Goal: Complete application form: Complete application form

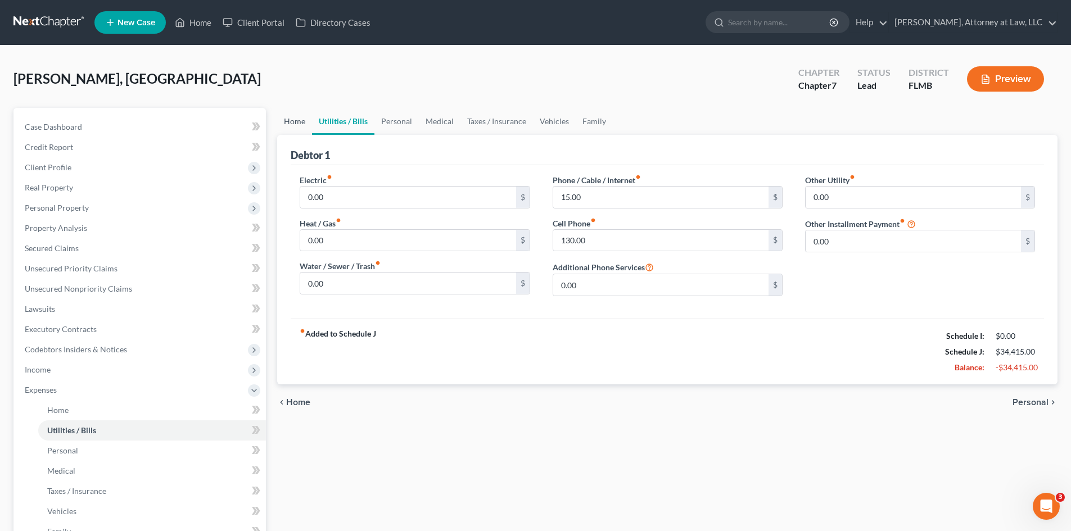
drag, startPoint x: 292, startPoint y: 124, endPoint x: 353, endPoint y: 150, distance: 66.5
click at [292, 124] on link "Home" at bounding box center [294, 121] width 35 height 27
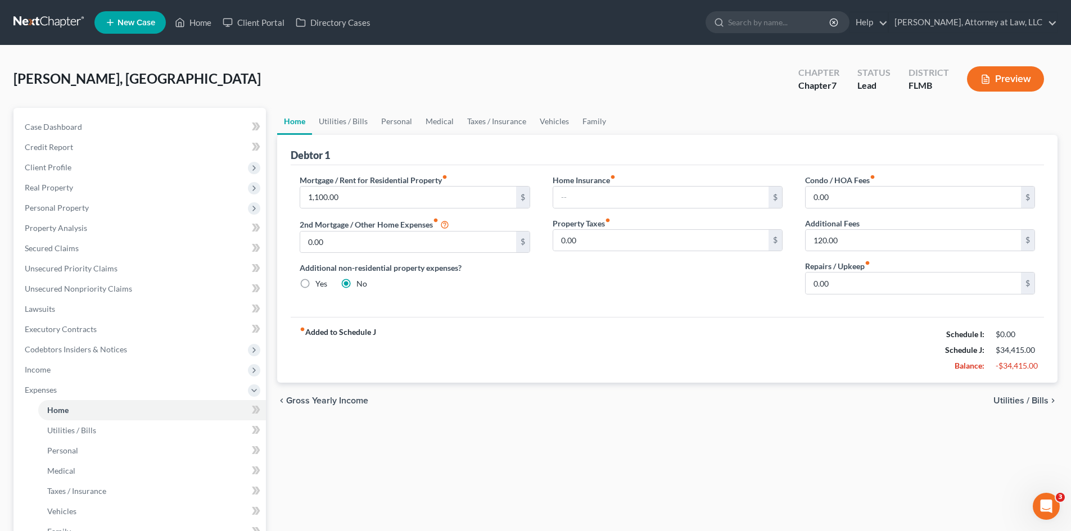
drag, startPoint x: 362, startPoint y: 401, endPoint x: 503, endPoint y: 411, distance: 141.5
click at [362, 401] on span "Gross Yearly Income" at bounding box center [327, 401] width 82 height 9
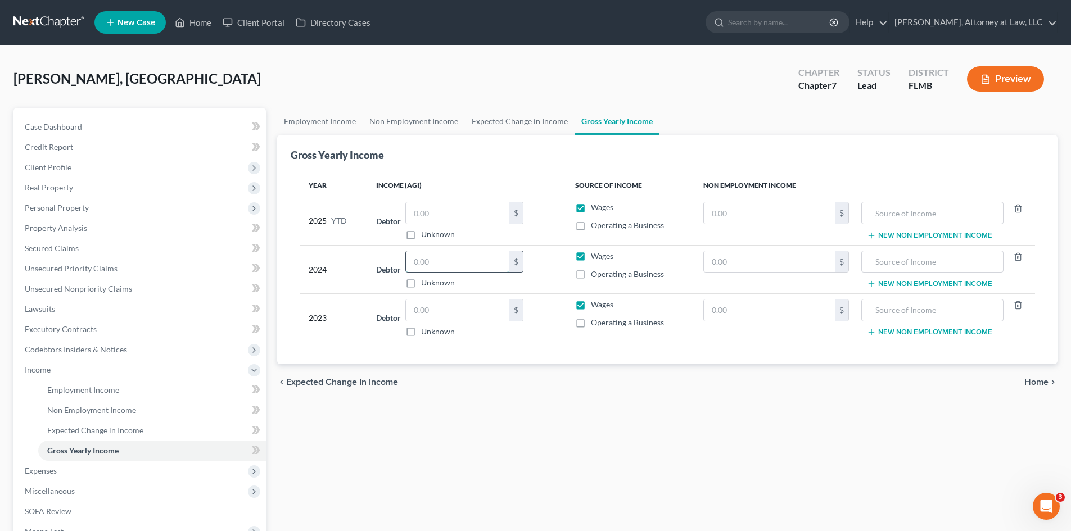
click at [447, 258] on input "text" at bounding box center [457, 261] width 103 height 21
type input "49,522.00"
click at [46, 473] on span "Expenses" at bounding box center [41, 471] width 32 height 10
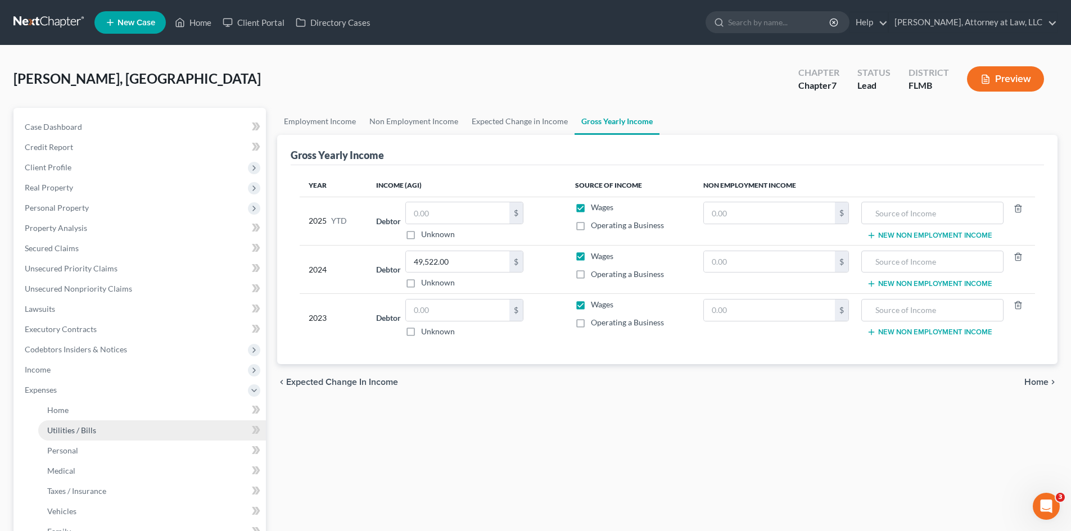
click at [83, 428] on span "Utilities / Bills" at bounding box center [71, 431] width 49 height 10
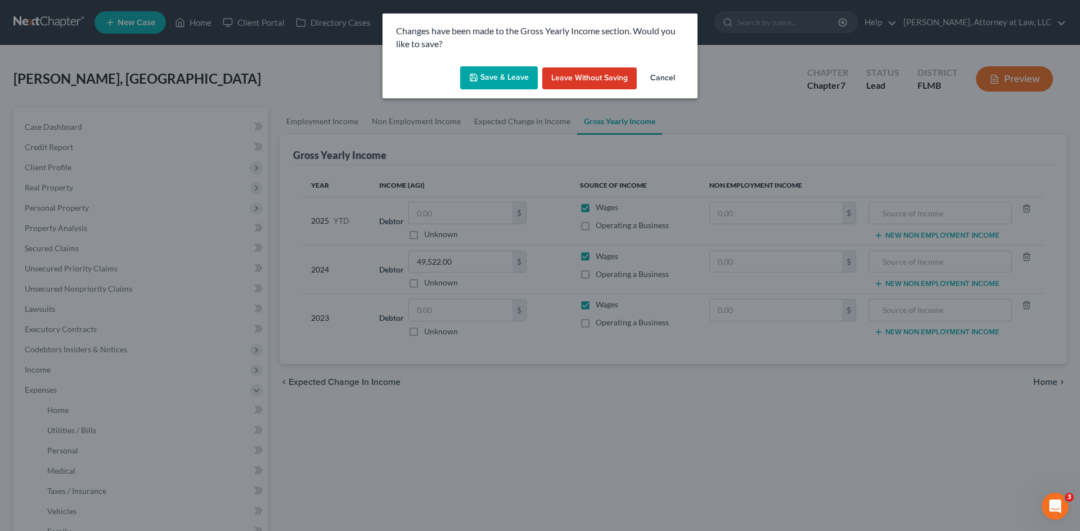
click at [518, 78] on button "Save & Leave" at bounding box center [499, 78] width 78 height 24
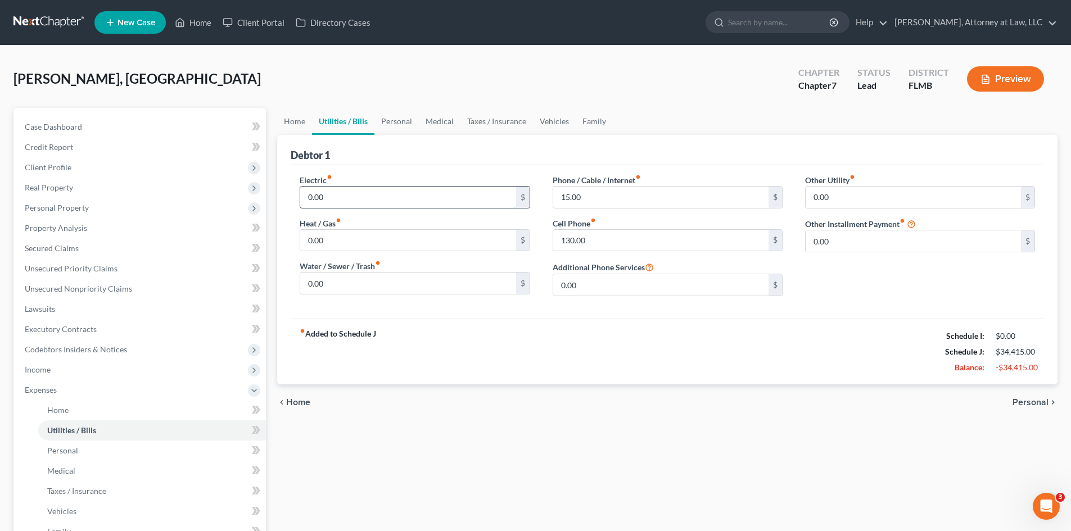
click at [389, 199] on input "0.00" at bounding box center [407, 197] width 215 height 21
type input "183.48"
click at [385, 232] on input "0.00" at bounding box center [407, 240] width 215 height 21
click at [376, 281] on input "0.00" at bounding box center [407, 283] width 215 height 21
click at [439, 247] on input "0.00" at bounding box center [407, 240] width 215 height 21
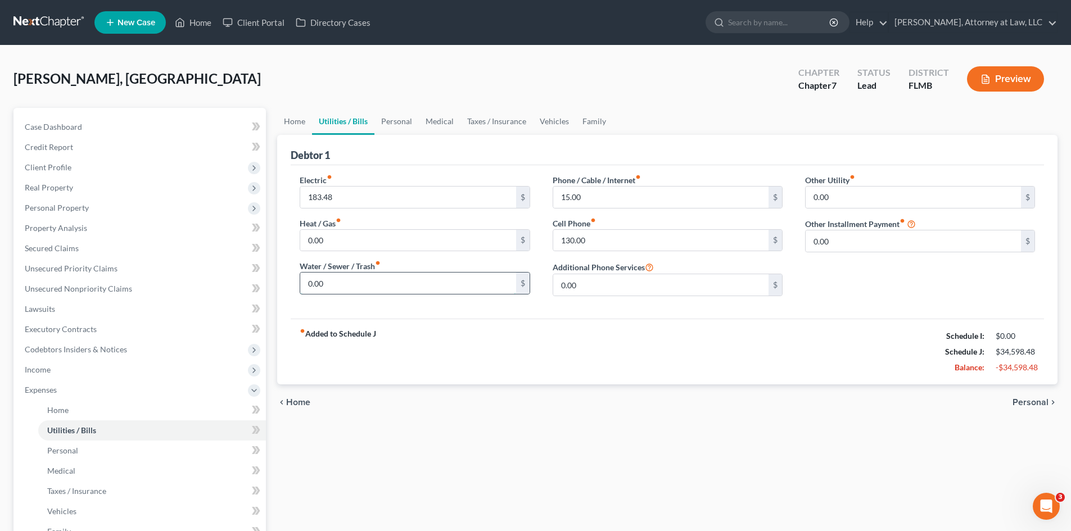
click at [433, 276] on input "0.00" at bounding box center [407, 283] width 215 height 21
type input "65.92"
click at [847, 196] on input "0.00" at bounding box center [913, 197] width 215 height 21
type input "2.17"
click at [289, 123] on link "Home" at bounding box center [294, 121] width 35 height 27
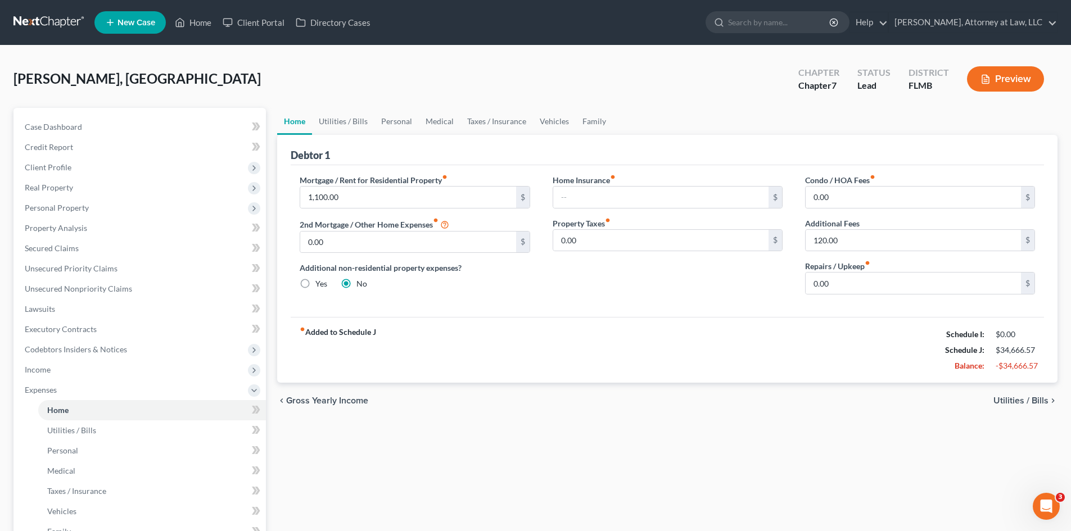
click at [301, 406] on span "Gross Yearly Income" at bounding box center [327, 401] width 82 height 9
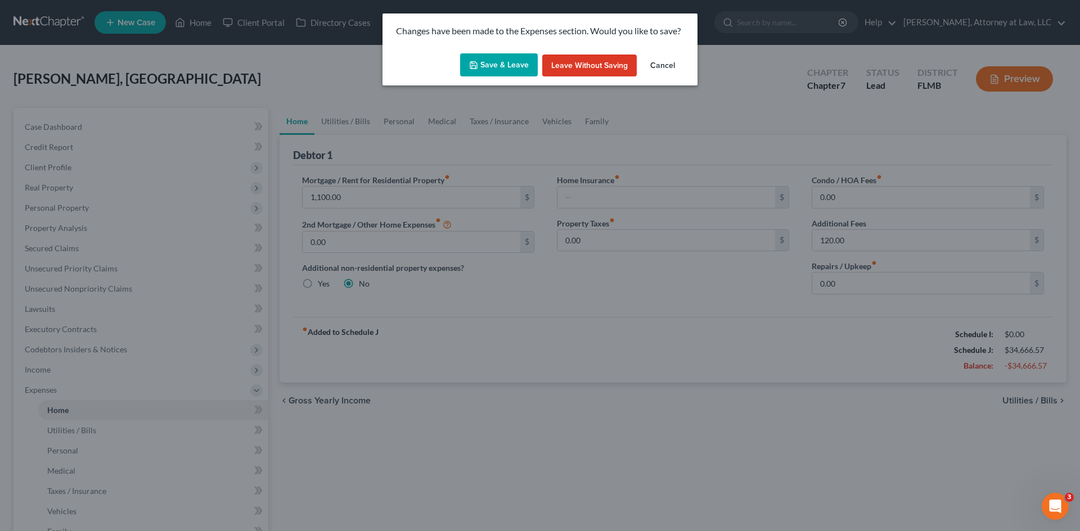
click at [495, 57] on button "Save & Leave" at bounding box center [499, 65] width 78 height 24
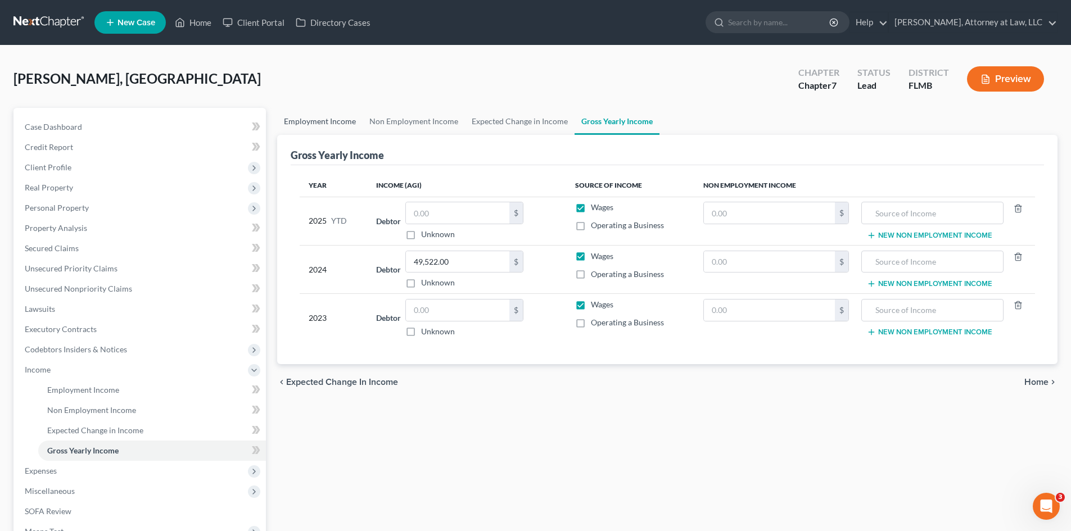
click at [326, 122] on link "Employment Income" at bounding box center [319, 121] width 85 height 27
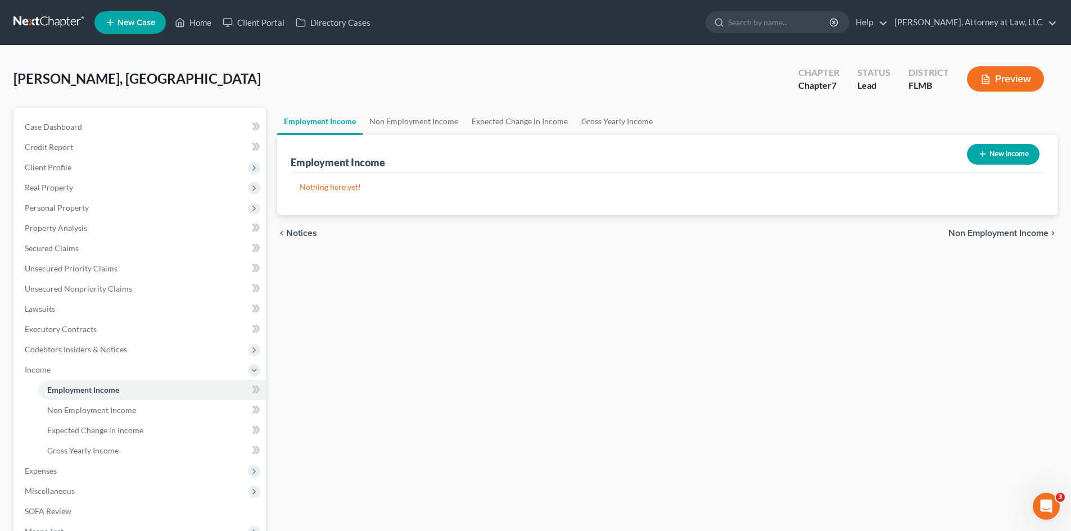
click at [1011, 156] on button "New Income" at bounding box center [1003, 154] width 73 height 21
select select "0"
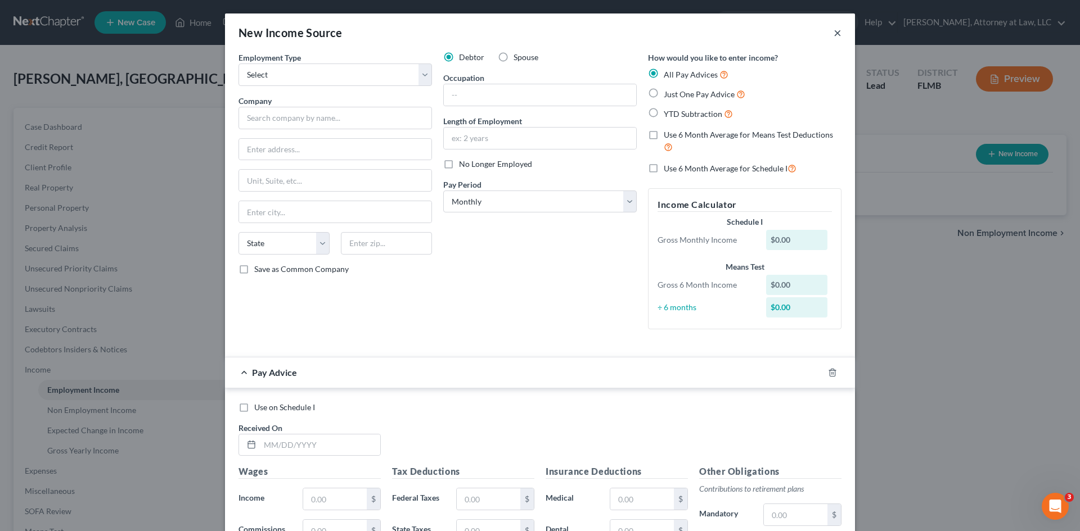
click at [835, 33] on button "×" at bounding box center [838, 32] width 8 height 13
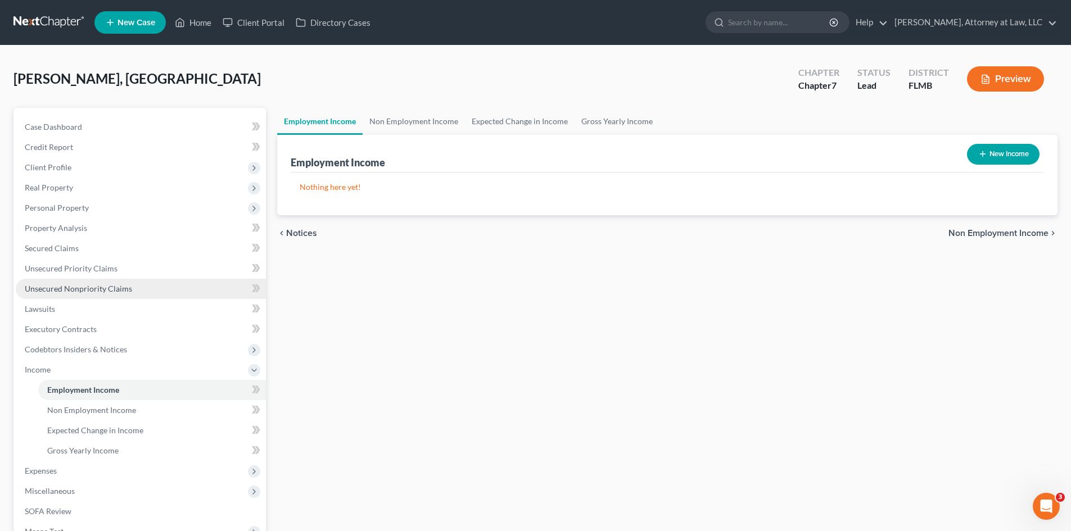
click at [76, 286] on span "Unsecured Nonpriority Claims" at bounding box center [78, 289] width 107 height 10
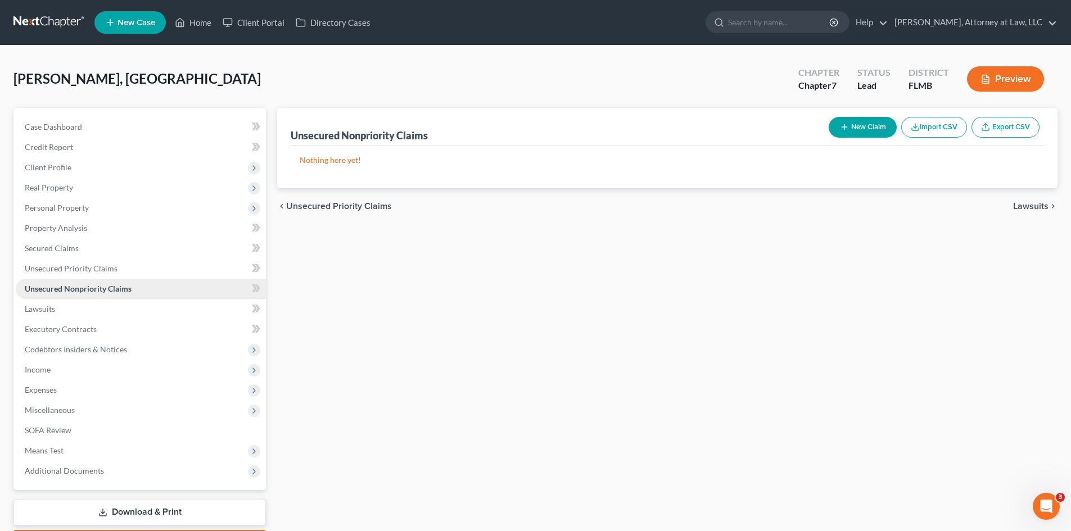
click at [97, 290] on span "Unsecured Nonpriority Claims" at bounding box center [78, 289] width 107 height 10
drag, startPoint x: 46, startPoint y: 372, endPoint x: 130, endPoint y: 371, distance: 84.4
click at [46, 372] on span "Income" at bounding box center [38, 370] width 26 height 10
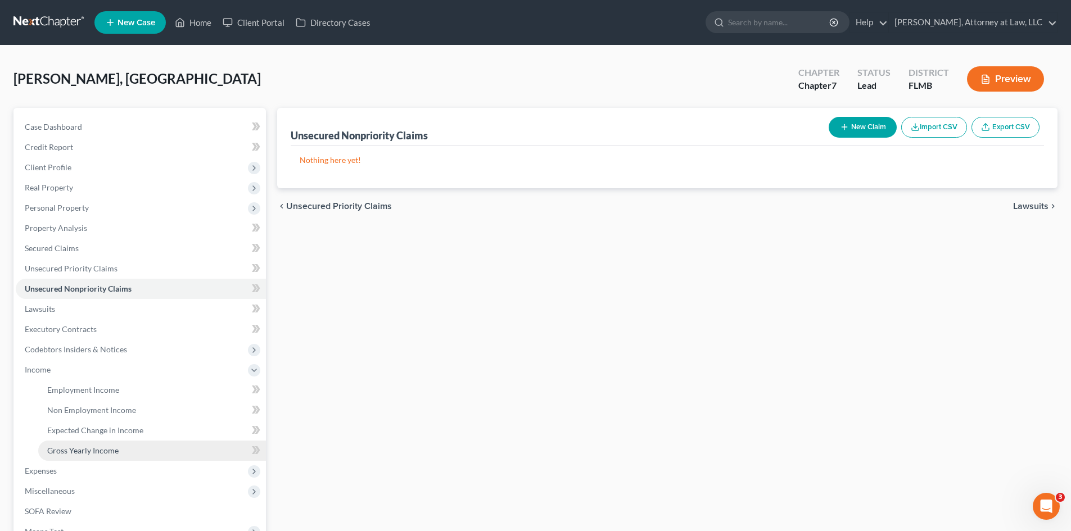
click at [100, 453] on span "Gross Yearly Income" at bounding box center [82, 451] width 71 height 10
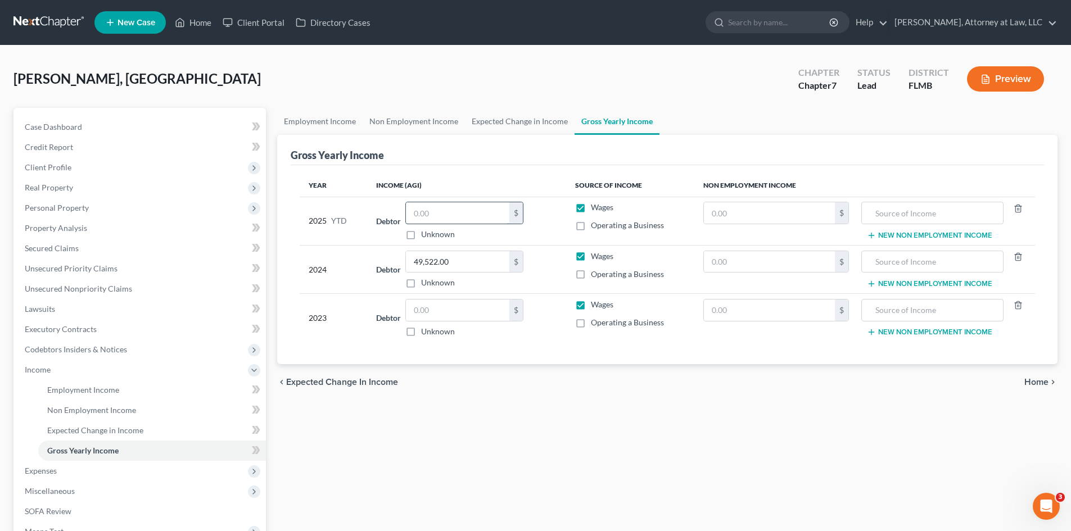
click at [428, 212] on input "text" at bounding box center [457, 212] width 103 height 21
type input "32,347.96"
click at [315, 118] on link "Employment Income" at bounding box center [319, 121] width 85 height 27
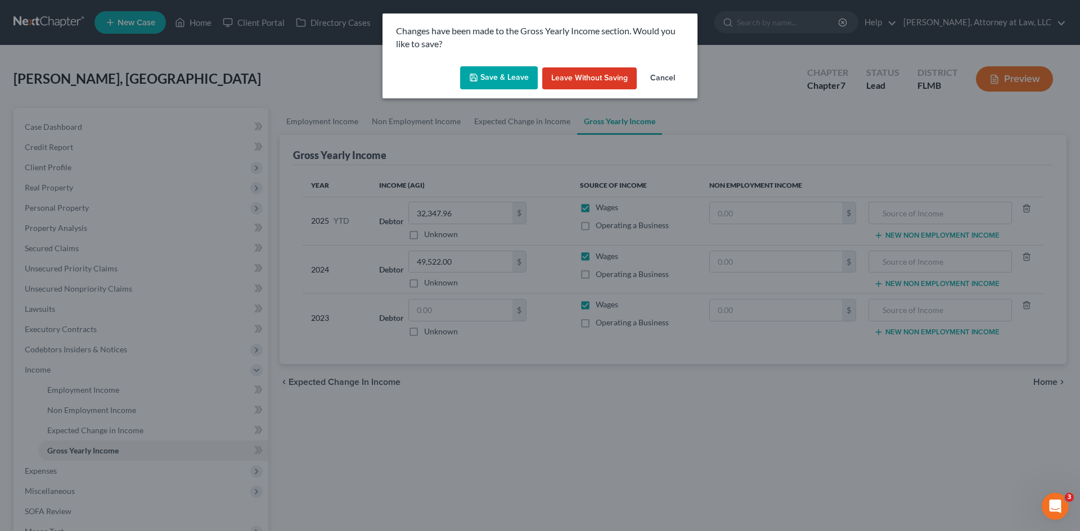
click at [504, 80] on button "Save & Leave" at bounding box center [499, 78] width 78 height 24
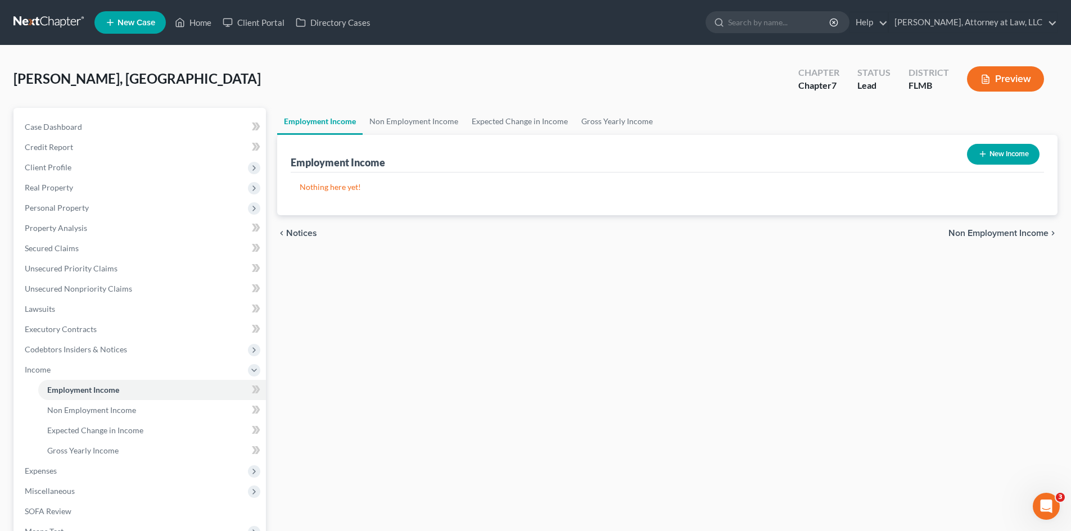
click at [997, 154] on button "New Income" at bounding box center [1003, 154] width 73 height 21
select select "0"
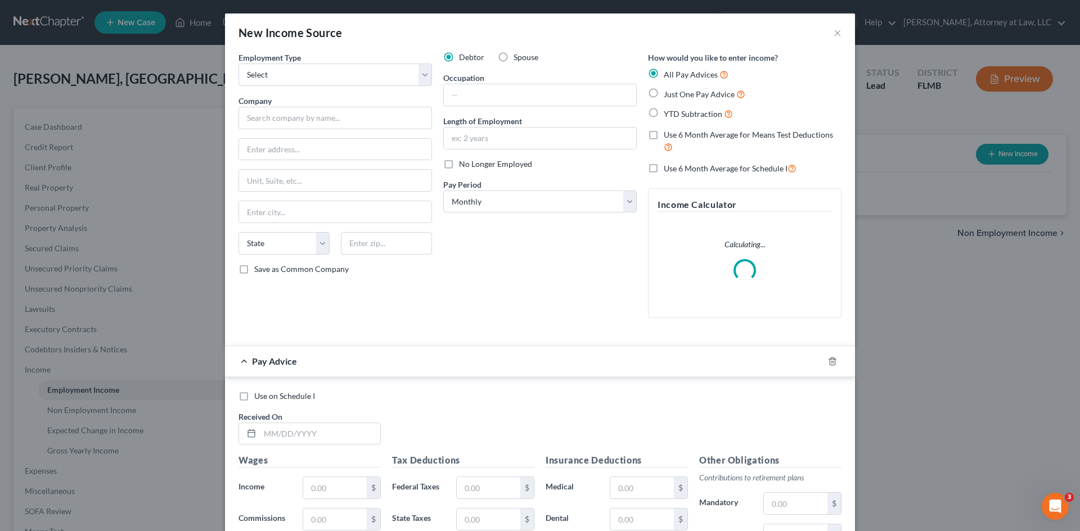
click at [664, 93] on label "Just One Pay Advice" at bounding box center [705, 94] width 82 height 13
click at [668, 93] on input "Just One Pay Advice" at bounding box center [671, 91] width 7 height 7
radio input "true"
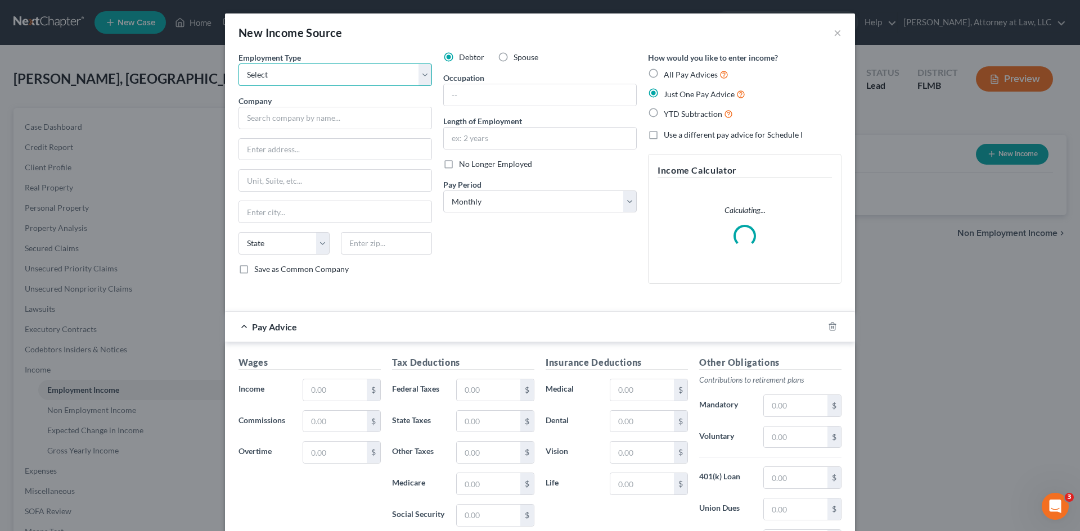
click at [395, 70] on select "Select Full or [DEMOGRAPHIC_DATA] Employment Self Employment" at bounding box center [334, 75] width 193 height 22
select select "0"
click at [238, 64] on select "Select Full or [DEMOGRAPHIC_DATA] Employment Self Employment" at bounding box center [334, 75] width 193 height 22
click at [282, 121] on input "text" at bounding box center [334, 118] width 193 height 22
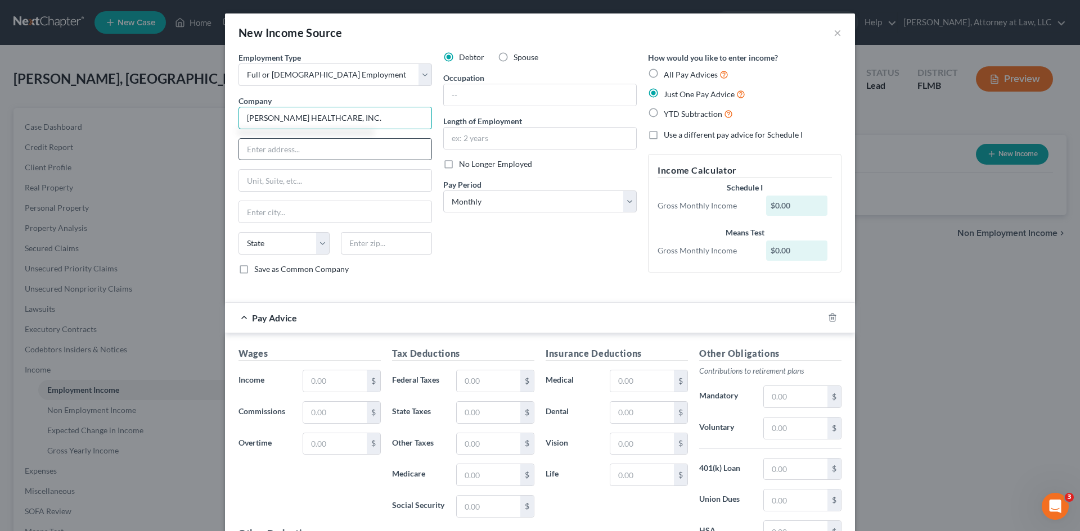
type input "[PERSON_NAME] HEALTHCARE, INC."
click at [263, 151] on input "text" at bounding box center [335, 149] width 192 height 21
type input "200 OCEANGATE"
click at [271, 208] on input "text" at bounding box center [335, 211] width 192 height 21
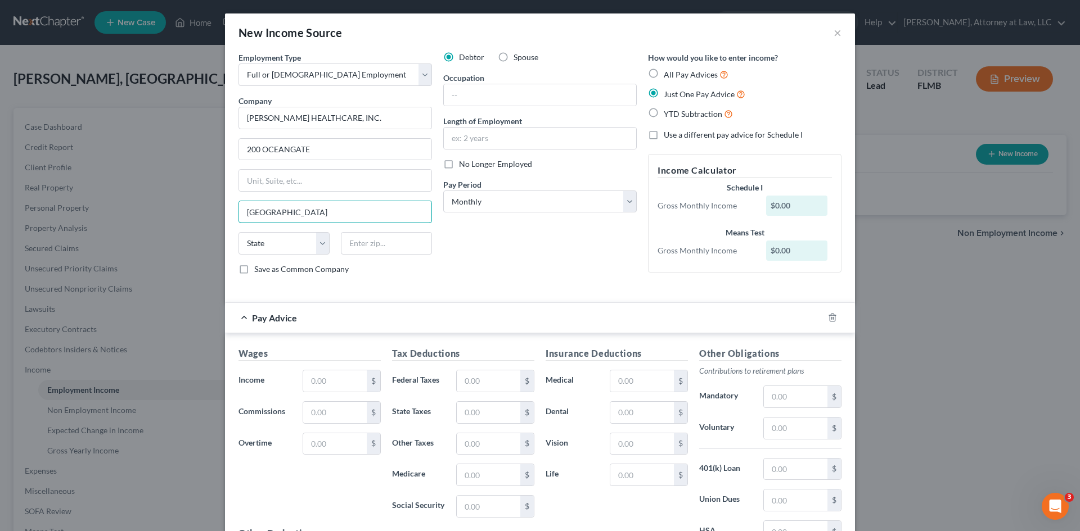
type input "[GEOGRAPHIC_DATA]"
click at [318, 246] on select "State [US_STATE] AK AR AZ CA CO CT DE DC [GEOGRAPHIC_DATA] [GEOGRAPHIC_DATA] GU…" at bounding box center [283, 243] width 91 height 22
select select "4"
click at [238, 232] on select "State [US_STATE] AK AR AZ CA CO CT DE DC [GEOGRAPHIC_DATA] [GEOGRAPHIC_DATA] GU…" at bounding box center [283, 243] width 91 height 22
click at [380, 249] on input "text" at bounding box center [386, 243] width 91 height 22
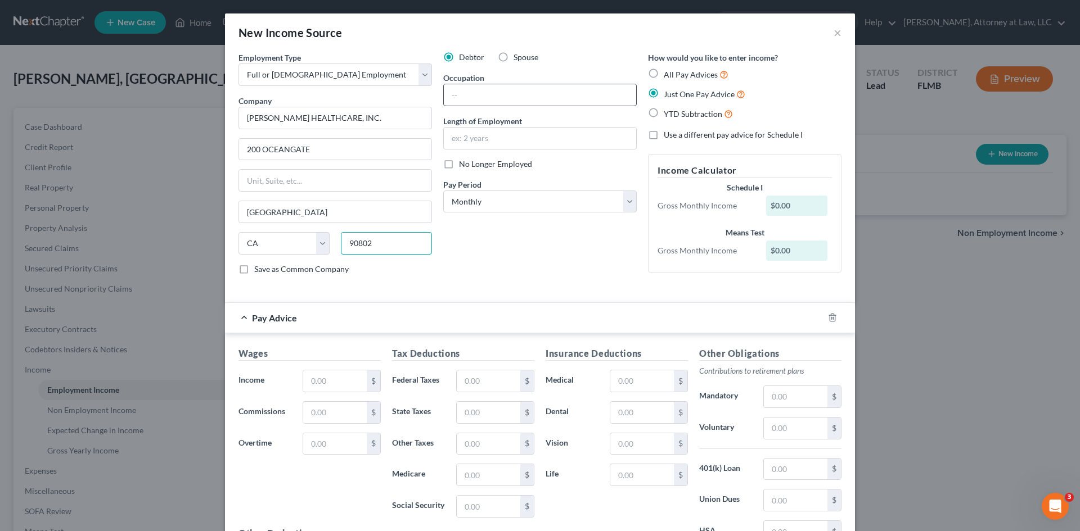
type input "90802"
click at [482, 94] on input "text" at bounding box center [540, 94] width 192 height 21
type input "[GEOGRAPHIC_DATA]"
type input "ASSOCIATE PROGRAM MANAGER"
click at [481, 147] on input "text" at bounding box center [540, 138] width 192 height 21
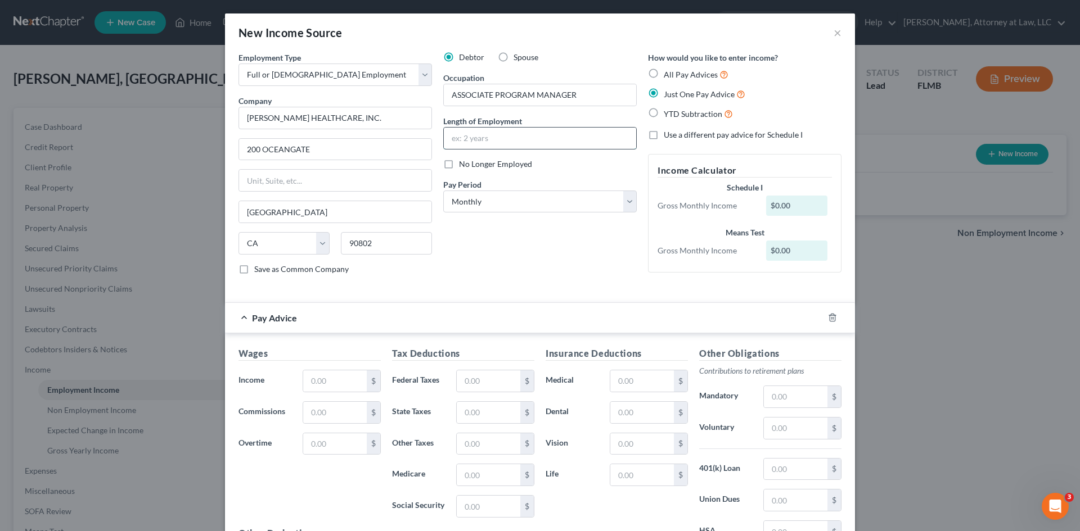
type input "5"
type input "4 YEARS 11 MONTHS"
click at [624, 202] on select "Select Monthly Twice Monthly Every Other Week Weekly" at bounding box center [539, 202] width 193 height 22
select select "2"
click at [443, 191] on select "Select Monthly Twice Monthly Every Other Week Weekly" at bounding box center [539, 202] width 193 height 22
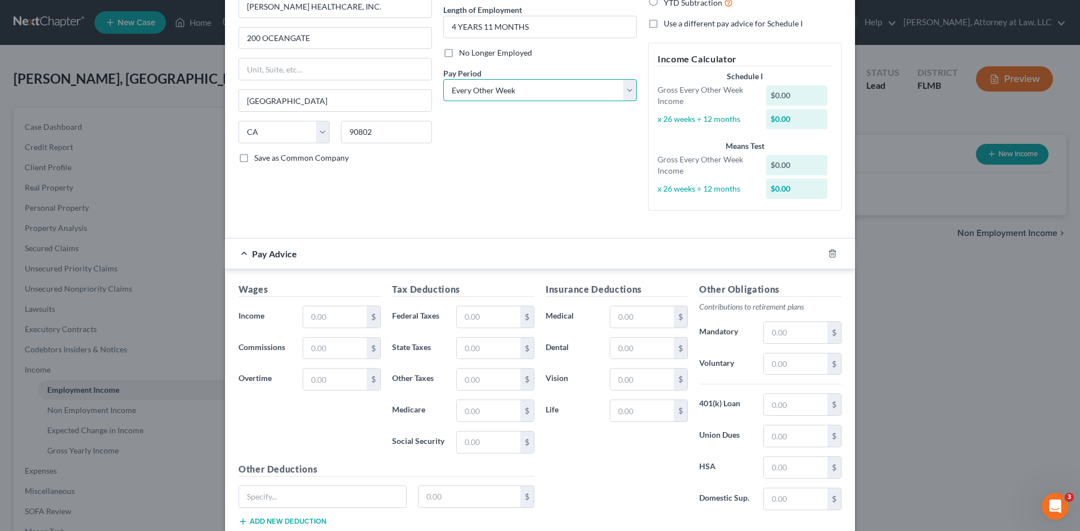
scroll to position [112, 0]
click at [324, 314] on input "text" at bounding box center [335, 315] width 64 height 21
type input "2,562.80"
click at [477, 312] on input "text" at bounding box center [489, 315] width 64 height 21
drag, startPoint x: 589, startPoint y: 262, endPoint x: 661, endPoint y: 323, distance: 95.3
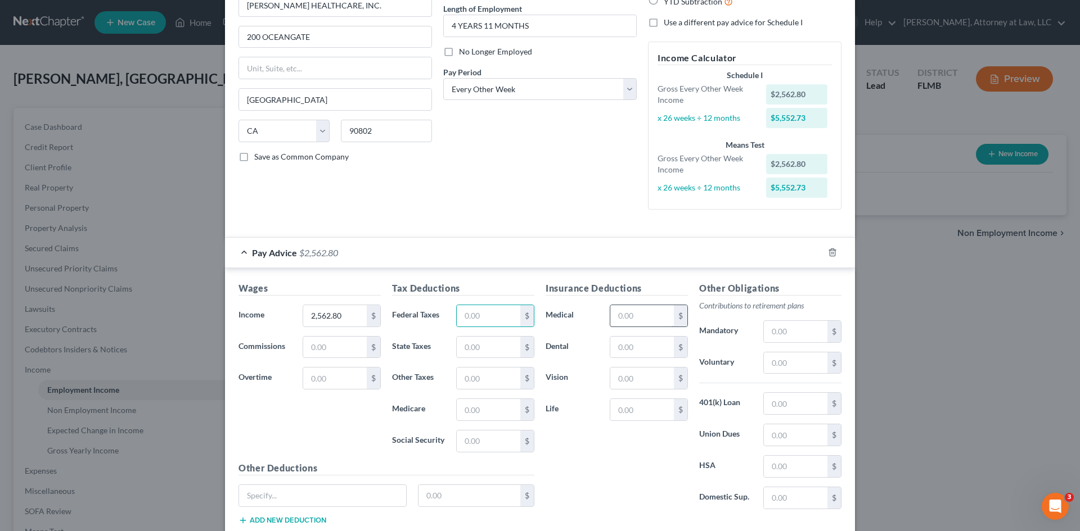
click at [589, 262] on div "Pay Advice $2,562.80" at bounding box center [524, 253] width 598 height 30
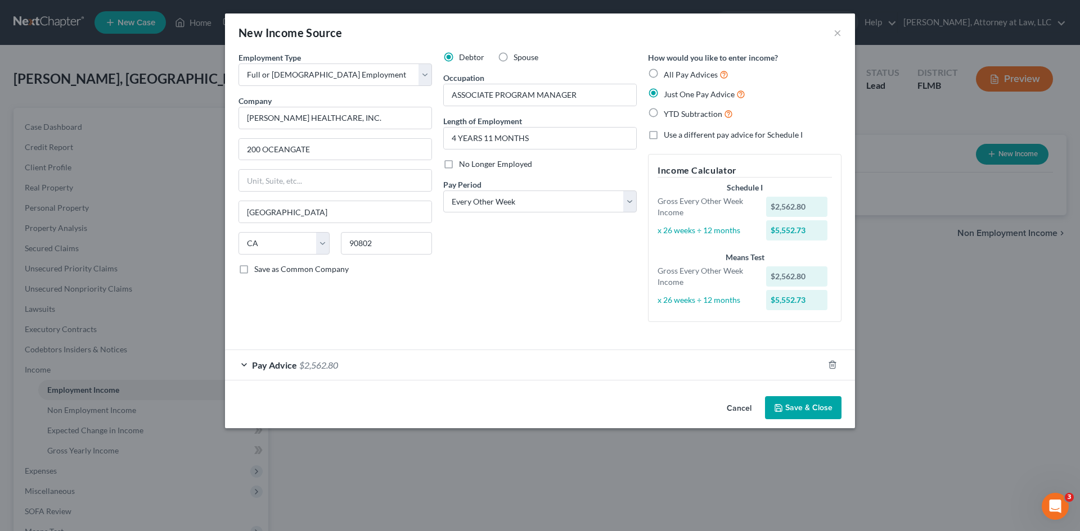
scroll to position [0, 0]
click at [242, 363] on div "Pay Advice $2,562.80" at bounding box center [524, 365] width 598 height 30
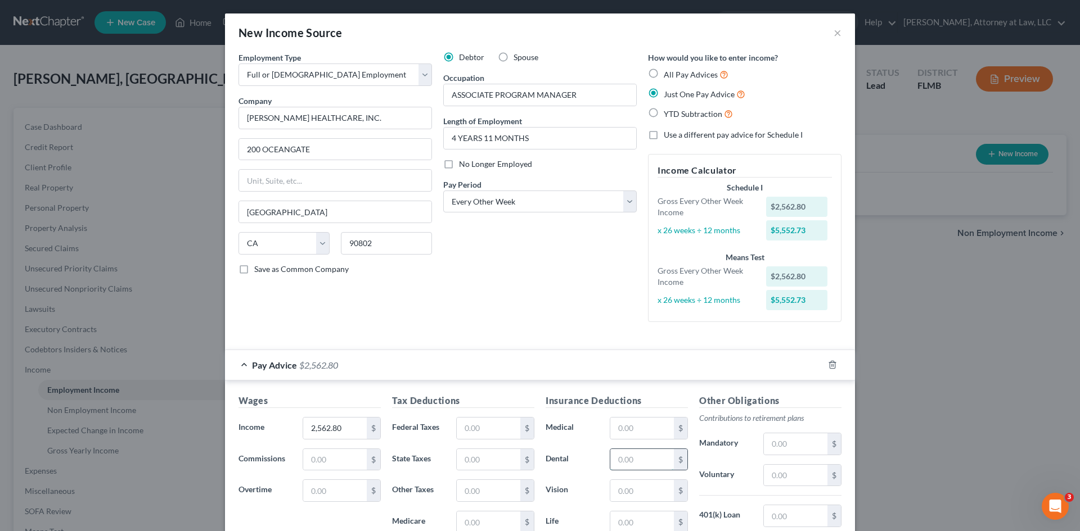
click at [623, 463] on input "text" at bounding box center [642, 459] width 64 height 21
type input "13.00"
click at [631, 421] on input "text" at bounding box center [642, 428] width 64 height 21
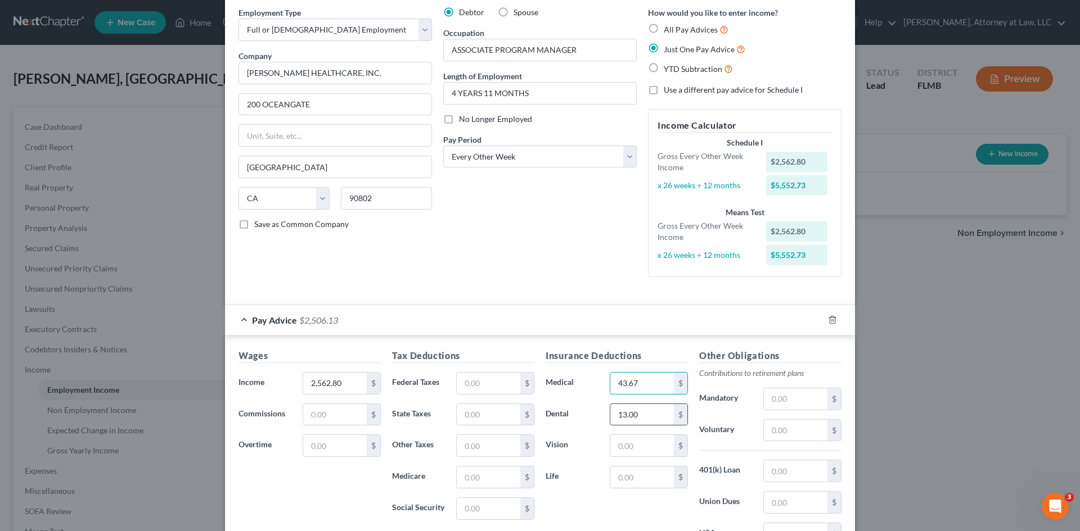
scroll to position [112, 0]
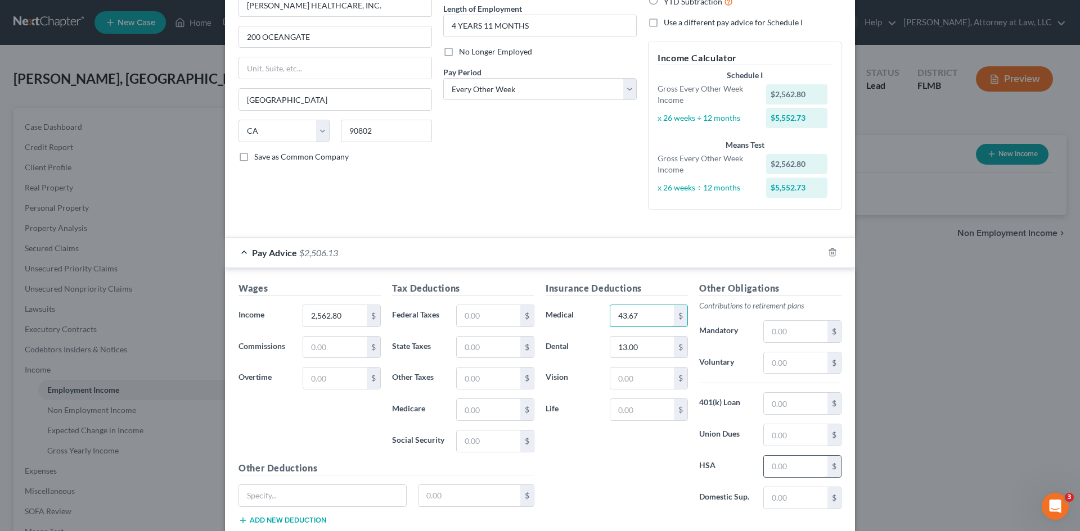
type input "43.67"
click at [792, 466] on input "text" at bounding box center [796, 466] width 64 height 21
type input "57.69"
click at [466, 314] on input "text" at bounding box center [489, 315] width 64 height 21
type input "216.42"
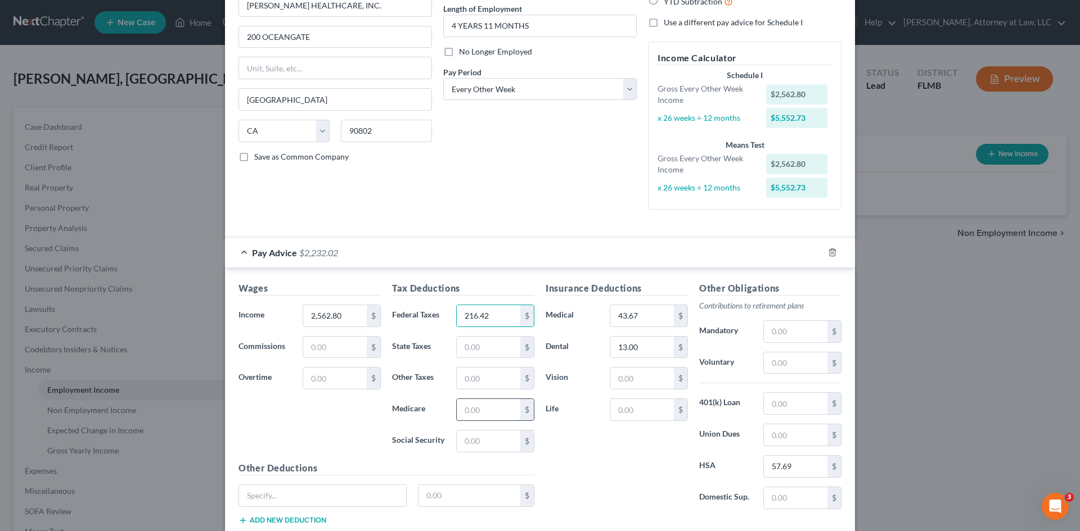
click at [475, 412] on input "text" at bounding box center [489, 409] width 64 height 21
type input "35.58"
click at [478, 445] on input "text" at bounding box center [489, 441] width 64 height 21
type input "152.11"
click at [776, 407] on input "text" at bounding box center [796, 403] width 64 height 21
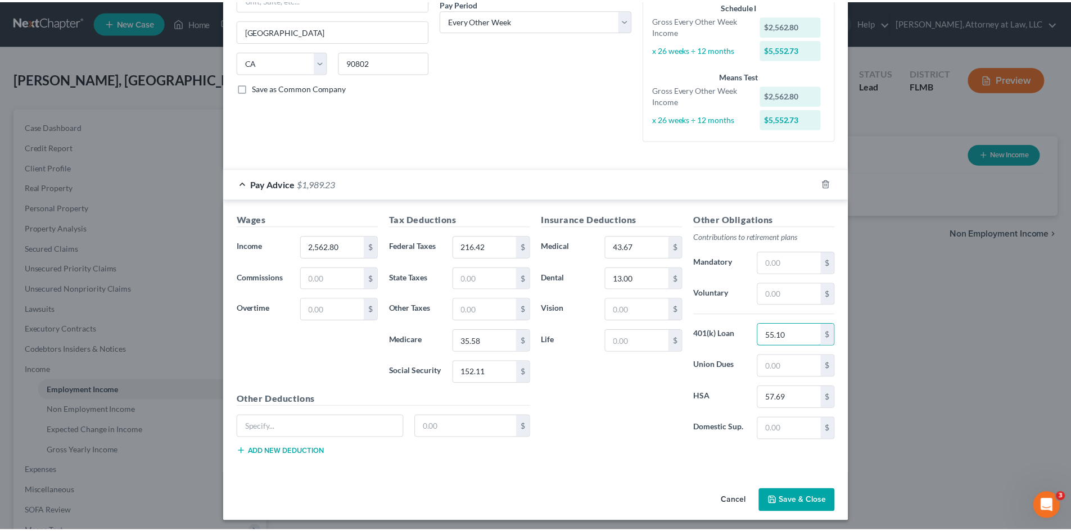
scroll to position [186, 0]
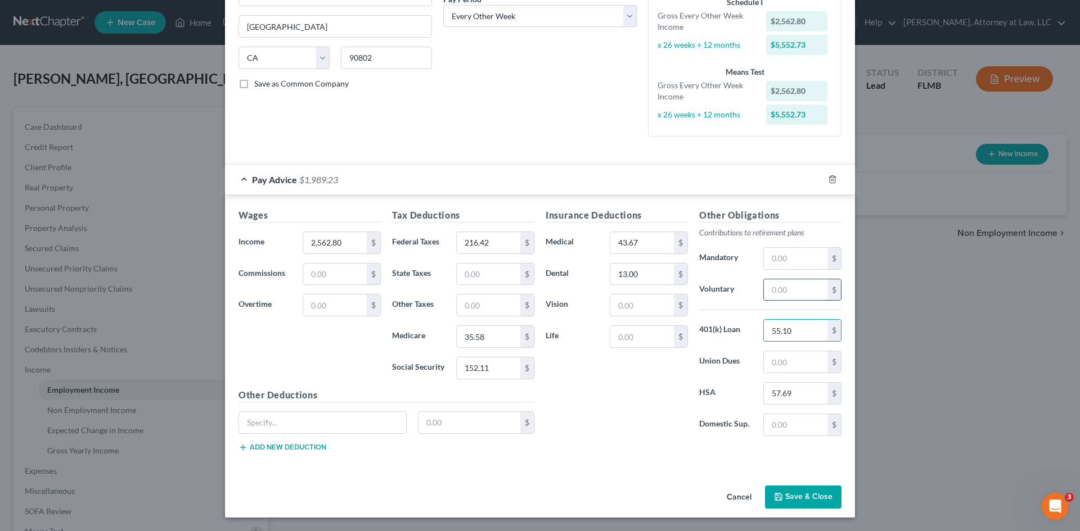
type input "55.10"
click at [786, 294] on input "text" at bounding box center [796, 290] width 64 height 21
type input "14.88"
drag, startPoint x: 809, startPoint y: 495, endPoint x: 850, endPoint y: 499, distance: 40.7
click at [809, 495] on button "Save & Close" at bounding box center [803, 498] width 76 height 24
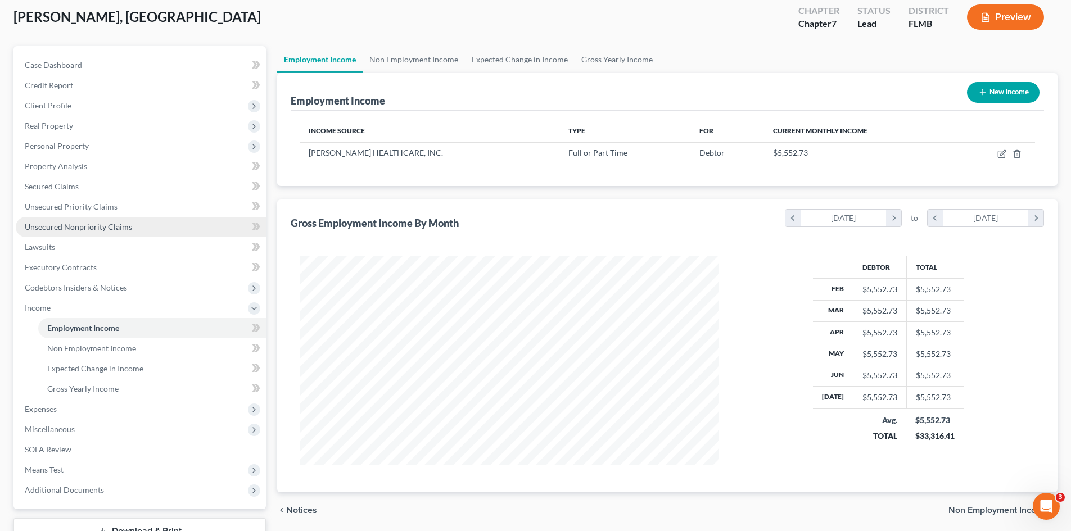
scroll to position [147, 0]
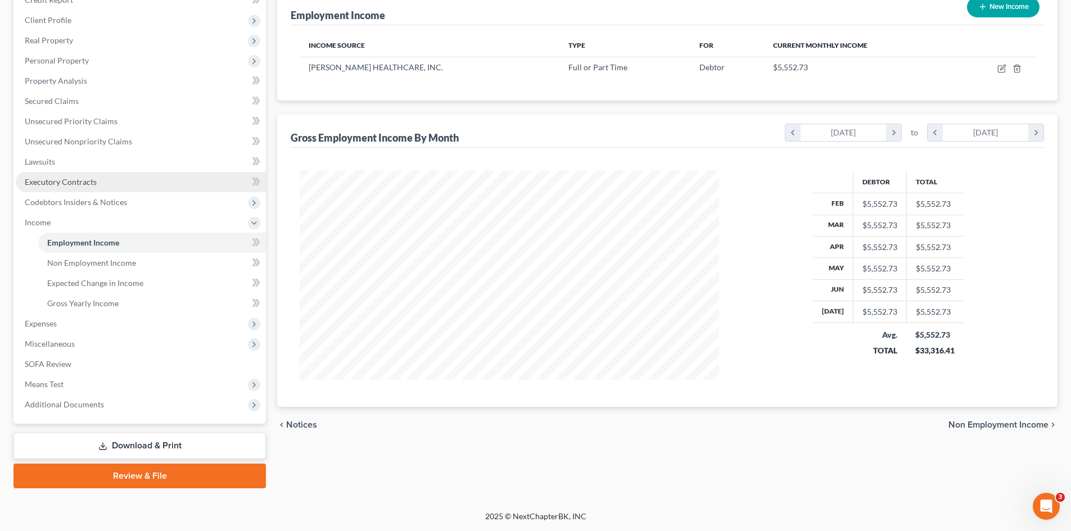
click at [68, 180] on span "Executory Contracts" at bounding box center [61, 182] width 72 height 10
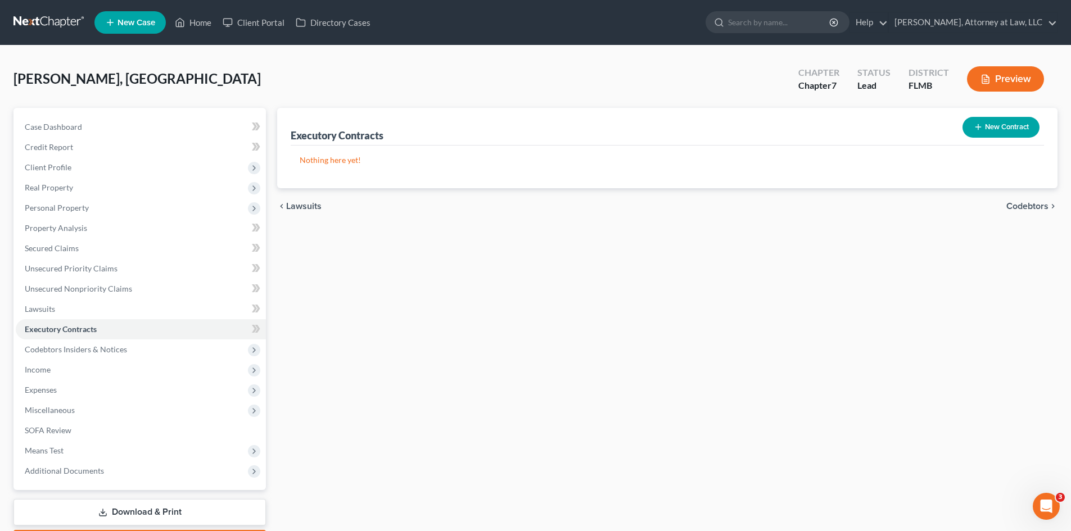
click at [994, 129] on button "New Contract" at bounding box center [1001, 127] width 77 height 21
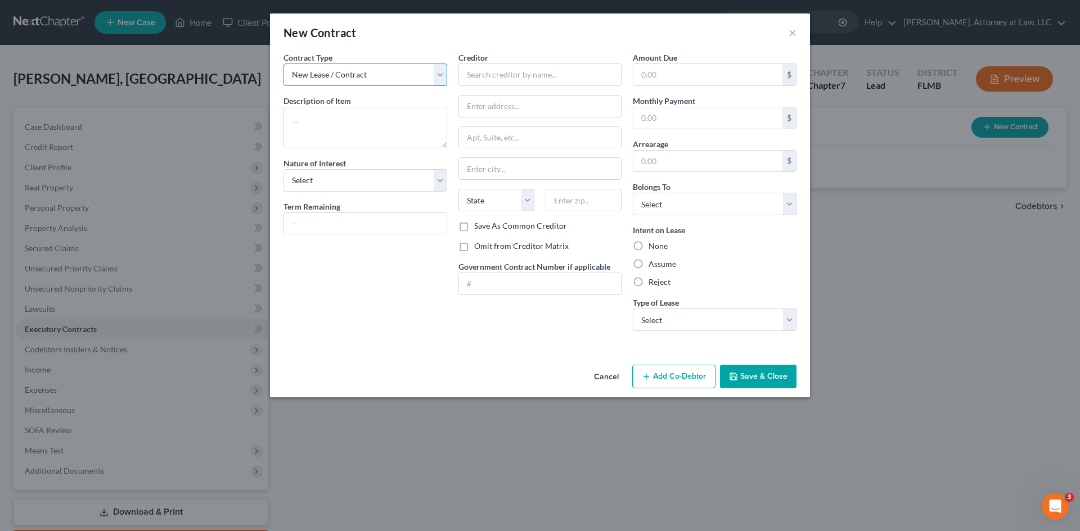
click at [439, 74] on select "New Lease / Contract New Timeshare" at bounding box center [365, 75] width 164 height 22
drag, startPoint x: 434, startPoint y: 50, endPoint x: 442, endPoint y: 70, distance: 21.2
click at [434, 50] on div "New Contract ×" at bounding box center [540, 32] width 540 height 38
click at [432, 178] on select "Select Purchaser Agent Lessor Lessee" at bounding box center [365, 180] width 164 height 22
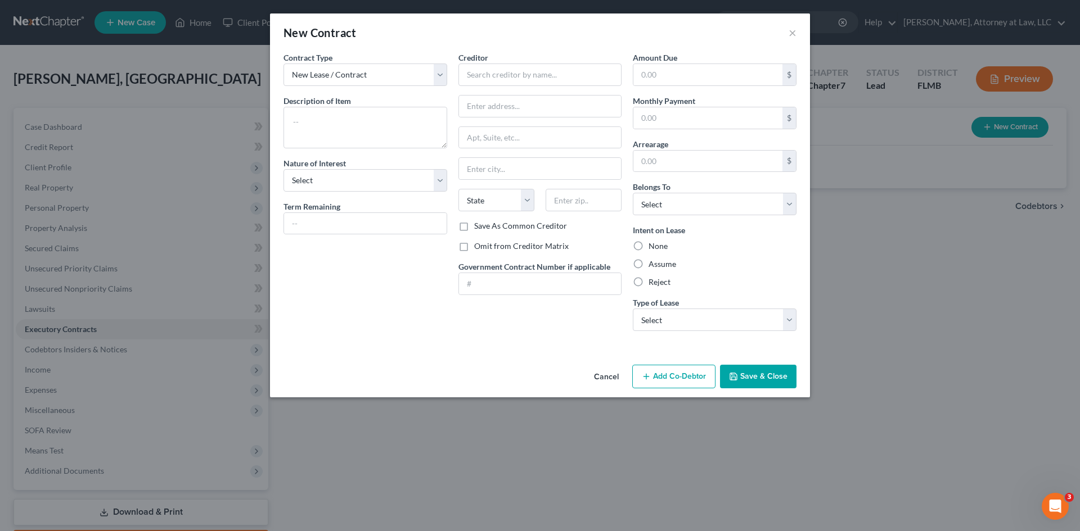
click at [617, 377] on button "Cancel" at bounding box center [606, 377] width 43 height 22
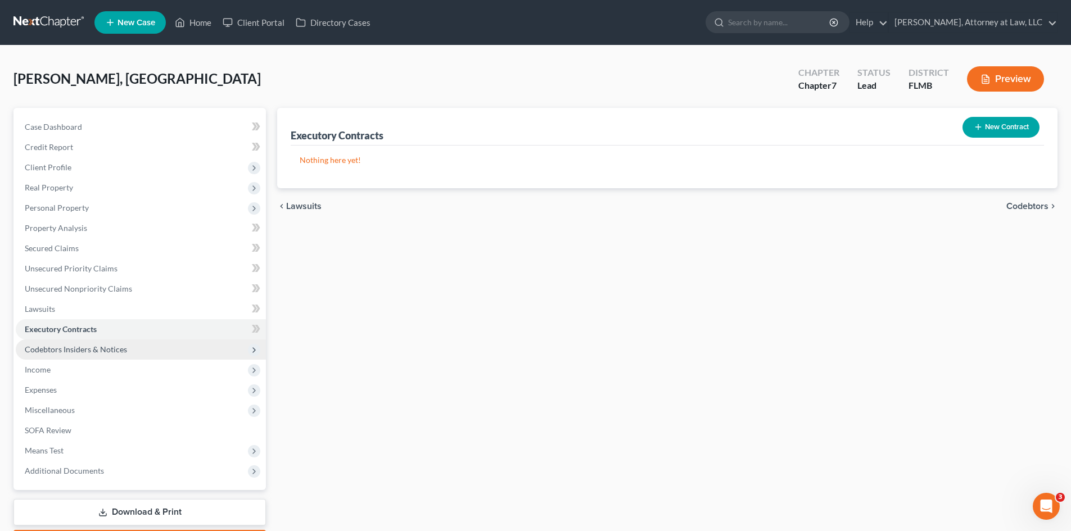
click at [44, 373] on span "Income" at bounding box center [38, 370] width 26 height 10
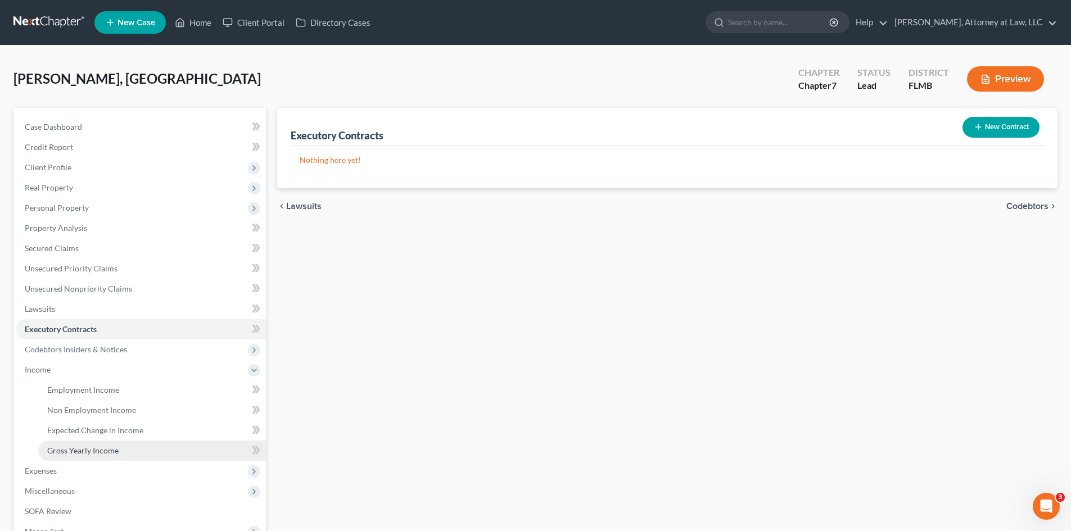
click at [92, 451] on span "Gross Yearly Income" at bounding box center [82, 451] width 71 height 10
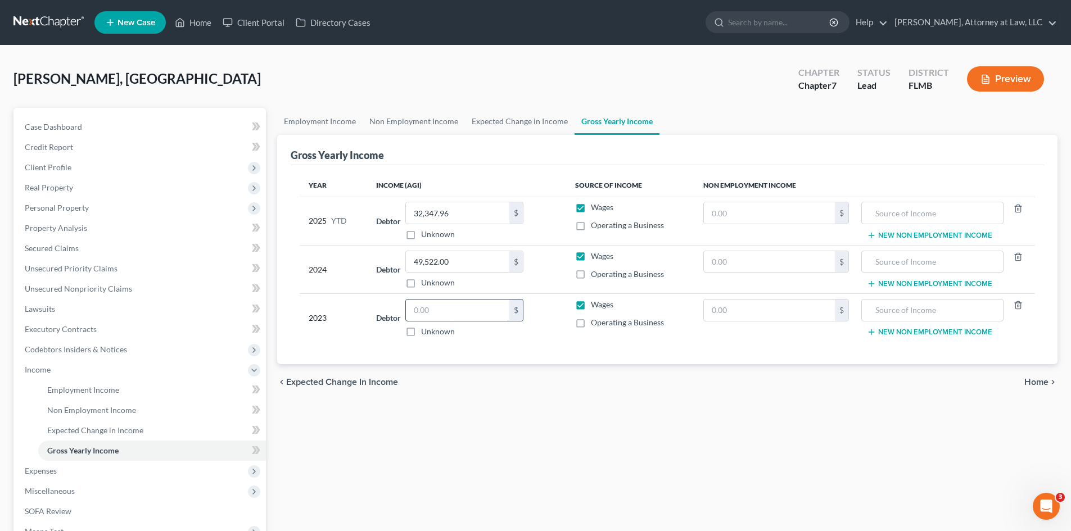
click at [461, 316] on input "text" at bounding box center [457, 310] width 103 height 21
type input "4"
type input "52,064.00"
type input "58,407.00"
click at [479, 425] on div "Employment Income Non Employment Income Expected Change in Income Gross Yearly …" at bounding box center [668, 372] width 792 height 528
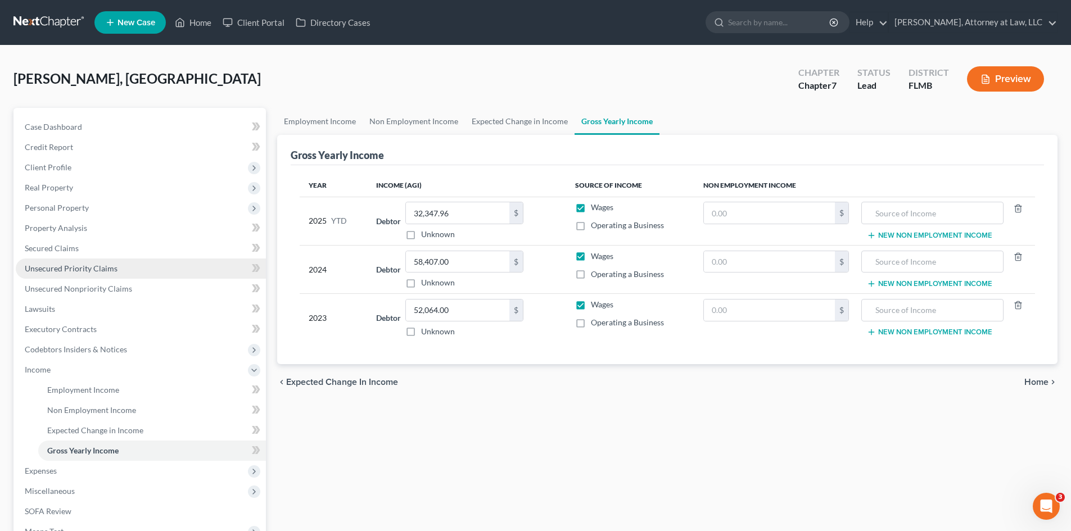
drag, startPoint x: 37, startPoint y: 270, endPoint x: 190, endPoint y: 268, distance: 152.4
click at [37, 270] on span "Unsecured Priority Claims" at bounding box center [71, 269] width 93 height 10
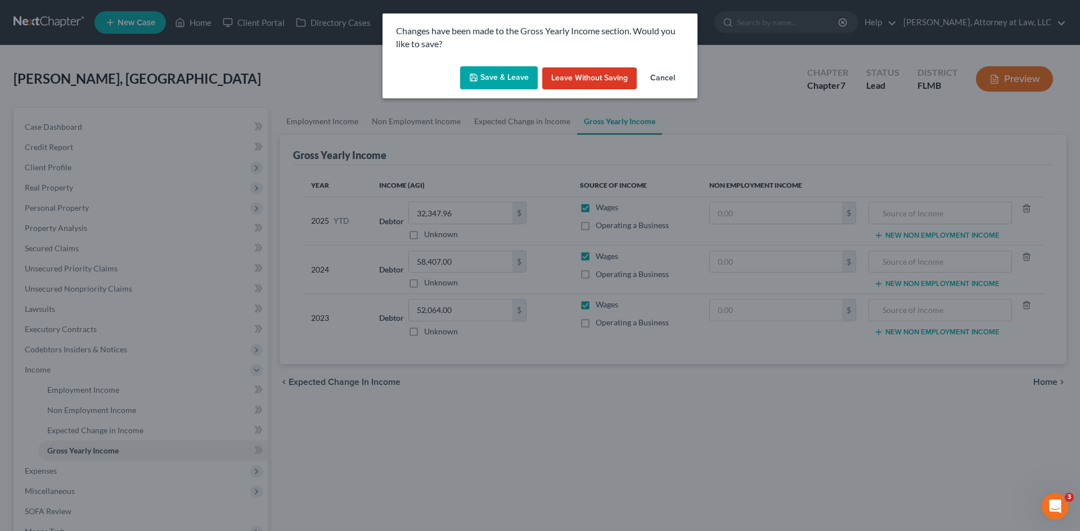
click at [494, 76] on button "Save & Leave" at bounding box center [499, 78] width 78 height 24
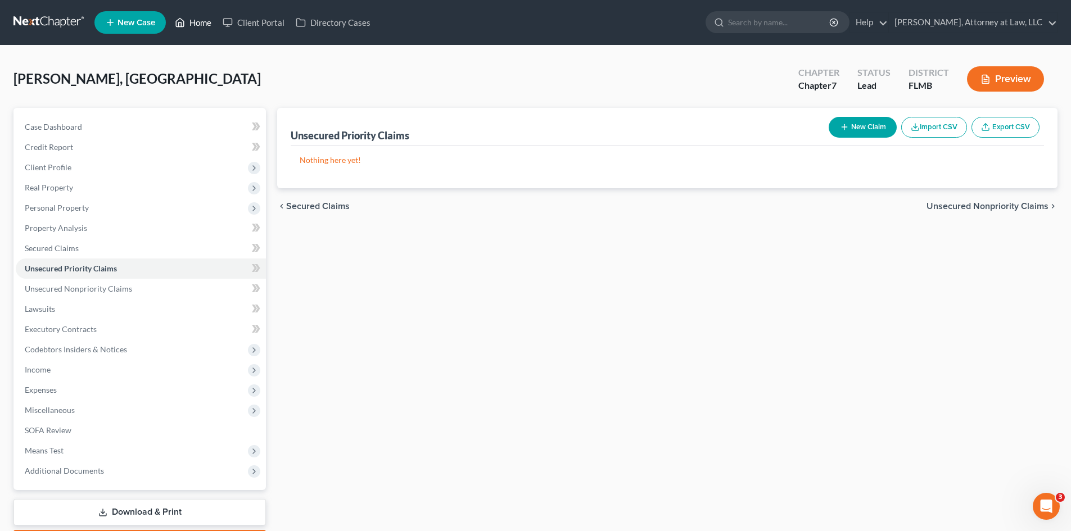
click at [200, 30] on link "Home" at bounding box center [193, 22] width 48 height 20
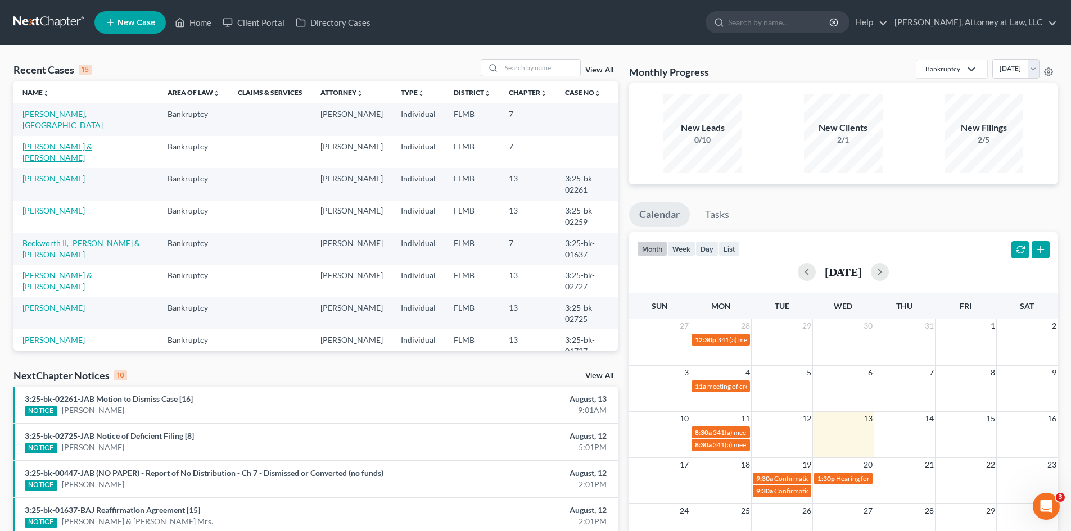
click at [92, 148] on link "[PERSON_NAME] & [PERSON_NAME]" at bounding box center [57, 152] width 70 height 21
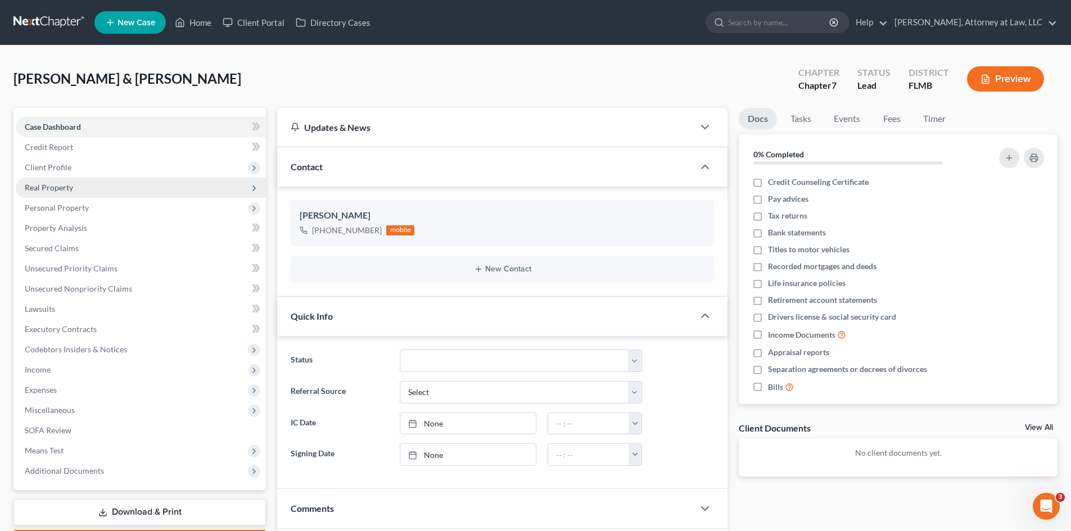
click at [71, 190] on span "Real Property" at bounding box center [49, 188] width 48 height 10
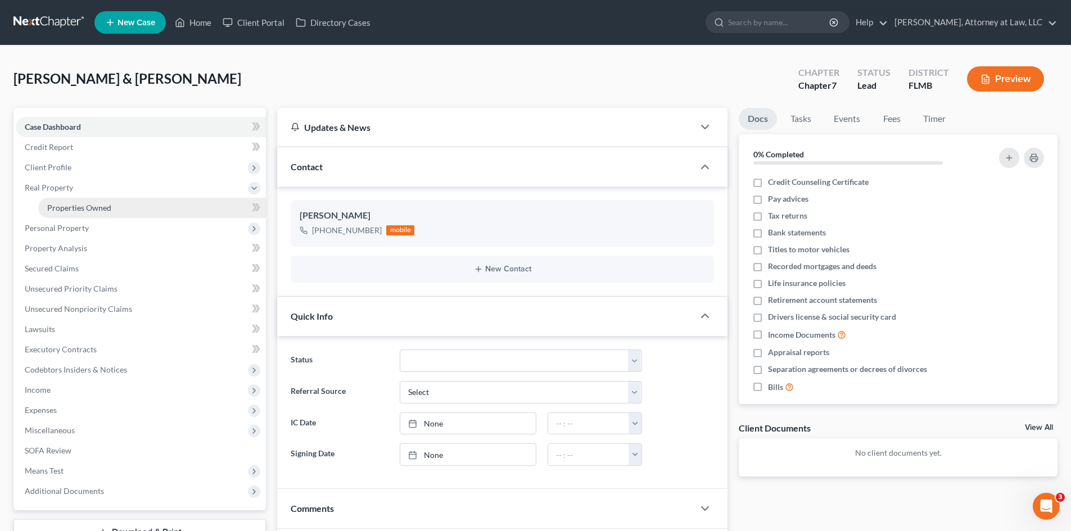
click at [75, 205] on span "Properties Owned" at bounding box center [79, 208] width 64 height 10
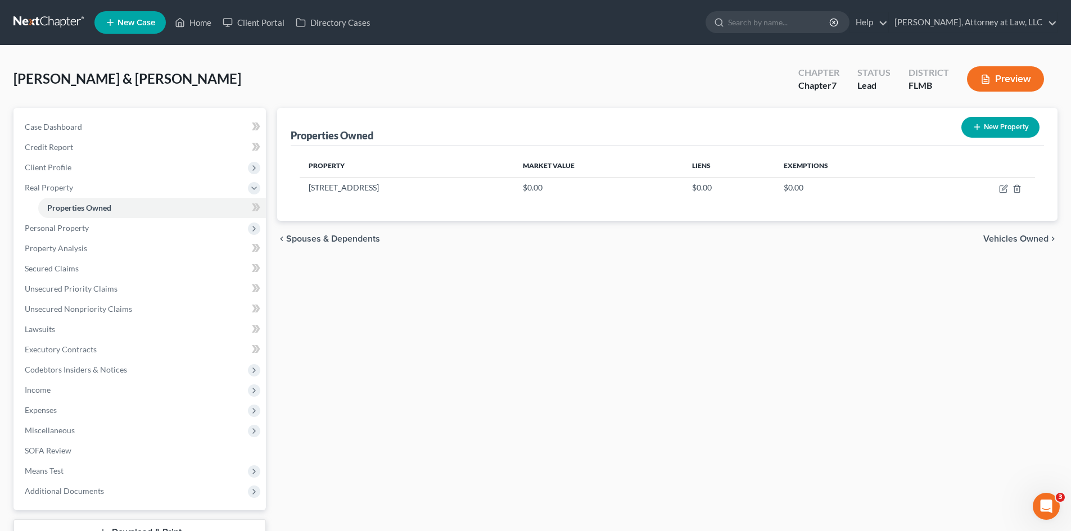
click at [1039, 242] on span "Vehicles Owned" at bounding box center [1016, 239] width 65 height 9
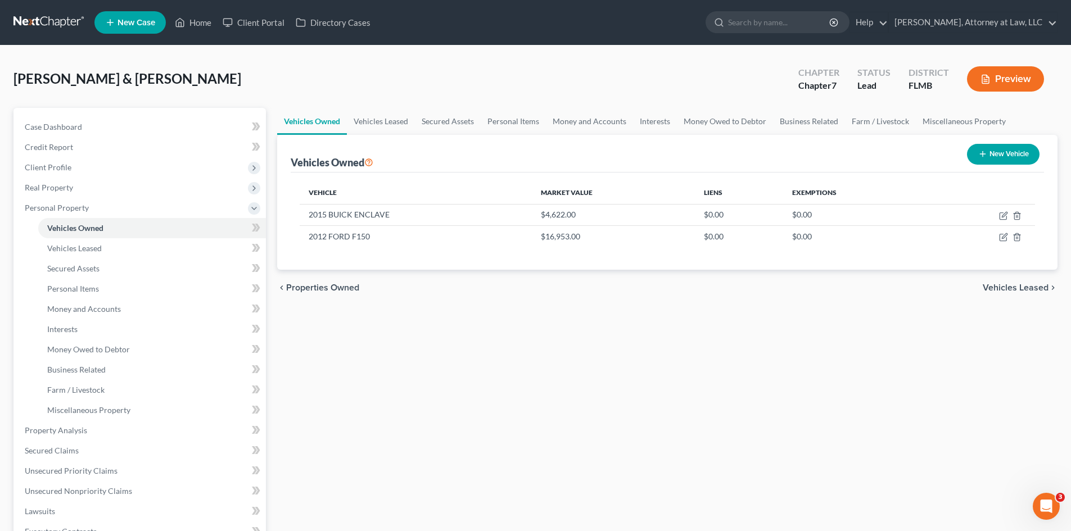
click at [1022, 287] on span "Vehicles Leased" at bounding box center [1016, 287] width 66 height 9
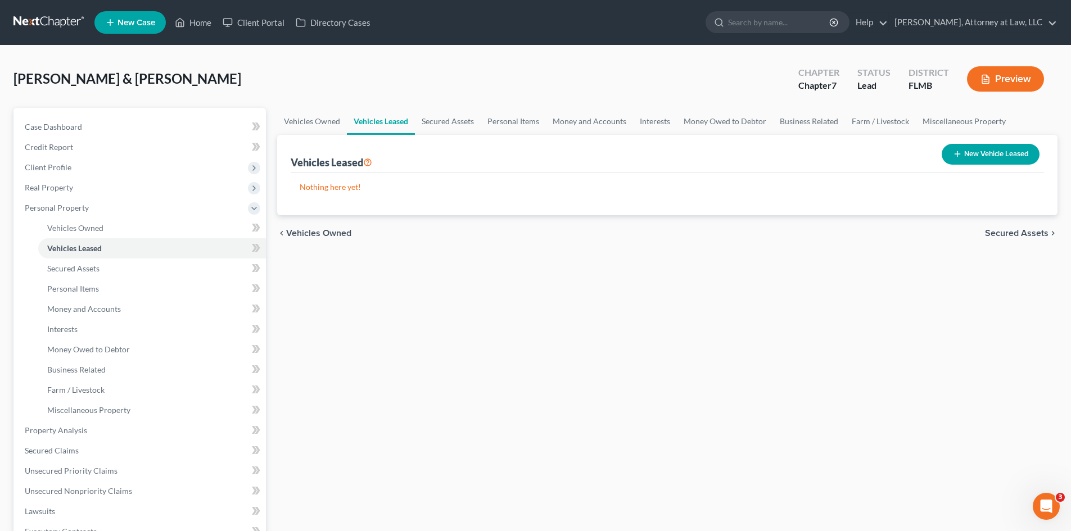
click at [1014, 231] on span "Secured Assets" at bounding box center [1017, 233] width 64 height 9
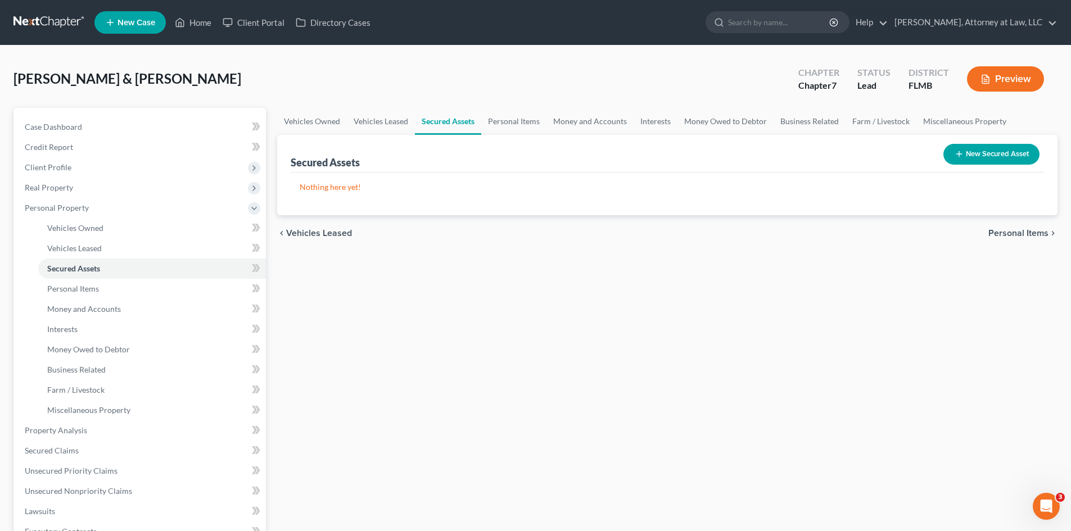
click at [1021, 231] on span "Personal Items" at bounding box center [1019, 233] width 60 height 9
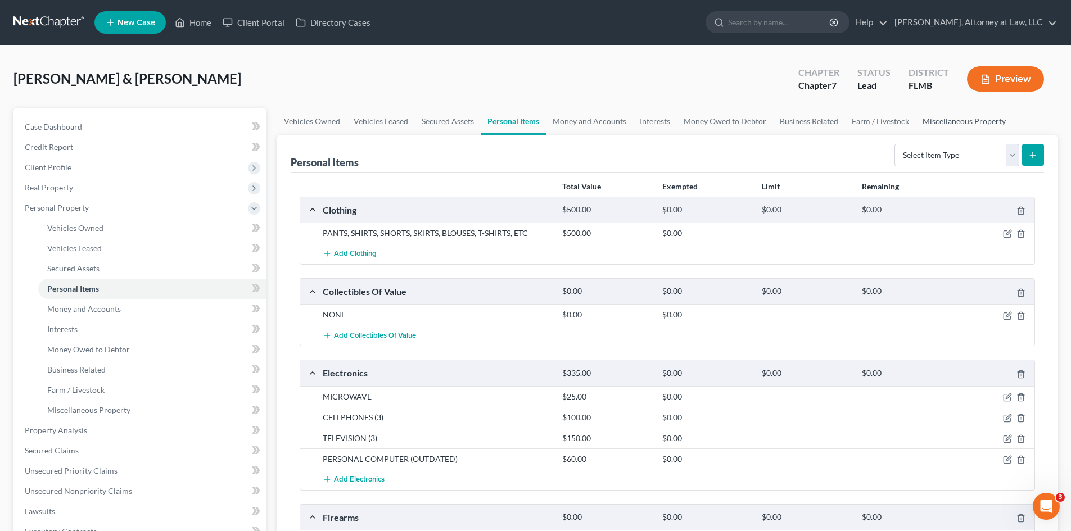
click at [984, 123] on link "Miscellaneous Property" at bounding box center [964, 121] width 97 height 27
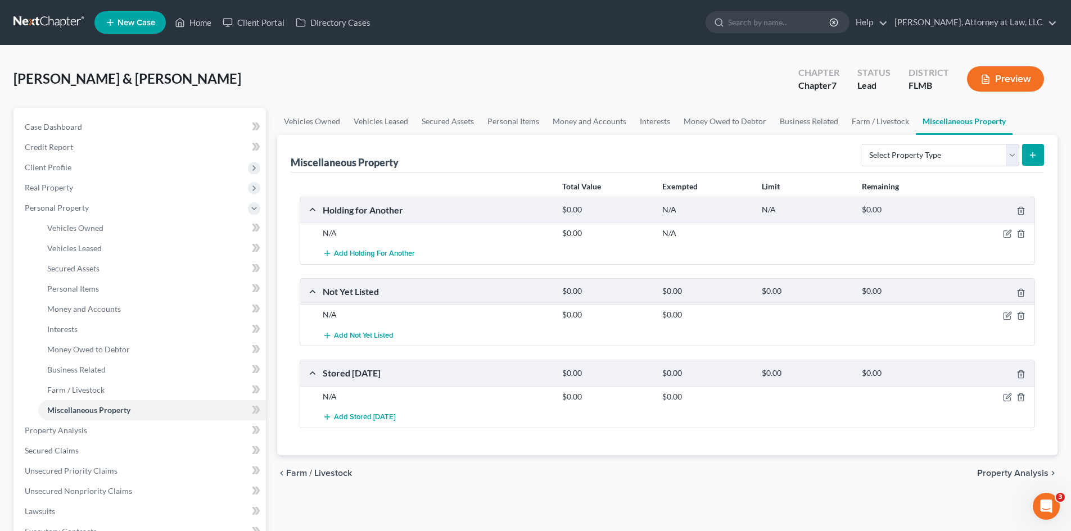
click at [997, 480] on div "chevron_left Farm / Livestock Property Analysis chevron_right" at bounding box center [667, 474] width 781 height 36
click at [1002, 471] on span "Property Analysis" at bounding box center [1013, 473] width 71 height 9
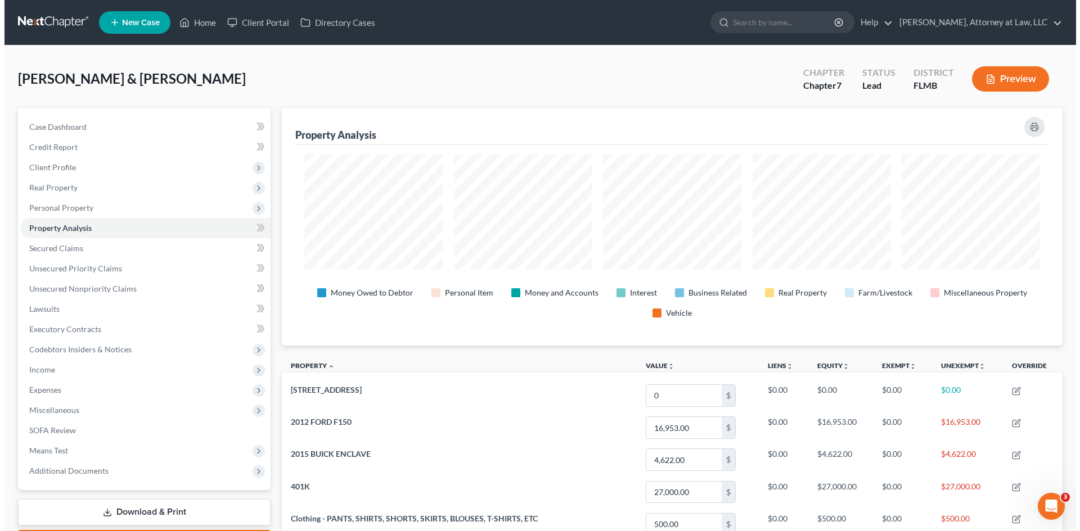
scroll to position [238, 781]
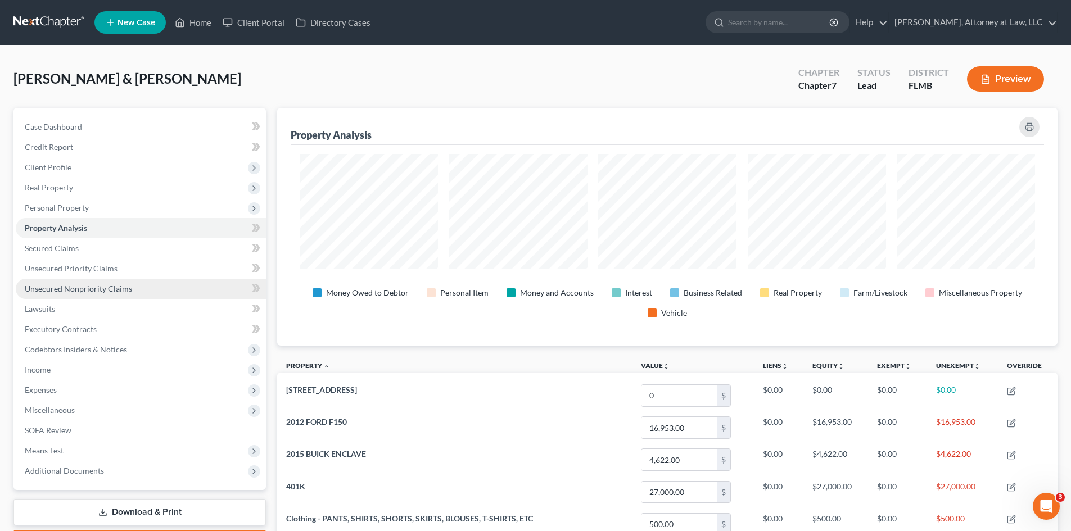
click at [55, 291] on span "Unsecured Nonpriority Claims" at bounding box center [78, 289] width 107 height 10
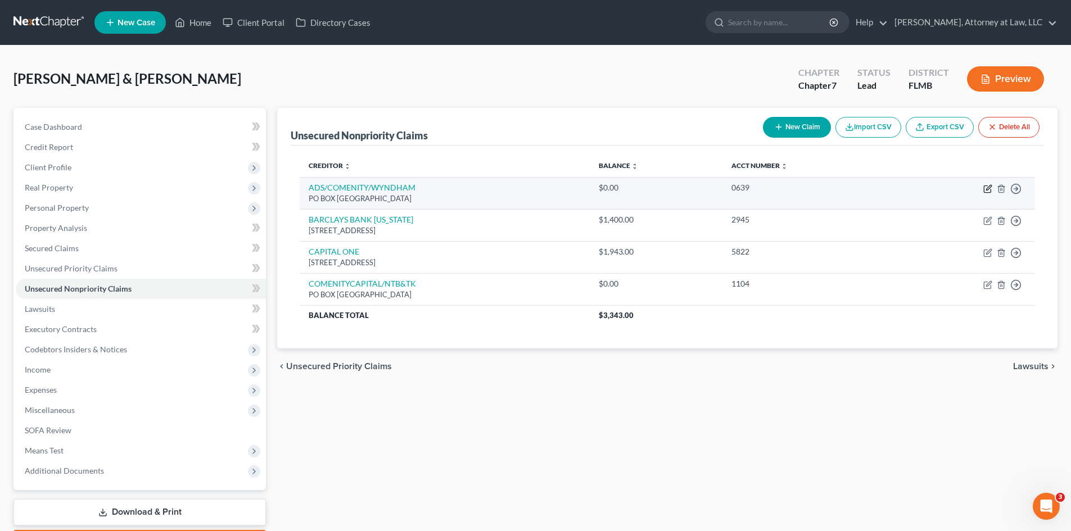
click at [987, 190] on icon "button" at bounding box center [989, 187] width 5 height 5
select select "36"
select select "14"
select select "0"
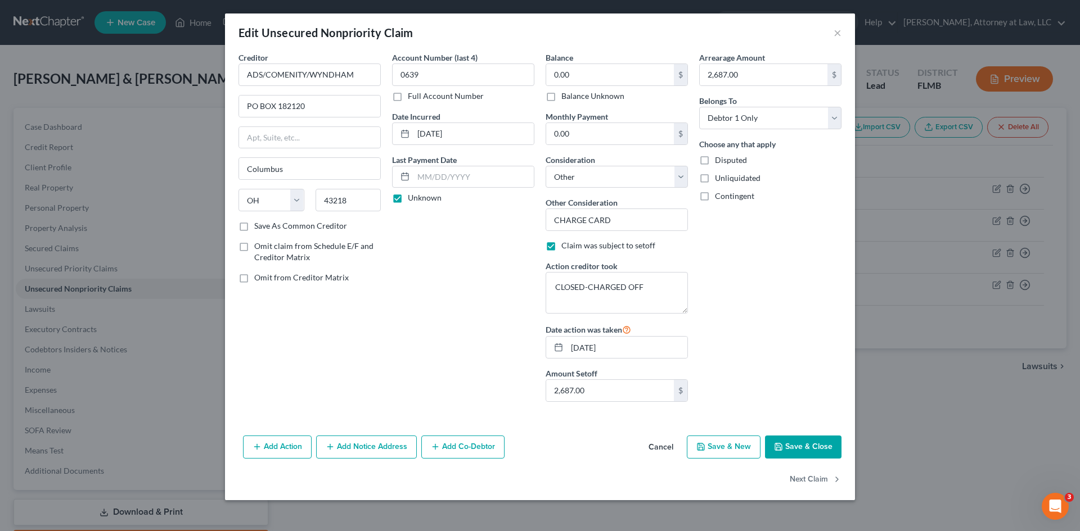
click at [729, 452] on button "Save & New" at bounding box center [724, 448] width 74 height 24
select select "2"
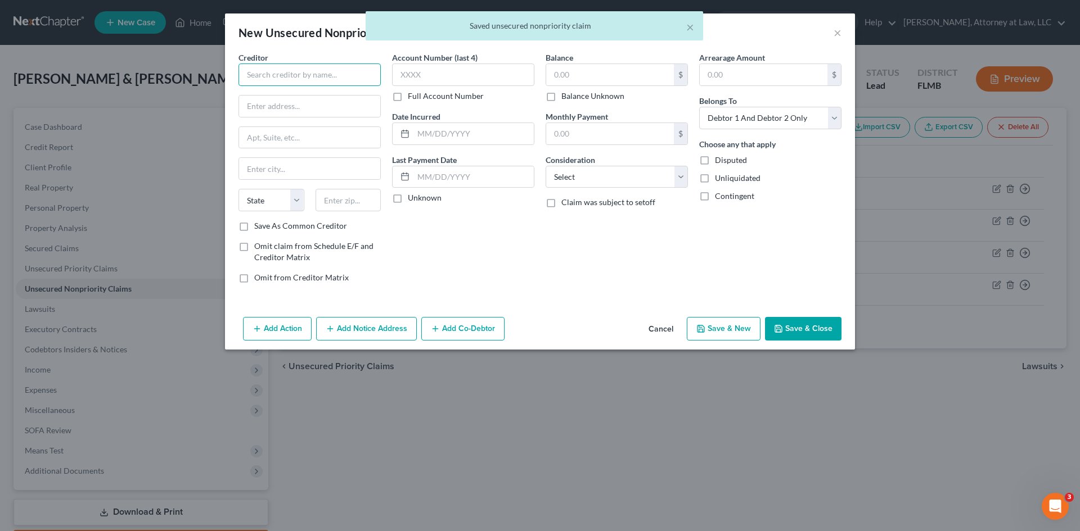
click at [262, 81] on input "text" at bounding box center [309, 75] width 142 height 22
type input "d"
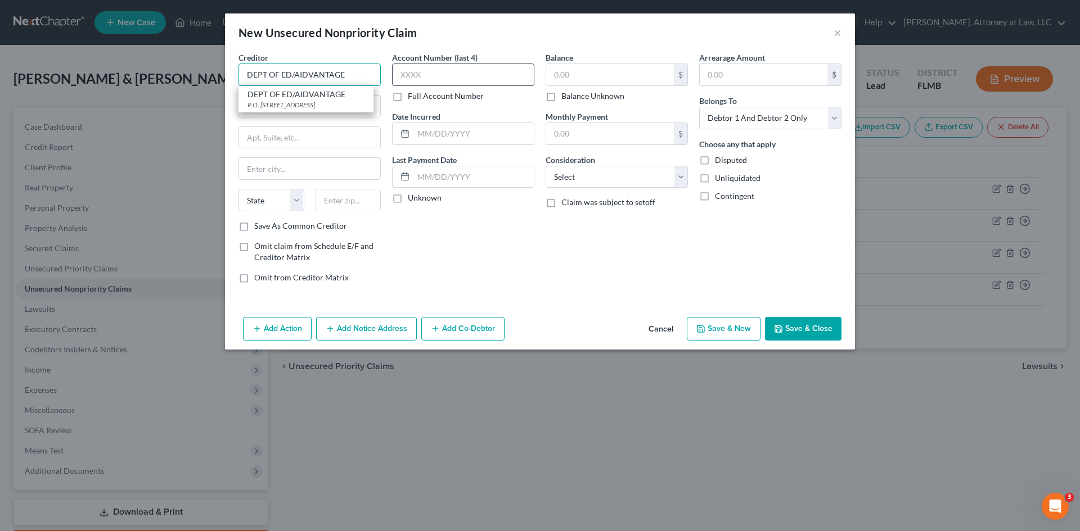
type input "DEPT OF ED/AIDVANTAGE"
click at [454, 70] on input "text" at bounding box center [463, 75] width 142 height 22
type input "2014"
click at [615, 75] on input "text" at bounding box center [610, 74] width 128 height 21
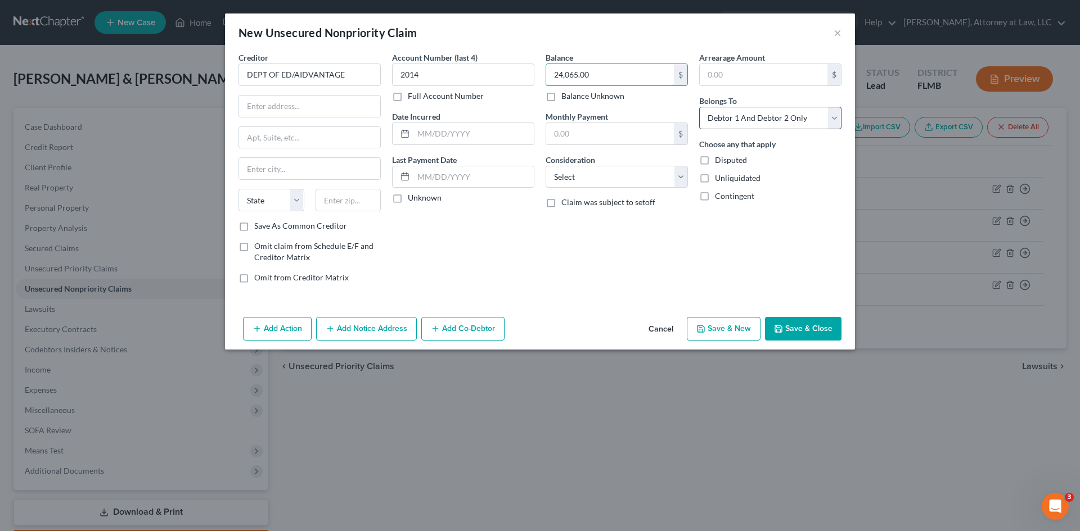
type input "24,065.00"
drag, startPoint x: 828, startPoint y: 119, endPoint x: 807, endPoint y: 129, distance: 24.2
click at [828, 119] on select "Select Debtor 1 Only Debtor 2 Only Debtor 1 And Debtor 2 Only At Least One Of T…" at bounding box center [770, 118] width 142 height 22
select select "0"
click at [699, 107] on select "Select Debtor 1 Only Debtor 2 Only Debtor 1 And Debtor 2 Only At Least One Of T…" at bounding box center [770, 118] width 142 height 22
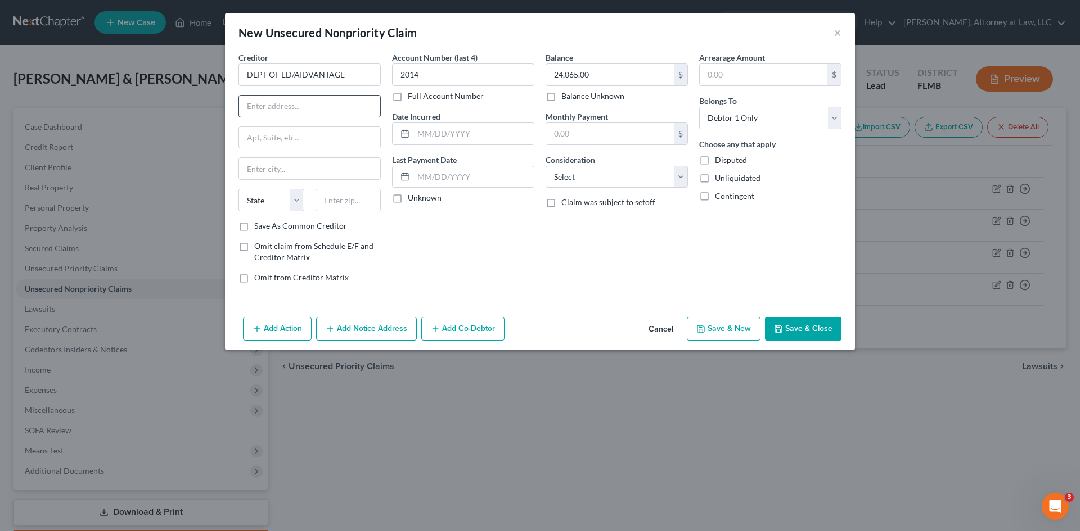
click at [278, 108] on input "text" at bounding box center [309, 106] width 141 height 21
type input "PO BOX 300001"
click at [265, 170] on input "text" at bounding box center [309, 168] width 141 height 21
type input "GREENVILLE"
click at [263, 205] on select "State [US_STATE] AK AR AZ CA CO CT DE DC [GEOGRAPHIC_DATA] [GEOGRAPHIC_DATA] GU…" at bounding box center [271, 200] width 66 height 22
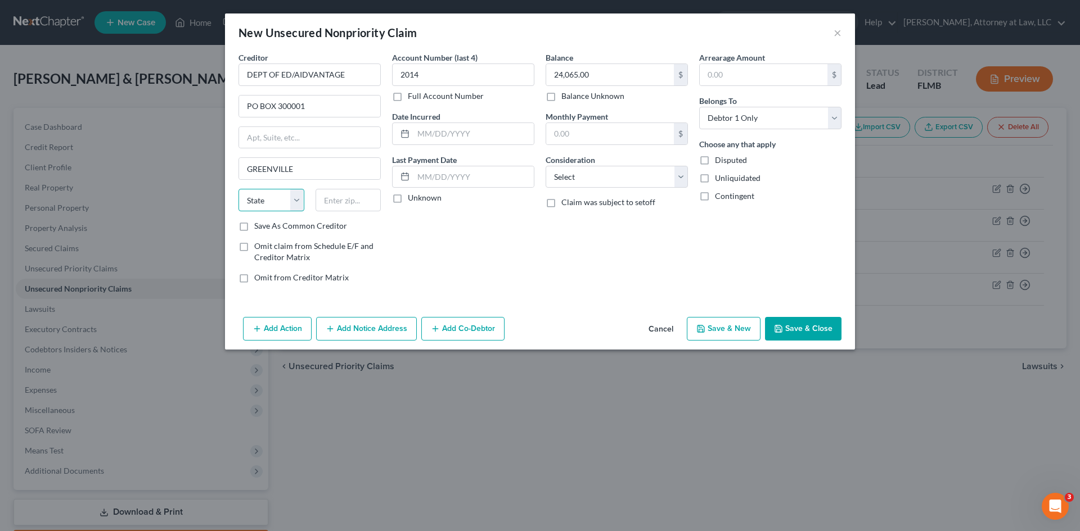
select select "45"
click at [238, 189] on select "State [US_STATE] AK AR AZ CA CO CT DE DC [GEOGRAPHIC_DATA] [GEOGRAPHIC_DATA] GU…" at bounding box center [271, 200] width 66 height 22
click at [339, 198] on input "text" at bounding box center [349, 200] width 66 height 22
type input "75403"
click at [436, 128] on input "text" at bounding box center [473, 133] width 120 height 21
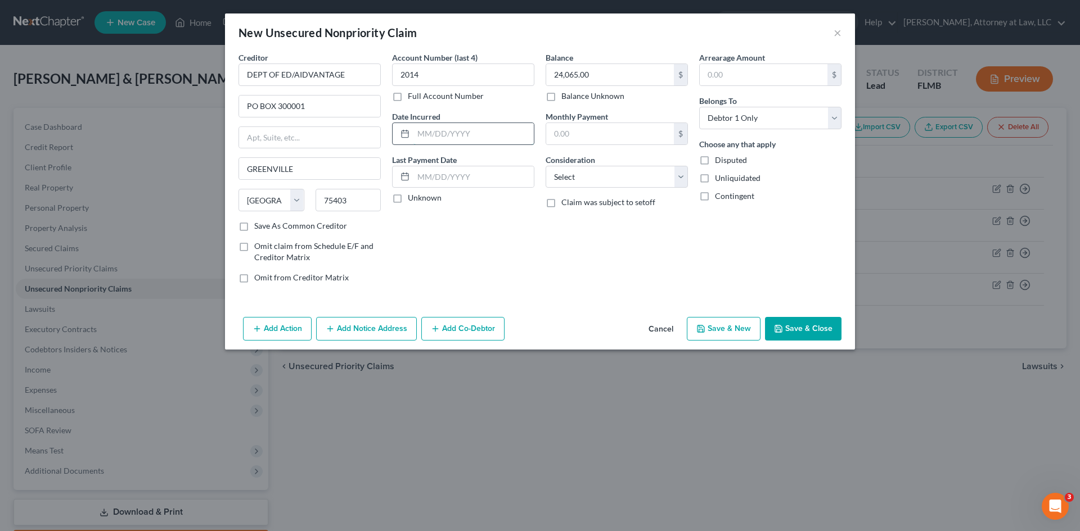
type input "[GEOGRAPHIC_DATA]"
click at [439, 132] on input "01/012018" at bounding box center [473, 133] width 120 height 21
type input "[DATE]"
click at [408, 199] on label "Unknown" at bounding box center [425, 197] width 34 height 11
click at [412, 199] on input "Unknown" at bounding box center [415, 195] width 7 height 7
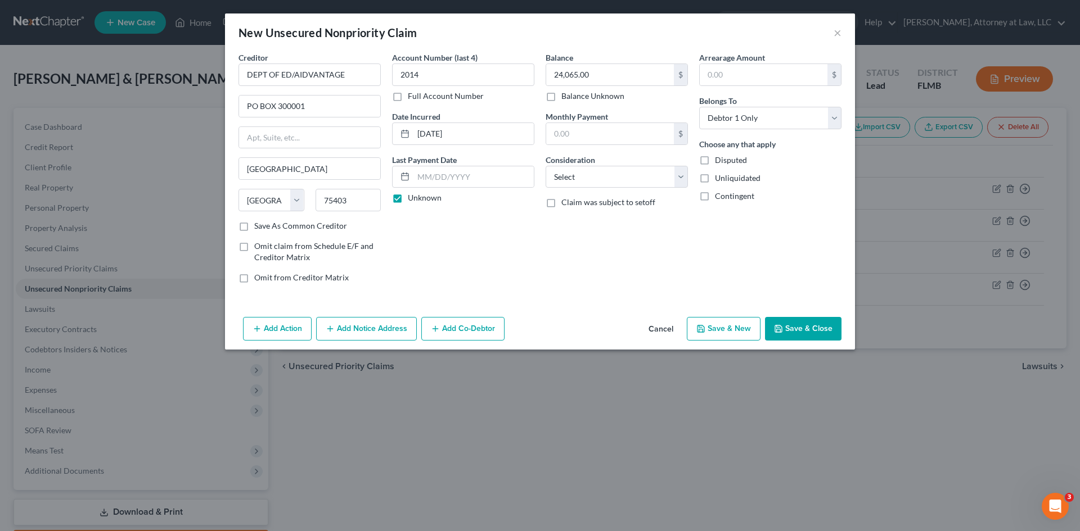
click at [408, 202] on label "Unknown" at bounding box center [425, 197] width 34 height 11
click at [412, 200] on input "Unknown" at bounding box center [415, 195] width 7 height 7
click at [408, 199] on label "Unknown" at bounding box center [425, 197] width 34 height 11
click at [412, 199] on input "Unknown" at bounding box center [415, 195] width 7 height 7
checkbox input "true"
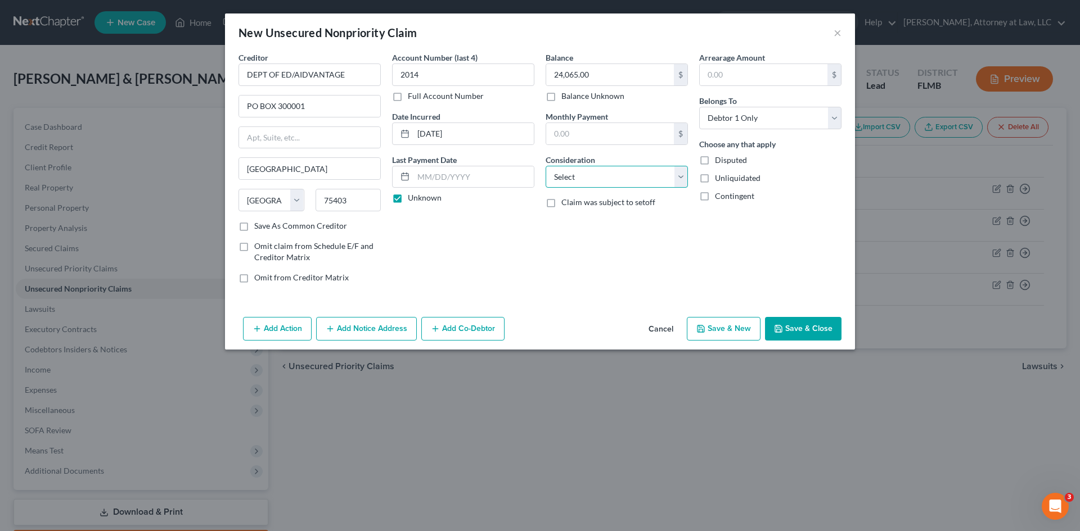
click at [681, 175] on select "Select Cable / Satellite Services Collection Agency Credit Card Debt Debt Couns…" at bounding box center [617, 177] width 142 height 22
select select "17"
click at [546, 166] on select "Select Cable / Satellite Services Collection Agency Credit Card Debt Debt Couns…" at bounding box center [617, 177] width 142 height 22
click at [561, 204] on label "Claim was subject to setoff" at bounding box center [608, 202] width 94 height 11
click at [566, 204] on input "Claim was subject to setoff" at bounding box center [569, 200] width 7 height 7
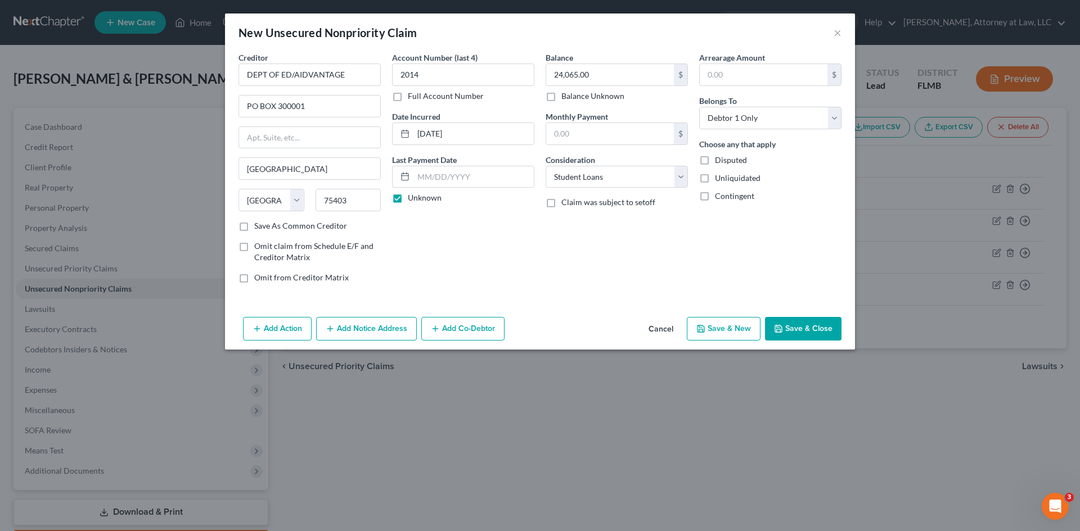
checkbox input "true"
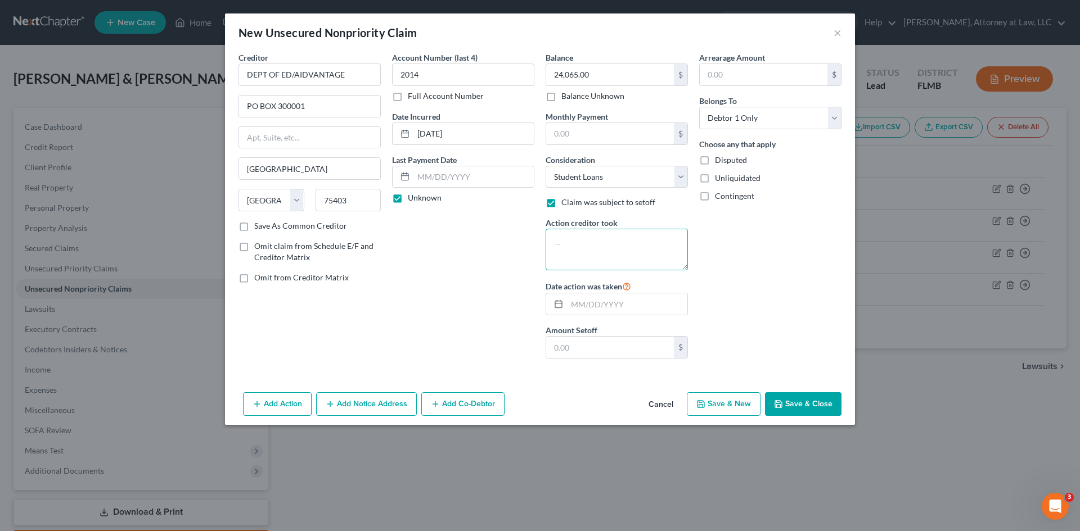
click at [584, 253] on textarea at bounding box center [617, 250] width 142 height 42
type textarea "PAYMENT DEFERRED"
click at [586, 304] on input "text" at bounding box center [627, 304] width 120 height 21
type input "[DATE]"
click at [727, 409] on button "Save & New" at bounding box center [724, 405] width 74 height 24
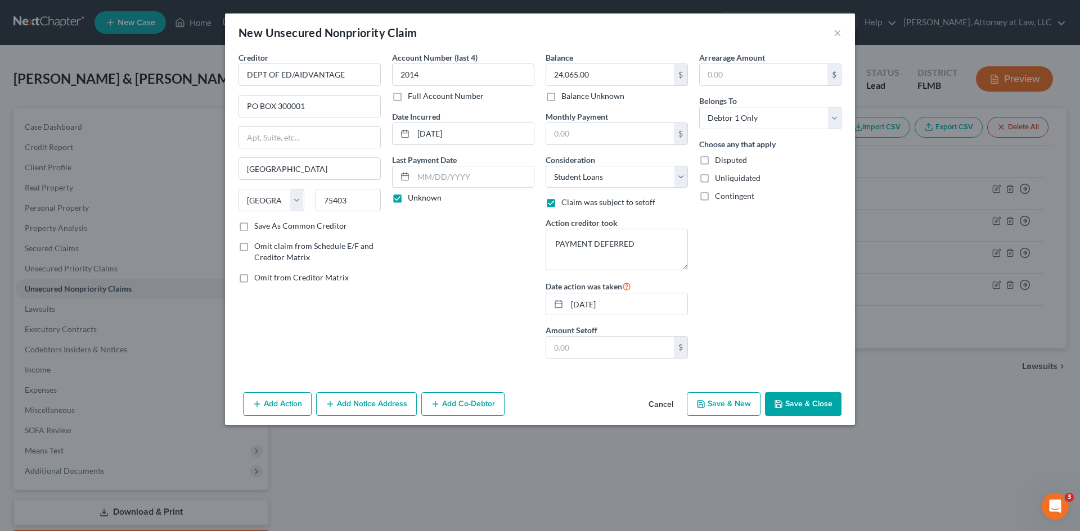
select select "2"
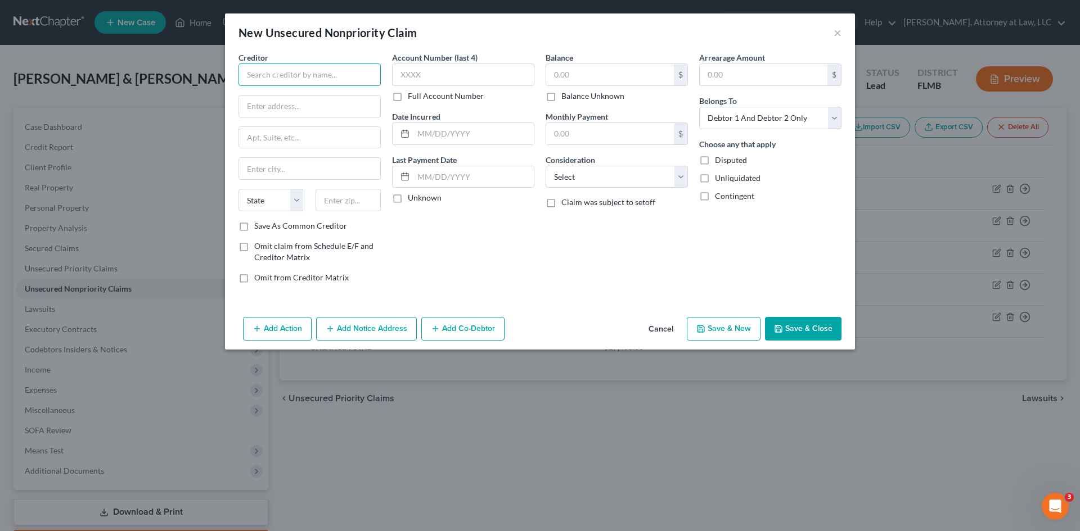
click at [258, 70] on input "text" at bounding box center [309, 75] width 142 height 22
type input "DISCOVER BANK"
click at [413, 66] on input "text" at bounding box center [463, 75] width 142 height 22
type input "2695"
click at [588, 78] on input "text" at bounding box center [610, 74] width 128 height 21
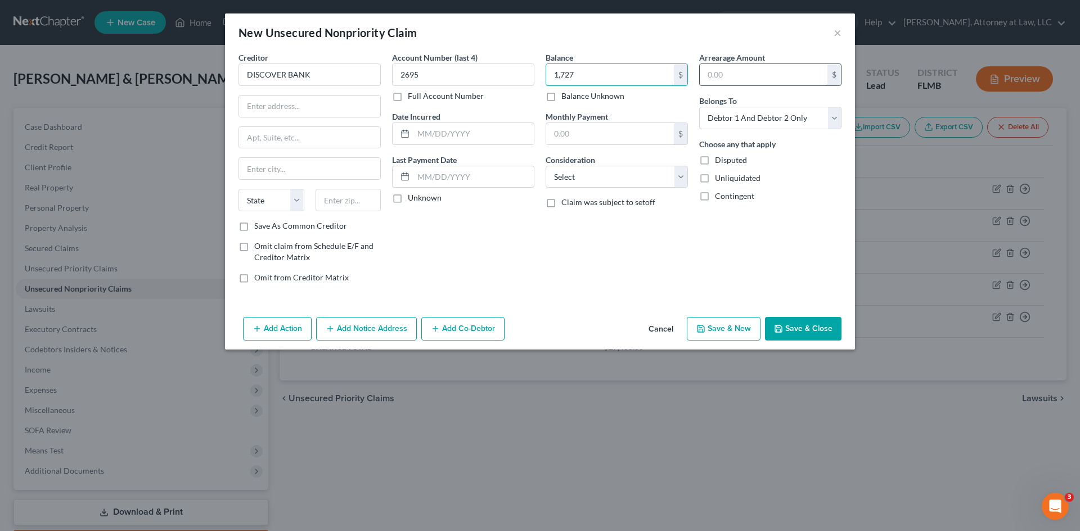
type input "1,727"
click at [741, 75] on input "text" at bounding box center [764, 74] width 128 height 21
type input "180"
drag, startPoint x: 832, startPoint y: 118, endPoint x: 816, endPoint y: 129, distance: 20.3
click at [832, 118] on select "Select Debtor 1 Only Debtor 2 Only Debtor 1 And Debtor 2 Only At Least One Of T…" at bounding box center [770, 118] width 142 height 22
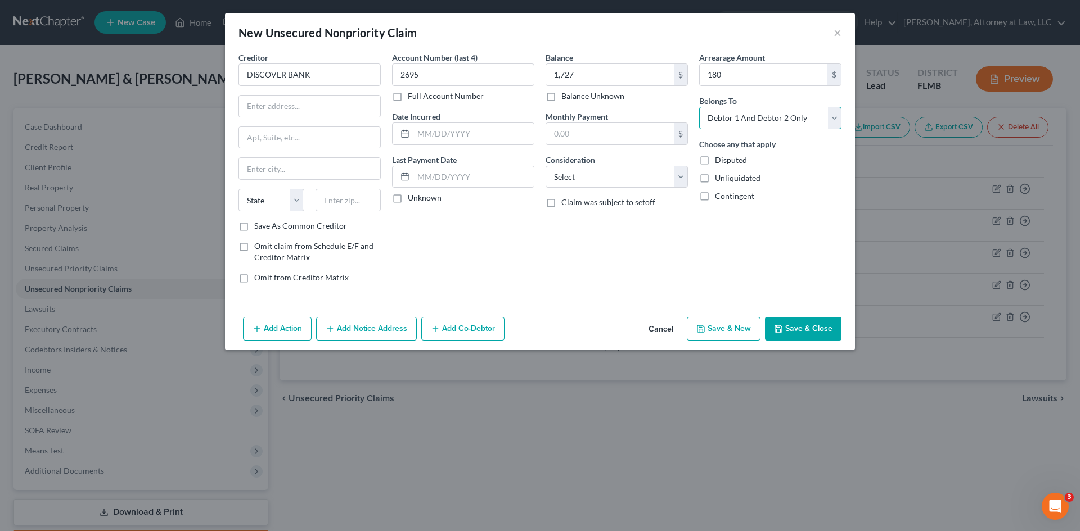
select select "0"
click at [699, 107] on select "Select Debtor 1 Only Debtor 2 Only Debtor 1 And Debtor 2 Only At Least One Of T…" at bounding box center [770, 118] width 142 height 22
click at [428, 133] on input "text" at bounding box center [473, 133] width 120 height 21
type input "[DATE]"
drag, startPoint x: 679, startPoint y: 177, endPoint x: 651, endPoint y: 187, distance: 29.9
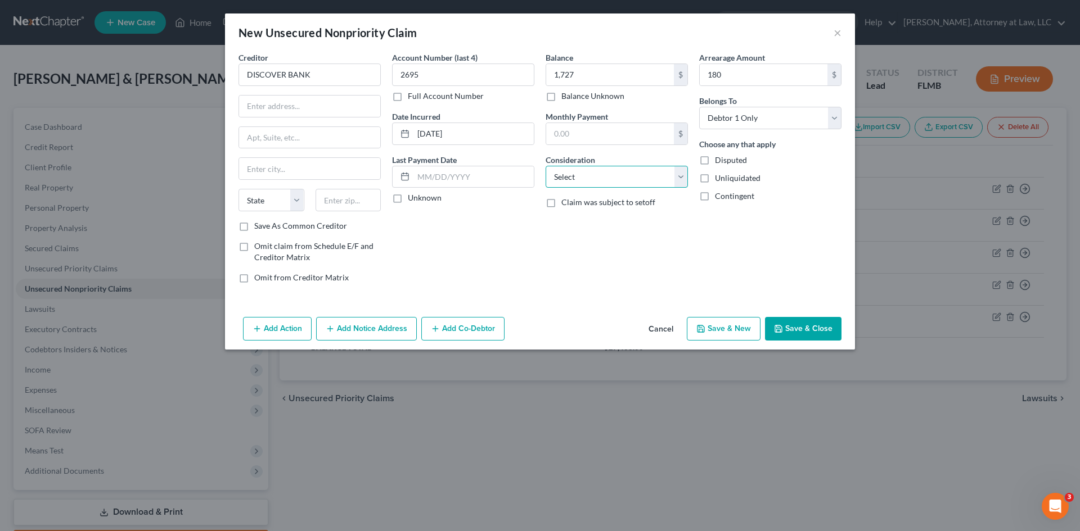
click at [679, 177] on select "Select Cable / Satellite Services Collection Agency Credit Card Debt Debt Couns…" at bounding box center [617, 177] width 142 height 22
select select "2"
click at [546, 166] on select "Select Cable / Satellite Services Collection Agency Credit Card Debt Debt Couns…" at bounding box center [617, 177] width 142 height 22
click at [612, 135] on input "text" at bounding box center [610, 133] width 128 height 21
type input "30"
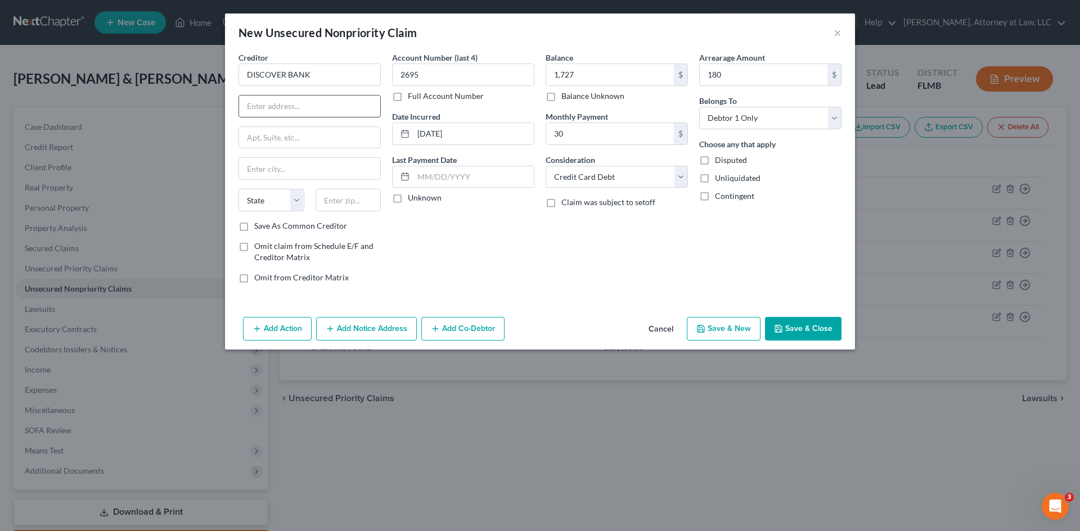
click at [263, 106] on input "text" at bounding box center [309, 106] width 141 height 21
type input "PO BOX 30939"
click at [264, 162] on input "text" at bounding box center [309, 168] width 141 height 21
type input "[GEOGRAPHIC_DATA]"
click at [283, 202] on select "State [US_STATE] AK AR AZ CA CO CT DE DC [GEOGRAPHIC_DATA] [GEOGRAPHIC_DATA] GU…" at bounding box center [271, 200] width 66 height 22
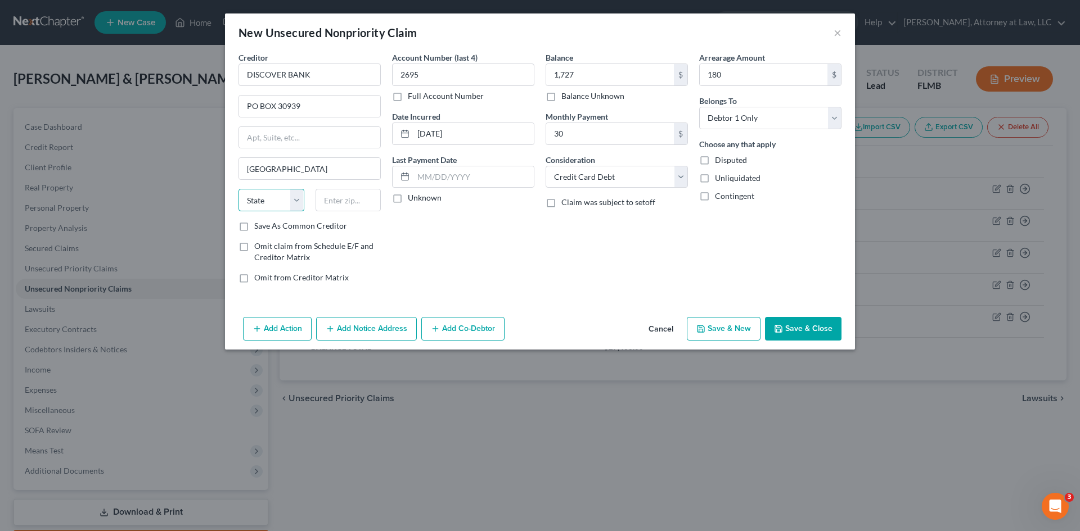
select select "46"
click at [238, 189] on select "State [US_STATE] AK AR AZ CA CO CT DE DC [GEOGRAPHIC_DATA] [GEOGRAPHIC_DATA] GU…" at bounding box center [271, 200] width 66 height 22
click at [344, 201] on input "text" at bounding box center [349, 200] width 66 height 22
type input "84130"
click at [455, 179] on input "text" at bounding box center [473, 176] width 120 height 21
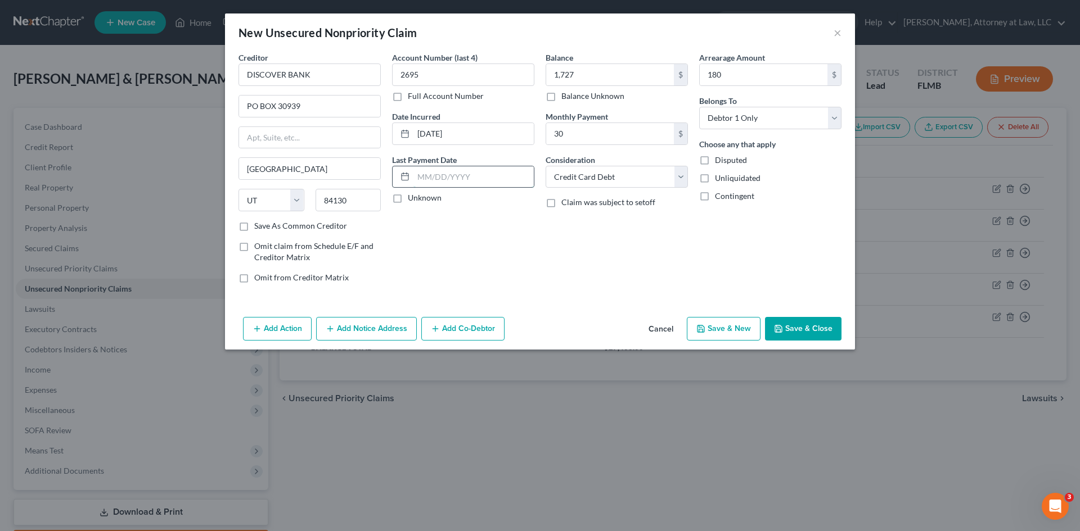
type input "[GEOGRAPHIC_DATA]"
type input "[DATE]"
click at [727, 330] on button "Save & New" at bounding box center [724, 329] width 74 height 24
select select "2"
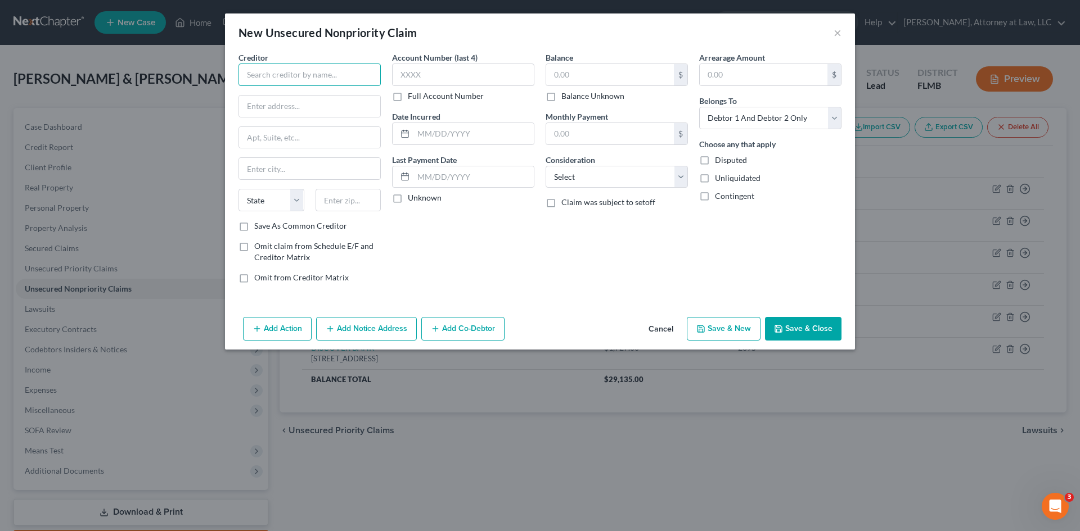
click at [295, 76] on input "text" at bounding box center [309, 75] width 142 height 22
type input "JEFFERSON CAPITAL SYSTEMS"
click at [412, 79] on input "text" at bounding box center [463, 75] width 142 height 22
type input "2784"
click at [572, 78] on input "text" at bounding box center [610, 74] width 128 height 21
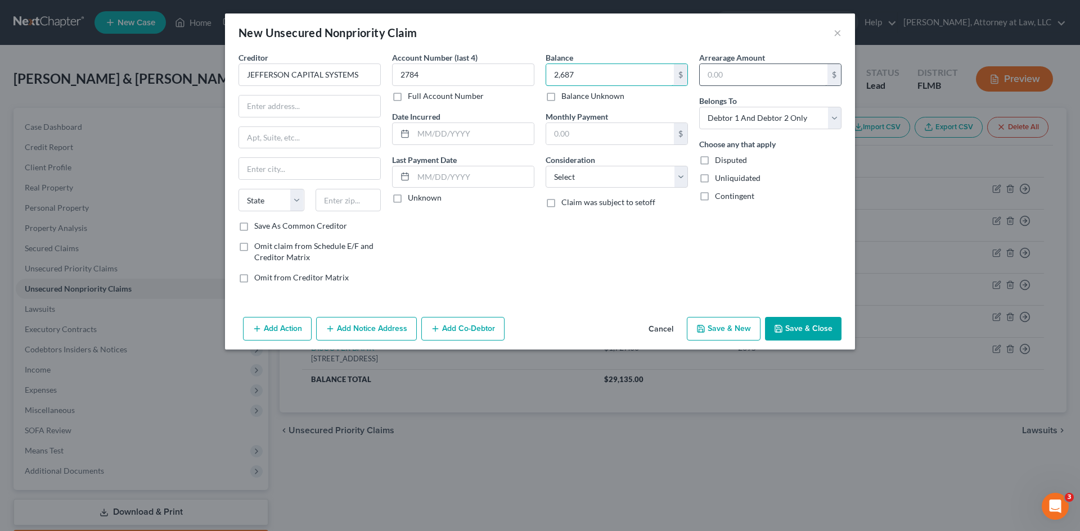
type input "2,687"
click at [755, 69] on input "text" at bounding box center [764, 74] width 128 height 21
type input "2,687"
drag, startPoint x: 803, startPoint y: 119, endPoint x: 790, endPoint y: 128, distance: 16.2
click at [803, 119] on select "Select Debtor 1 Only Debtor 2 Only Debtor 1 And Debtor 2 Only At Least One Of T…" at bounding box center [770, 118] width 142 height 22
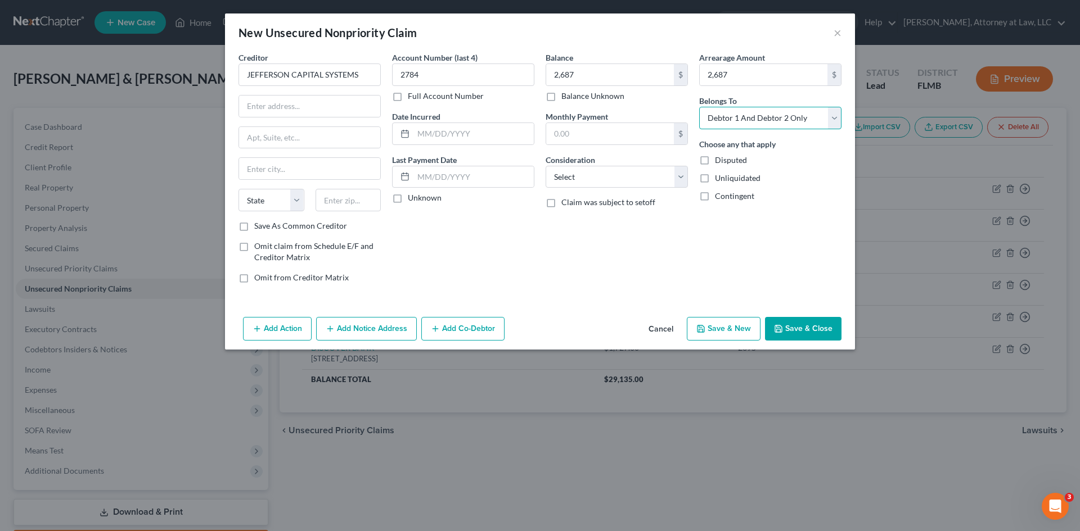
select select "0"
click at [699, 107] on select "Select Debtor 1 Only Debtor 2 Only Debtor 1 And Debtor 2 Only At Least One Of T…" at bounding box center [770, 118] width 142 height 22
click at [268, 107] on input "text" at bounding box center [309, 106] width 141 height 21
type input "[STREET_ADDRESS]"
click at [270, 171] on input "text" at bounding box center [309, 168] width 141 height 21
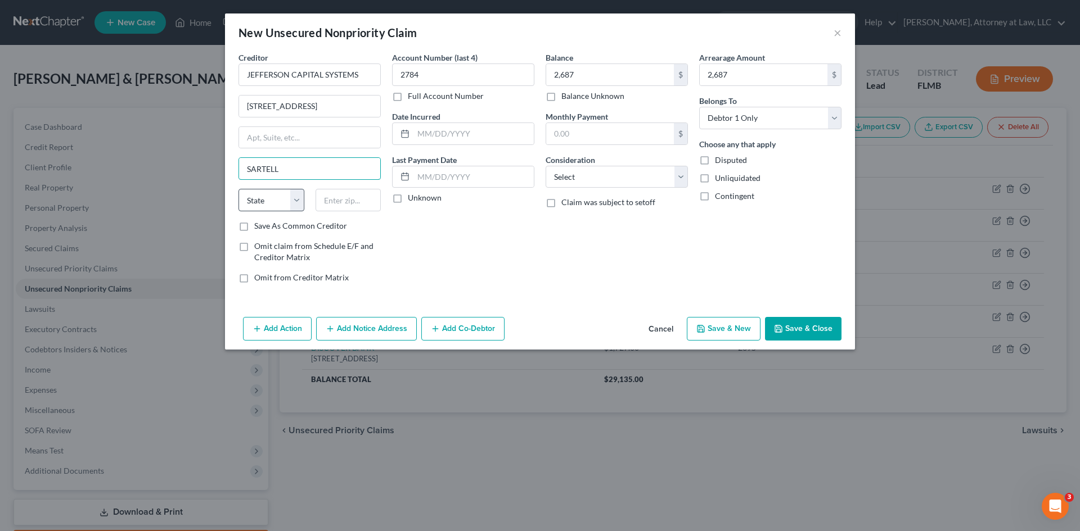
type input "SARTELL"
click at [293, 196] on select "State [US_STATE] AK AR AZ CA CO CT DE DC [GEOGRAPHIC_DATA] [GEOGRAPHIC_DATA] GU…" at bounding box center [271, 200] width 66 height 22
select select "24"
click at [238, 189] on select "State [US_STATE] AK AR AZ CA CO CT DE DC [GEOGRAPHIC_DATA] [GEOGRAPHIC_DATA] GU…" at bounding box center [271, 200] width 66 height 22
click at [353, 201] on input "text" at bounding box center [349, 200] width 66 height 22
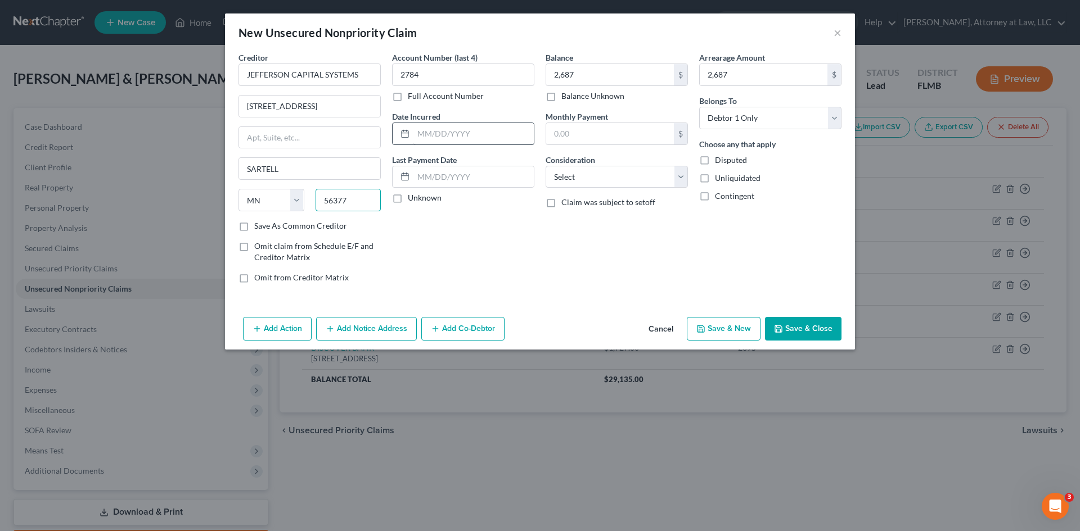
type input "56377"
click at [426, 132] on input "text" at bounding box center [473, 133] width 120 height 21
type input "Sartell"
type input "[DATE]"
click at [408, 201] on label "Unknown" at bounding box center [425, 197] width 34 height 11
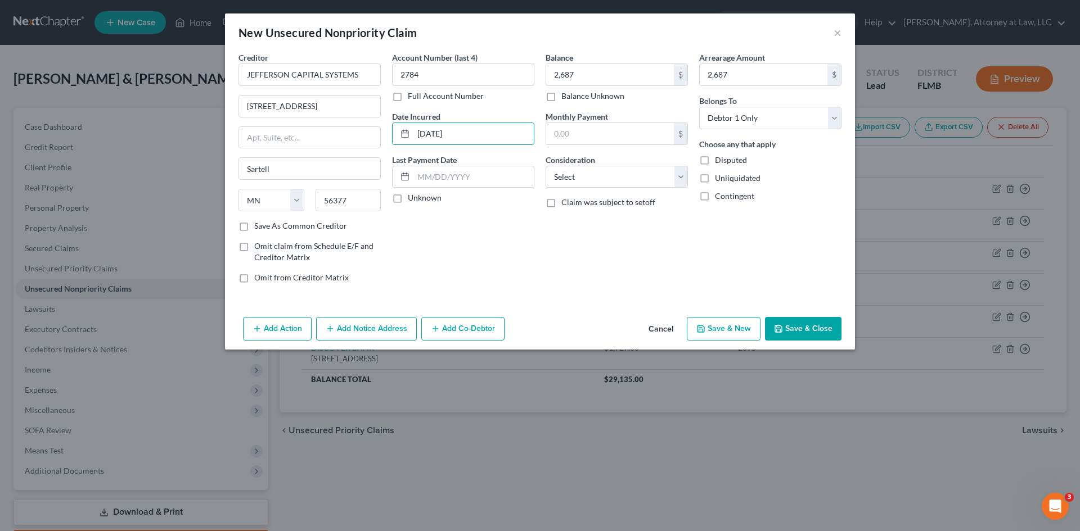
click at [412, 200] on input "Unknown" at bounding box center [415, 195] width 7 height 7
click at [408, 199] on label "Unknown" at bounding box center [425, 197] width 34 height 11
click at [412, 199] on input "Unknown" at bounding box center [415, 195] width 7 height 7
click at [408, 199] on label "Unknown" at bounding box center [425, 197] width 34 height 11
click at [412, 199] on input "Unknown" at bounding box center [415, 195] width 7 height 7
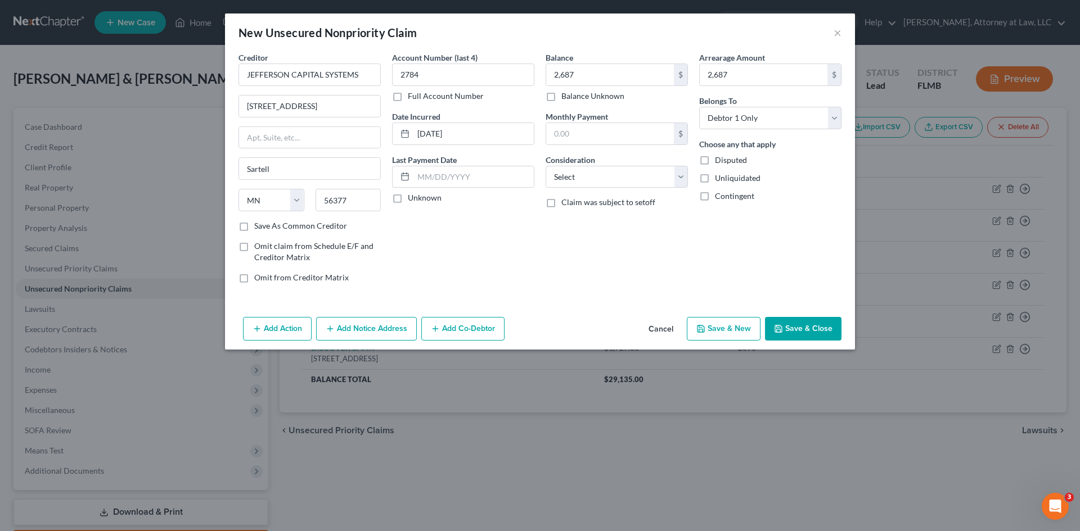
checkbox input "true"
click at [681, 175] on select "Select Cable / Satellite Services Collection Agency Credit Card Debt Debt Couns…" at bounding box center [617, 177] width 142 height 22
select select "14"
click at [546, 166] on select "Select Cable / Satellite Services Collection Agency Credit Card Debt Debt Couns…" at bounding box center [617, 177] width 142 height 22
click at [583, 221] on input "text" at bounding box center [616, 219] width 141 height 21
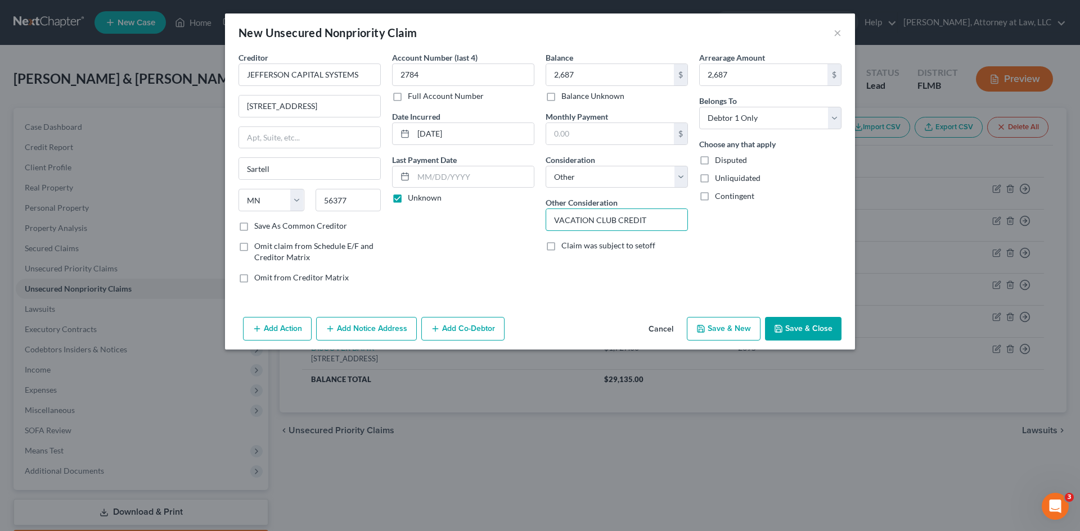
type input "VACATION CLUB CREDIT"
click at [289, 332] on button "Add Action" at bounding box center [277, 329] width 69 height 24
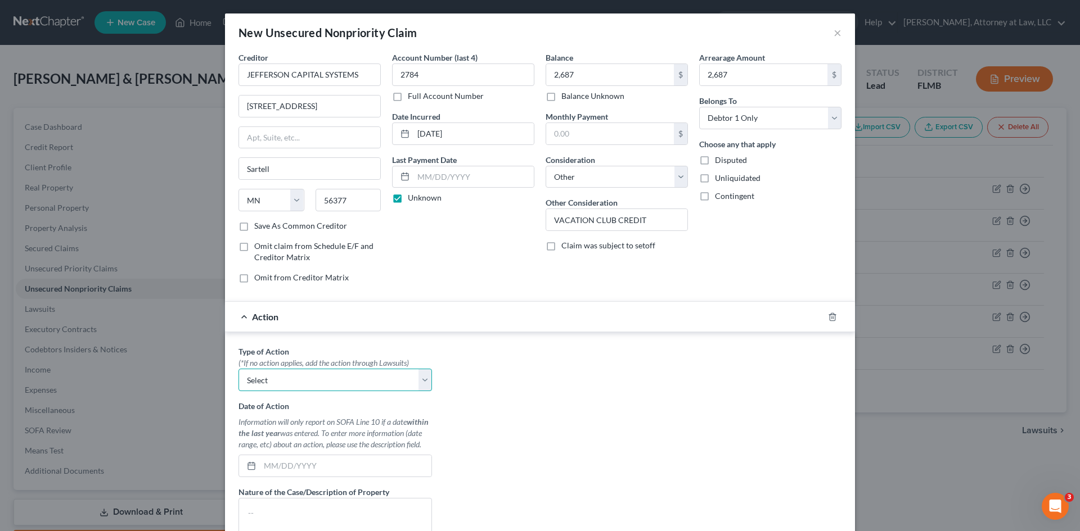
click at [412, 381] on select "Select Repossession Garnishment Foreclosure Personal Injury Attached, Seized, O…" at bounding box center [334, 380] width 193 height 22
click at [828, 314] on icon "button" at bounding box center [832, 317] width 9 height 9
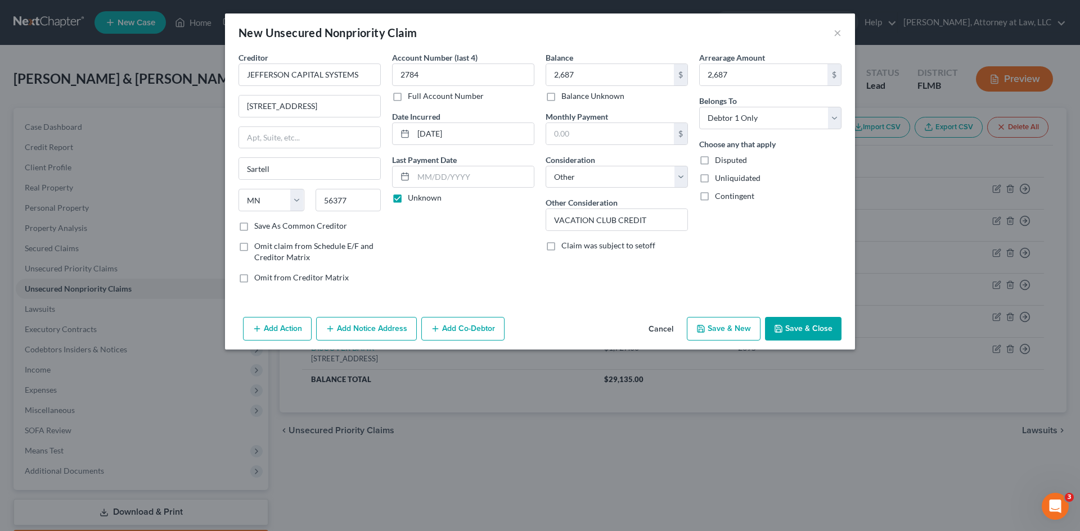
click at [278, 331] on button "Add Action" at bounding box center [277, 329] width 69 height 24
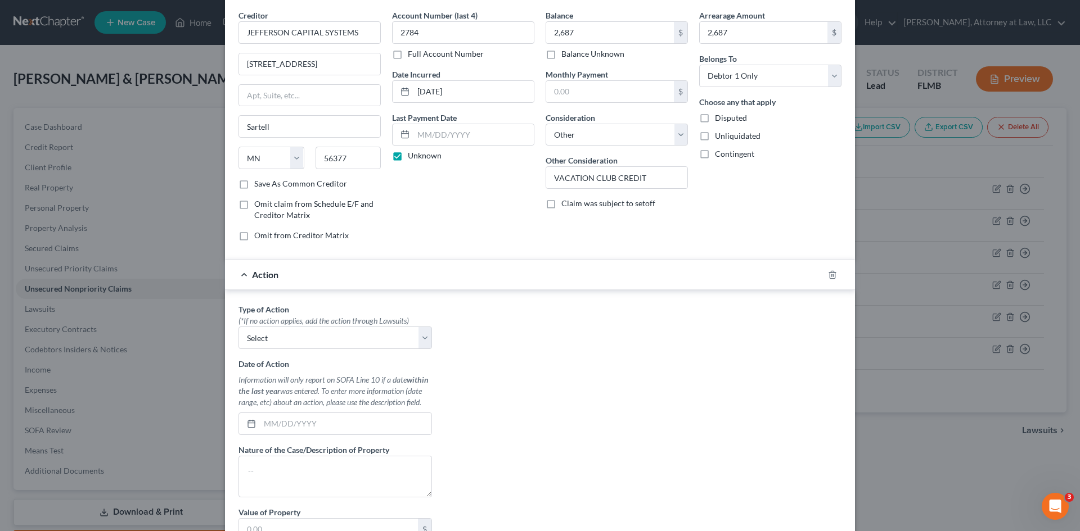
scroll to position [112, 0]
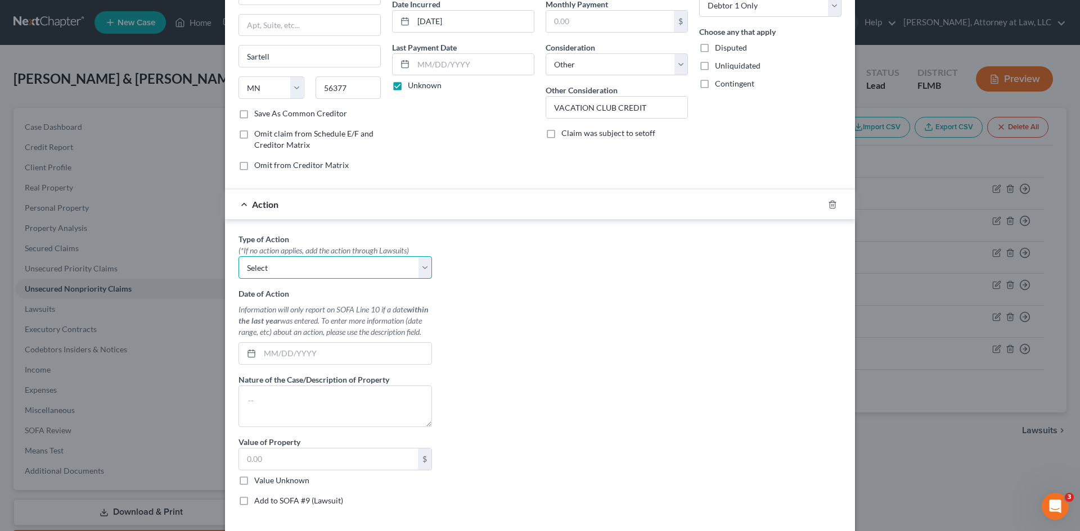
click at [421, 272] on select "Select Repossession Garnishment Foreclosure Personal Injury Attached, Seized, O…" at bounding box center [334, 267] width 193 height 22
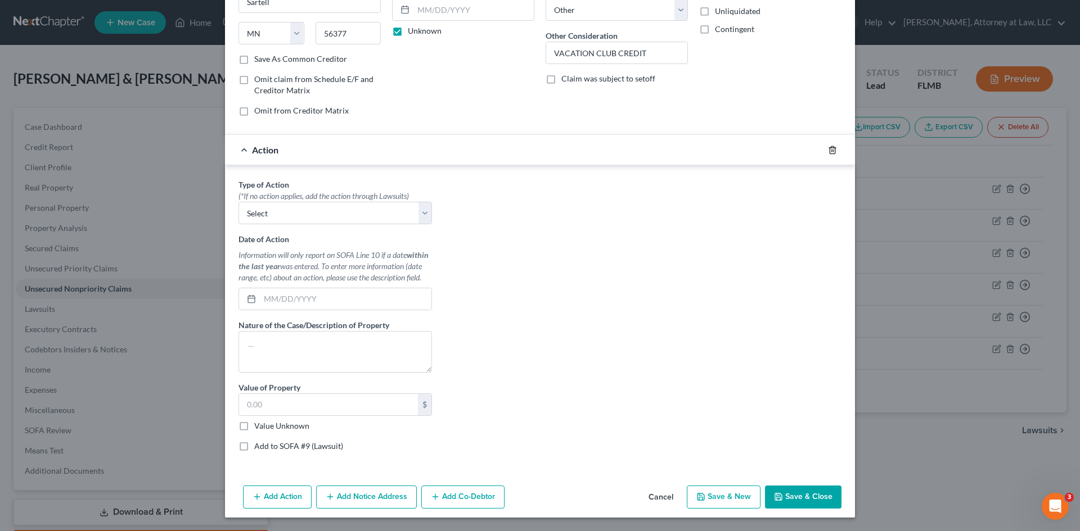
click at [830, 146] on icon "button" at bounding box center [832, 150] width 9 height 9
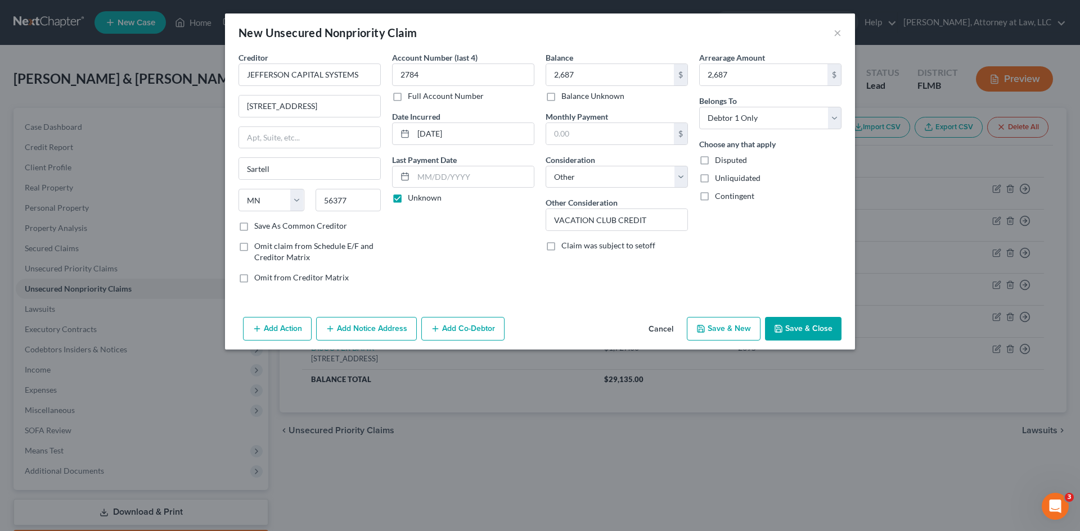
scroll to position [0, 0]
click at [733, 333] on button "Save & New" at bounding box center [724, 329] width 74 height 24
select select "2"
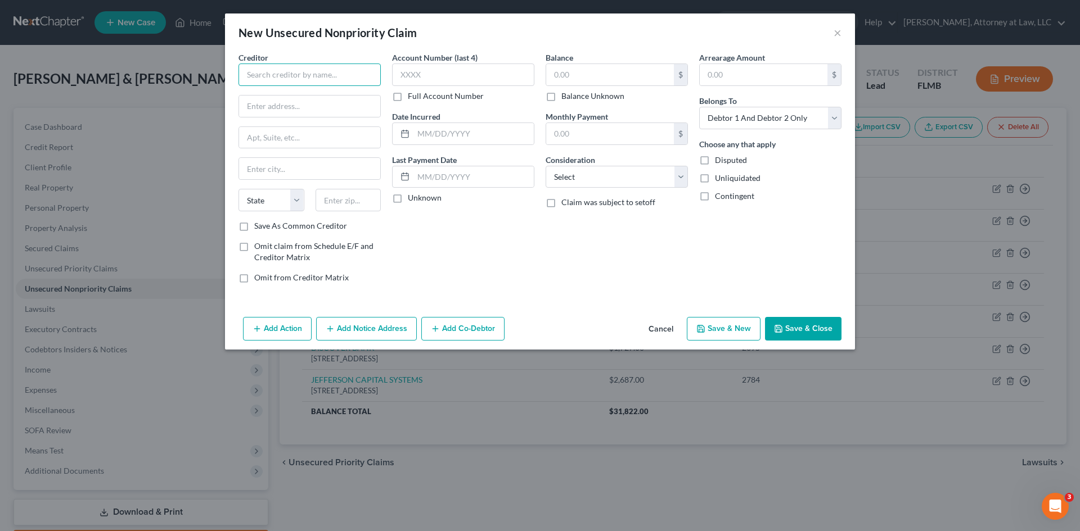
drag, startPoint x: 258, startPoint y: 66, endPoint x: 331, endPoint y: 68, distance: 72.6
click at [258, 66] on input "text" at bounding box center [309, 75] width 142 height 22
type input "MONTEREY COLLECTION SVCS"
click at [447, 78] on input "text" at bounding box center [463, 75] width 142 height 22
type input "1999"
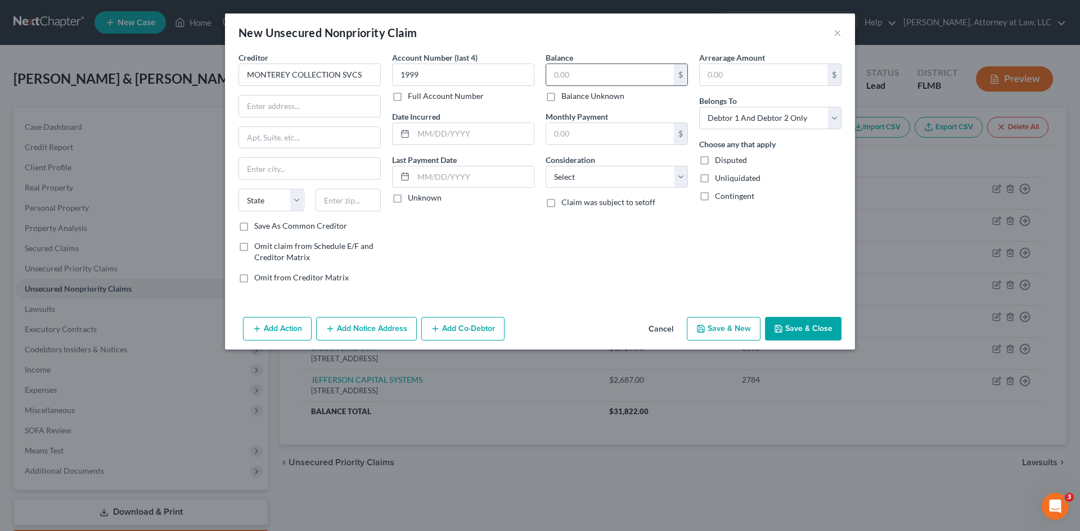
click at [589, 83] on input "text" at bounding box center [610, 74] width 128 height 21
type input "7,095"
click at [756, 75] on input "text" at bounding box center [764, 74] width 128 height 21
type input "7,095"
drag, startPoint x: 835, startPoint y: 118, endPoint x: 818, endPoint y: 129, distance: 20.7
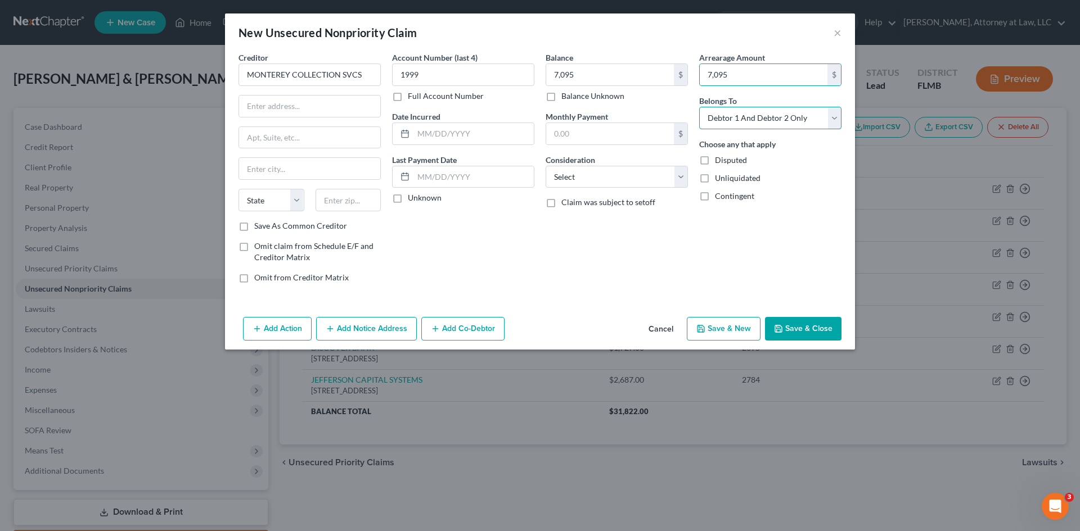
click at [835, 118] on select "Select Debtor 1 Only Debtor 2 Only Debtor 1 And Debtor 2 Only At Least One Of T…" at bounding box center [770, 118] width 142 height 22
select select "0"
click at [699, 107] on select "Select Debtor 1 Only Debtor 2 Only Debtor 1 And Debtor 2 Only At Least One Of T…" at bounding box center [770, 118] width 142 height 22
click at [295, 109] on input "text" at bounding box center [309, 106] width 141 height 21
type input "[STREET_ADDRESS]"
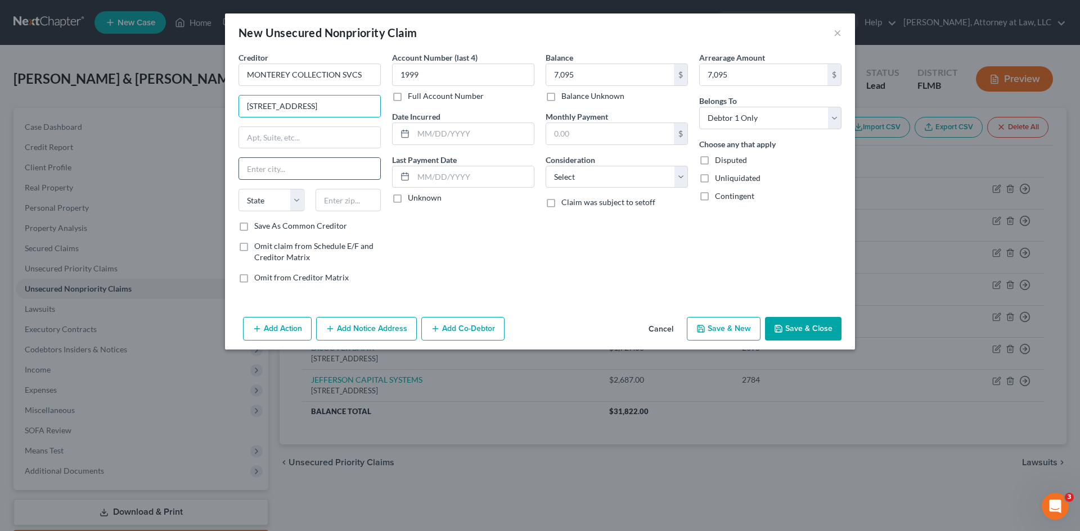
click at [290, 166] on input "text" at bounding box center [309, 168] width 141 height 21
type input "OCEANSIDE"
click at [280, 208] on select "State [US_STATE] AK AR AZ CA CO CT DE DC [GEOGRAPHIC_DATA] [GEOGRAPHIC_DATA] GU…" at bounding box center [271, 200] width 66 height 22
select select "4"
click at [238, 189] on select "State [US_STATE] AK AR AZ CA CO CT DE DC [GEOGRAPHIC_DATA] [GEOGRAPHIC_DATA] GU…" at bounding box center [271, 200] width 66 height 22
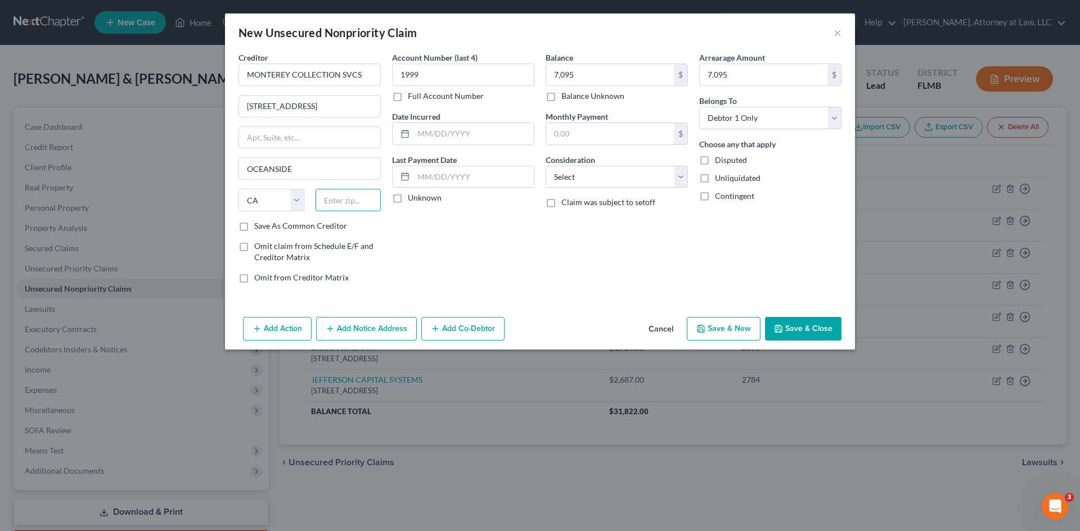
click at [350, 202] on input "text" at bounding box center [349, 200] width 66 height 22
type input "92056"
click at [439, 132] on input "text" at bounding box center [473, 133] width 120 height 21
type input "Oceanside"
type input "[DATE]"
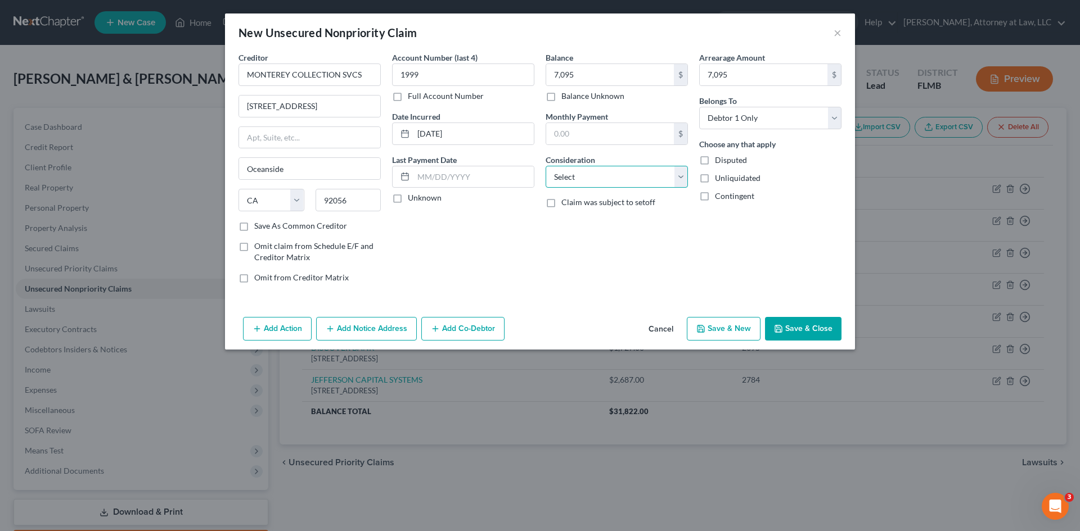
click at [681, 177] on select "Select Cable / Satellite Services Collection Agency Credit Card Debt Debt Couns…" at bounding box center [617, 177] width 142 height 22
click at [677, 179] on select "Select Cable / Satellite Services Collection Agency Credit Card Debt Debt Couns…" at bounding box center [617, 177] width 142 height 22
select select "1"
click at [546, 166] on select "Select Cable / Satellite Services Collection Agency Credit Card Debt Debt Couns…" at bounding box center [617, 177] width 142 height 22
click at [408, 201] on label "Unknown" at bounding box center [425, 197] width 34 height 11
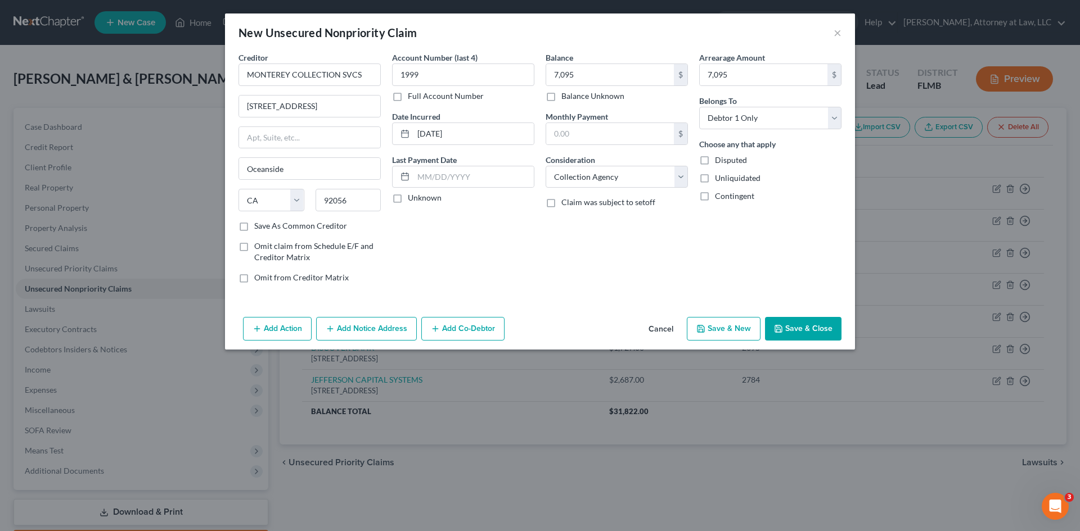
click at [412, 200] on input "Unknown" at bounding box center [415, 195] width 7 height 7
click at [408, 197] on label "Unknown" at bounding box center [425, 197] width 34 height 11
click at [412, 197] on input "Unknown" at bounding box center [415, 195] width 7 height 7
click at [408, 197] on label "Unknown" at bounding box center [425, 197] width 34 height 11
click at [412, 197] on input "Unknown" at bounding box center [415, 195] width 7 height 7
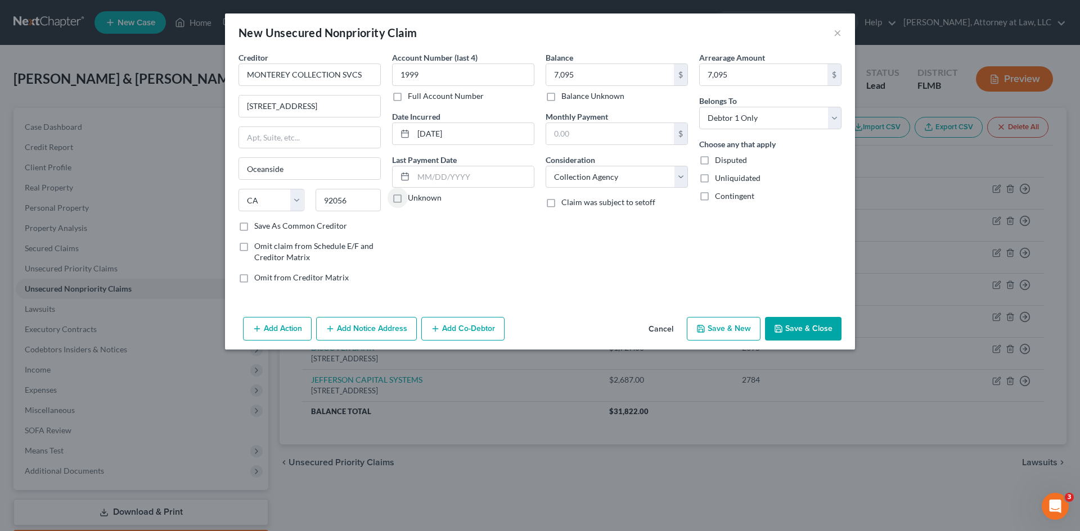
checkbox input "true"
click at [733, 331] on button "Save & New" at bounding box center [724, 329] width 74 height 24
select select "2"
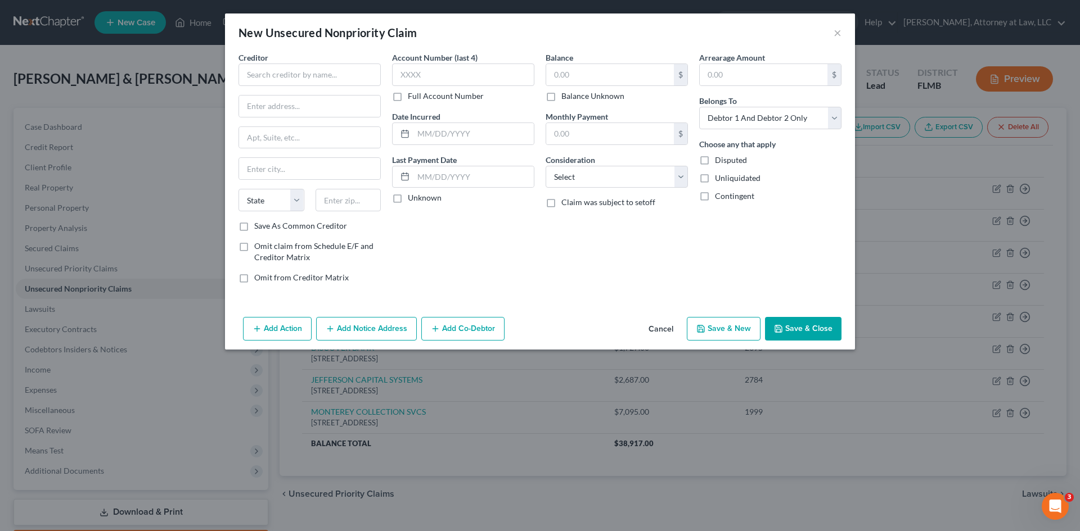
click at [662, 332] on button "Cancel" at bounding box center [660, 329] width 43 height 22
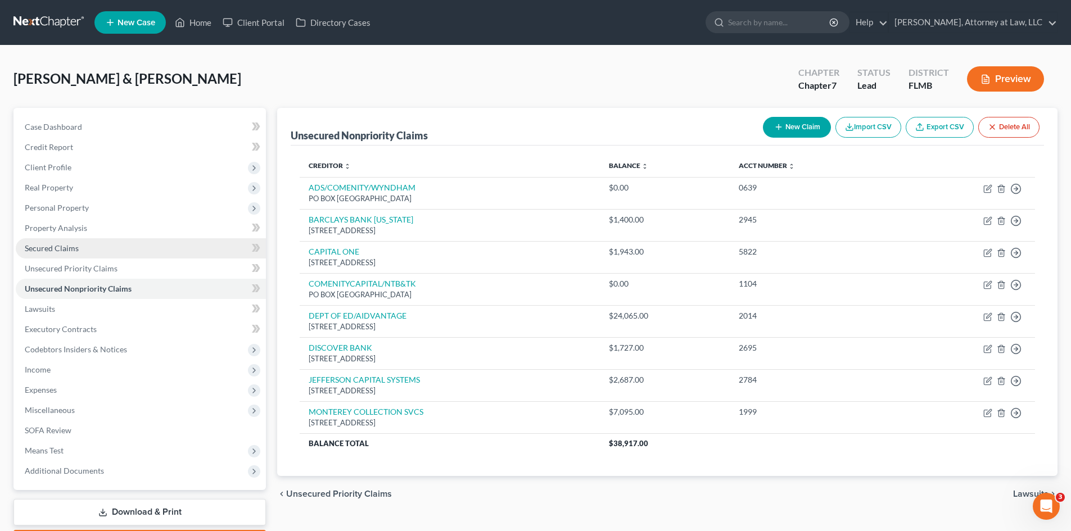
click at [55, 250] on span "Secured Claims" at bounding box center [52, 249] width 54 height 10
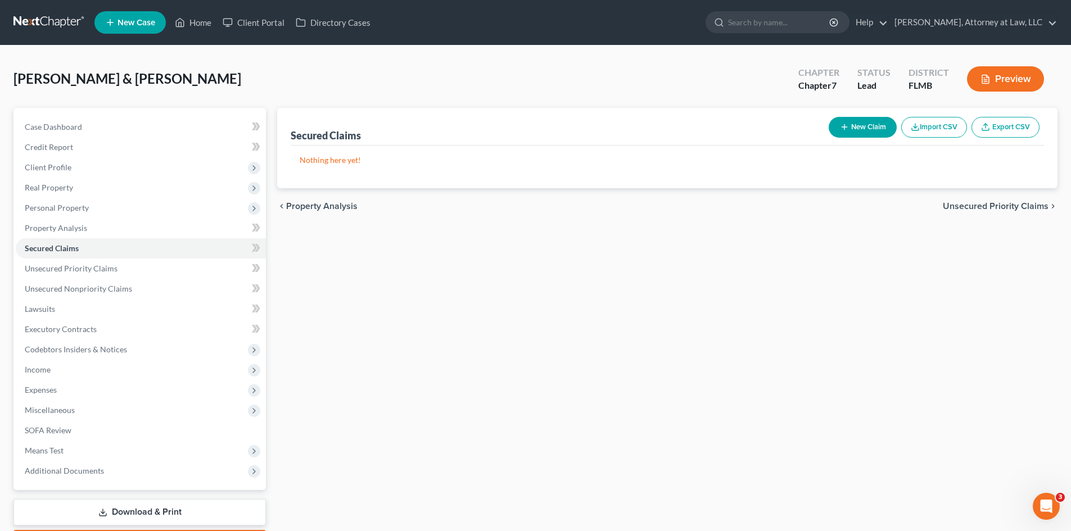
click at [857, 121] on button "New Claim" at bounding box center [863, 127] width 68 height 21
select select "0"
select select "2"
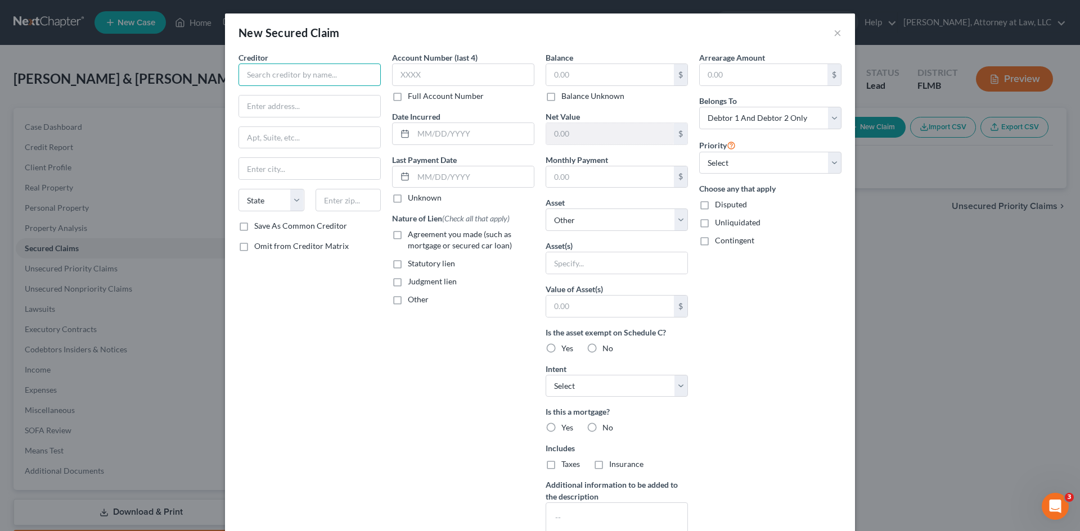
click at [312, 76] on input "text" at bounding box center [309, 75] width 142 height 22
type input "NATIONSTAR MORTGAGE"
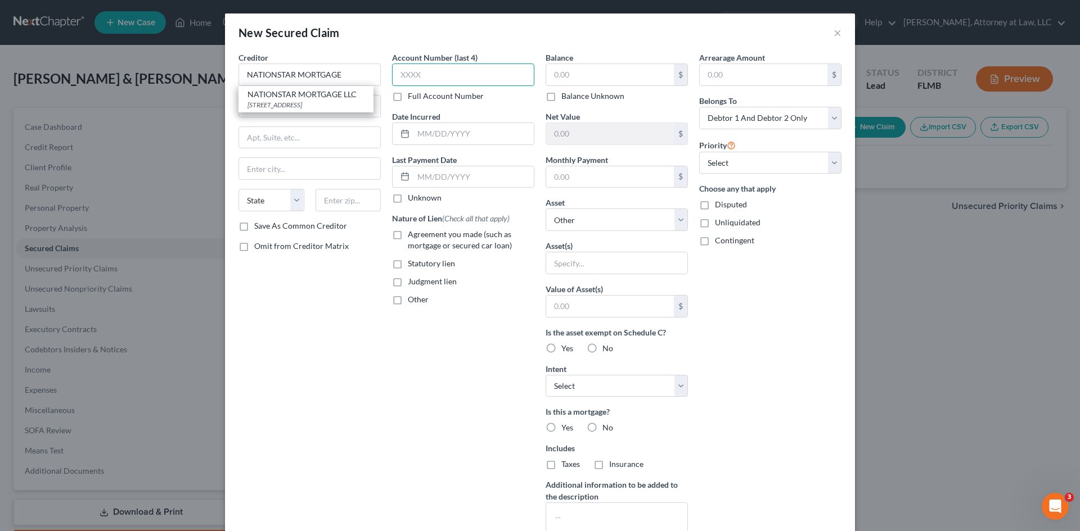
click at [468, 79] on input "text" at bounding box center [463, 75] width 142 height 22
type input "8076"
click at [422, 132] on input "text" at bounding box center [473, 133] width 120 height 21
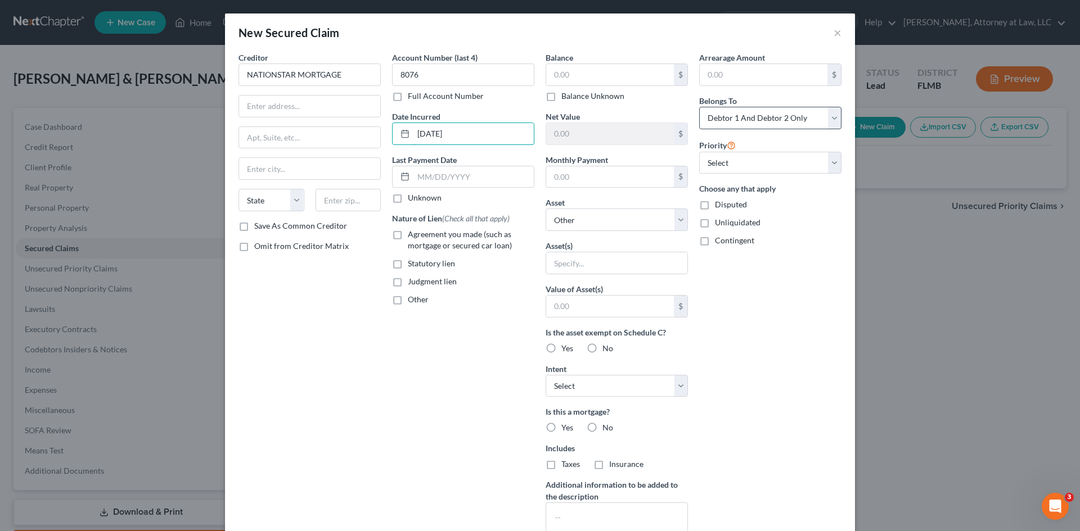
type input "[DATE]"
drag, startPoint x: 830, startPoint y: 118, endPoint x: 812, endPoint y: 129, distance: 20.9
click at [830, 118] on select "Select Debtor 1 Only Debtor 2 Only Debtor 1 And Debtor 2 Only At Least One Of T…" at bounding box center [770, 118] width 142 height 22
click at [699, 107] on select "Select Debtor 1 Only Debtor 2 Only Debtor 1 And Debtor 2 Only At Least One Of T…" at bounding box center [770, 118] width 142 height 22
click at [808, 164] on select "Select 1st 2nd 3rd 4th 5th 6th 7th 8th 9th 10th 11th 12th 13th 14th 15th 16th 1…" at bounding box center [770, 163] width 142 height 22
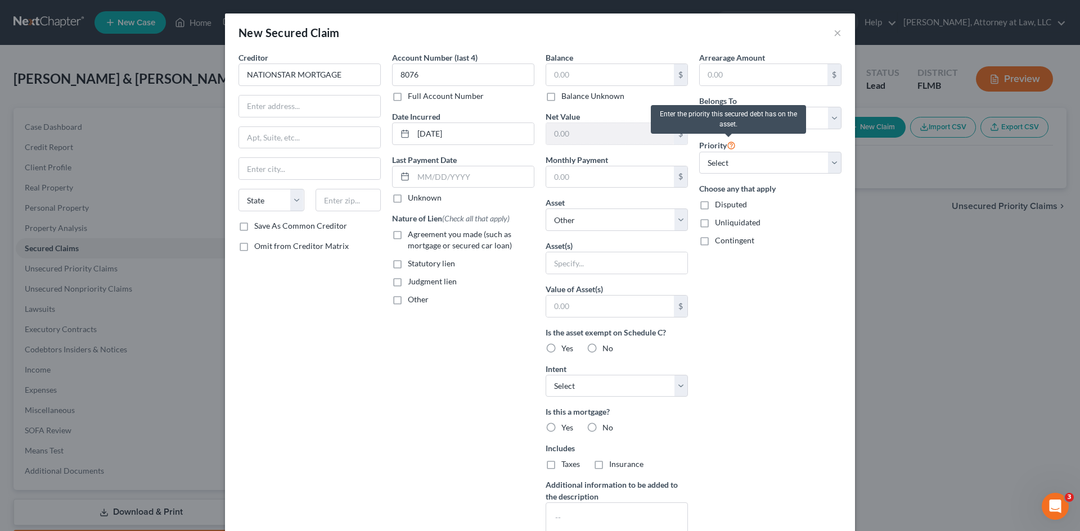
click at [729, 145] on icon at bounding box center [731, 144] width 9 height 11
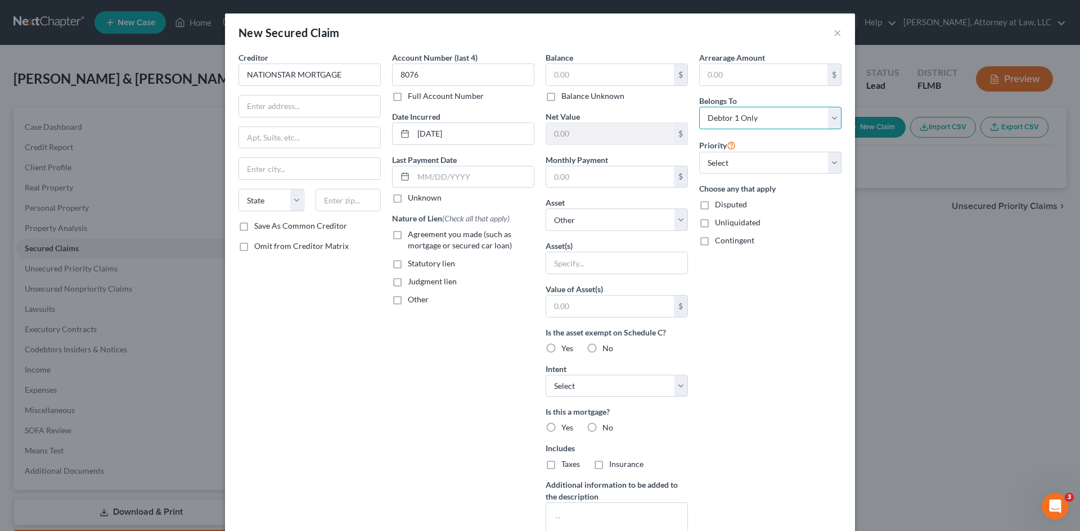
drag, startPoint x: 810, startPoint y: 122, endPoint x: 798, endPoint y: 129, distance: 13.6
click at [810, 122] on select "Select Debtor 1 Only Debtor 2 Only Debtor 1 And Debtor 2 Only At Least One Of T…" at bounding box center [770, 118] width 142 height 22
select select "2"
click at [699, 107] on select "Select Debtor 1 Only Debtor 2 Only Debtor 1 And Debtor 2 Only At Least One Of T…" at bounding box center [770, 118] width 142 height 22
click at [555, 78] on input "text" at bounding box center [610, 74] width 128 height 21
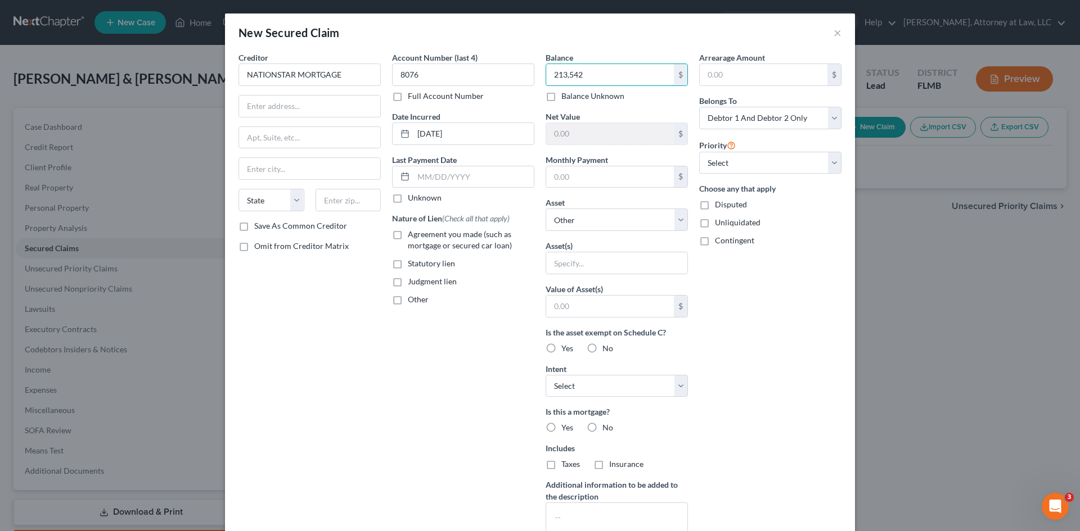
type input "213,542"
click at [583, 178] on input "text" at bounding box center [610, 176] width 128 height 21
type input "2,014"
click at [565, 130] on input "text" at bounding box center [610, 133] width 128 height 21
click at [565, 133] on input "text" at bounding box center [610, 133] width 128 height 21
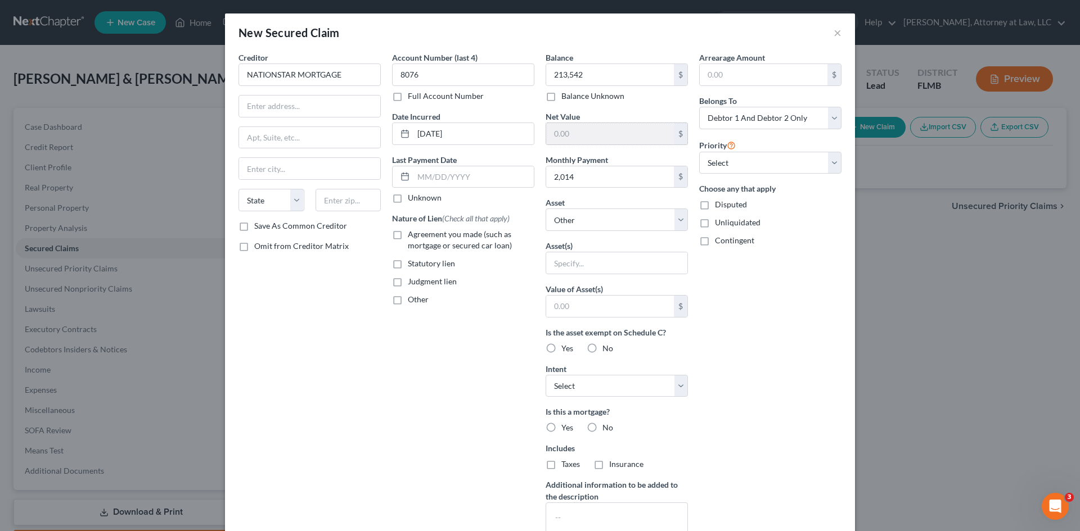
click at [565, 133] on input "text" at bounding box center [610, 133] width 128 height 21
click at [625, 139] on input "text" at bounding box center [610, 133] width 128 height 21
click at [614, 132] on input "text" at bounding box center [610, 133] width 128 height 21
click at [562, 125] on input "text" at bounding box center [610, 133] width 128 height 21
click at [565, 127] on input "text" at bounding box center [610, 133] width 128 height 21
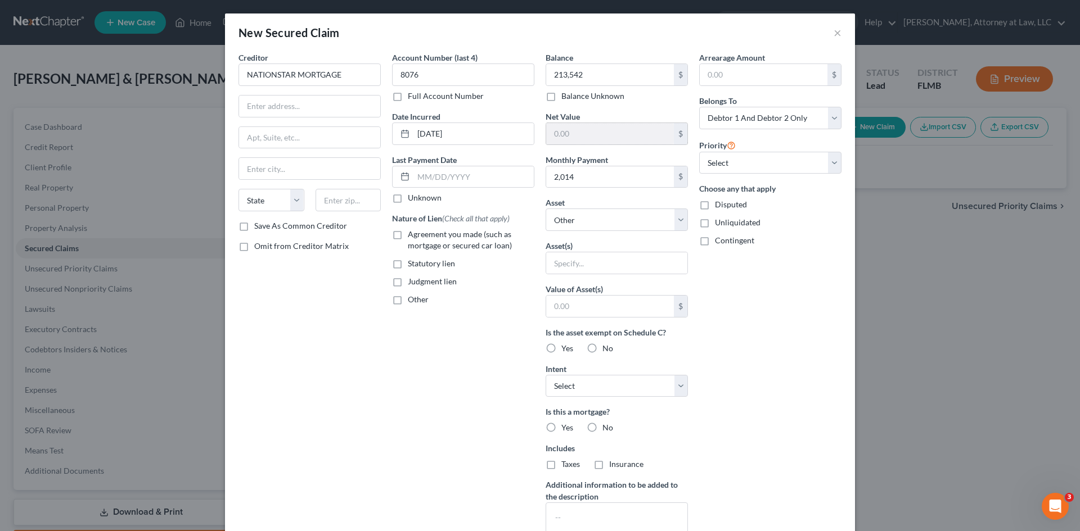
click at [610, 133] on input "text" at bounding box center [610, 133] width 128 height 21
click at [756, 74] on input "text" at bounding box center [764, 74] width 128 height 21
click at [609, 138] on input "text" at bounding box center [610, 133] width 128 height 21
click at [601, 133] on input "text" at bounding box center [610, 133] width 128 height 21
click at [674, 221] on select "Select Other Multiple Assets N/A (owed to debtor) - $0.0 Pet(s) - ONE RABBIT - …" at bounding box center [617, 220] width 142 height 22
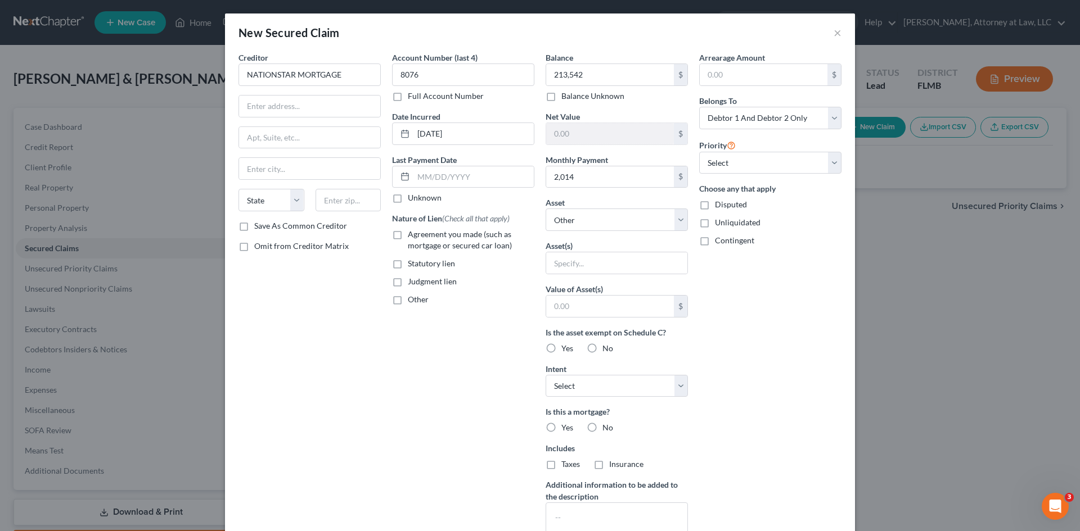
drag, startPoint x: 485, startPoint y: 337, endPoint x: 509, endPoint y: 335, distance: 23.7
click at [485, 337] on div "Account Number (last 4) 8076 Full Account Number Date Incurred [DATE] Last Paym…" at bounding box center [463, 303] width 154 height 502
click at [561, 430] on label "Yes" at bounding box center [567, 427] width 12 height 11
click at [566, 430] on input "Yes" at bounding box center [569, 425] width 7 height 7
radio input "true"
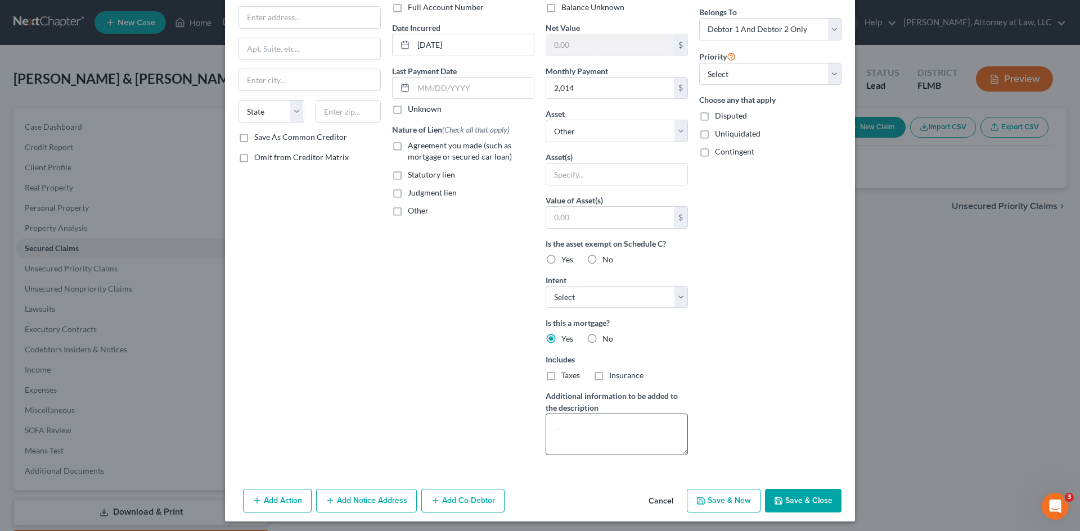
scroll to position [93, 0]
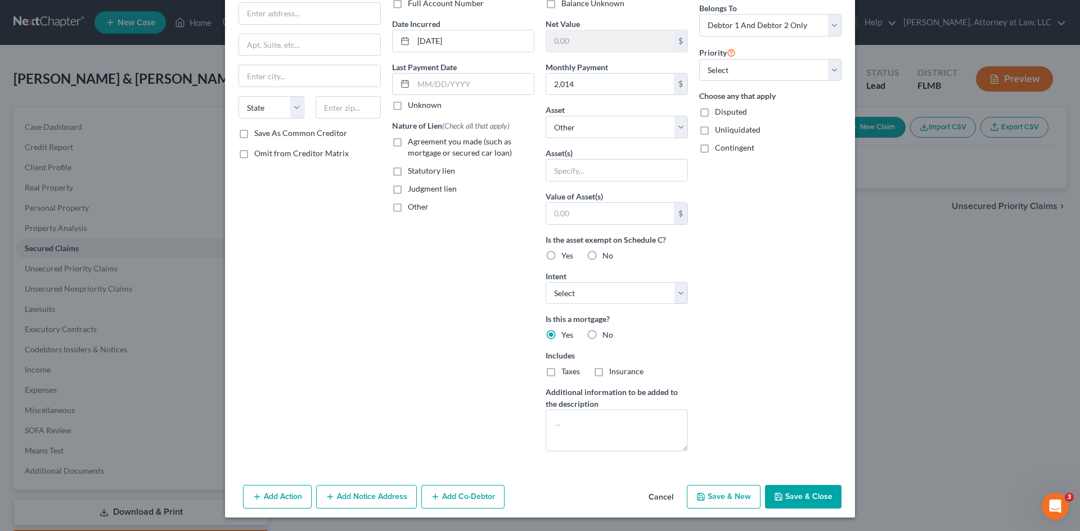
click at [561, 372] on label "Taxes" at bounding box center [570, 371] width 19 height 11
click at [566, 372] on input "Taxes" at bounding box center [569, 369] width 7 height 7
click at [561, 373] on label "Taxes" at bounding box center [570, 371] width 19 height 11
click at [566, 373] on input "Taxes" at bounding box center [569, 369] width 7 height 7
click at [561, 375] on label "Taxes" at bounding box center [570, 371] width 19 height 11
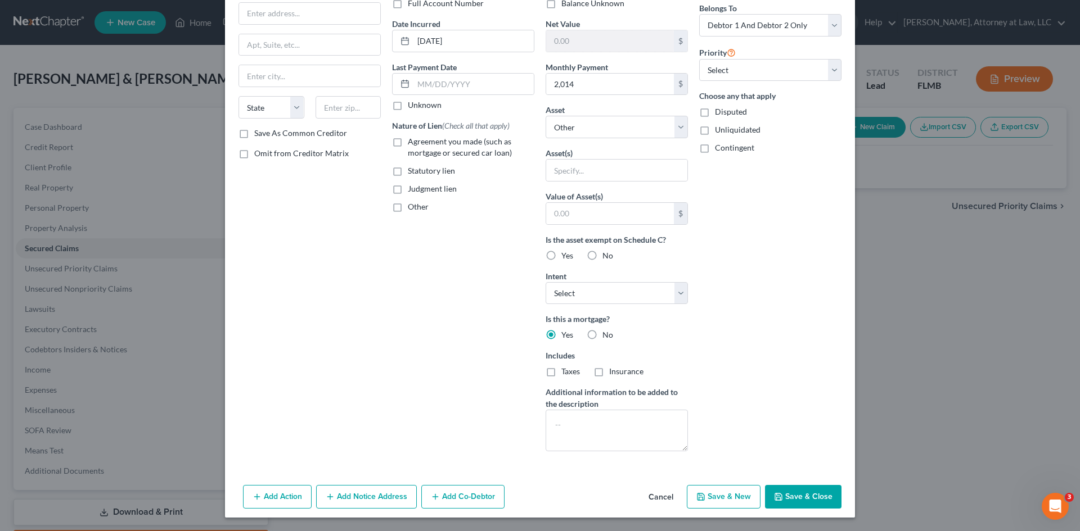
click at [566, 373] on input "Taxes" at bounding box center [569, 369] width 7 height 7
checkbox input "true"
click at [609, 372] on label "Insurance" at bounding box center [626, 371] width 34 height 11
click at [614, 372] on input "Insurance" at bounding box center [617, 369] width 7 height 7
checkbox input "true"
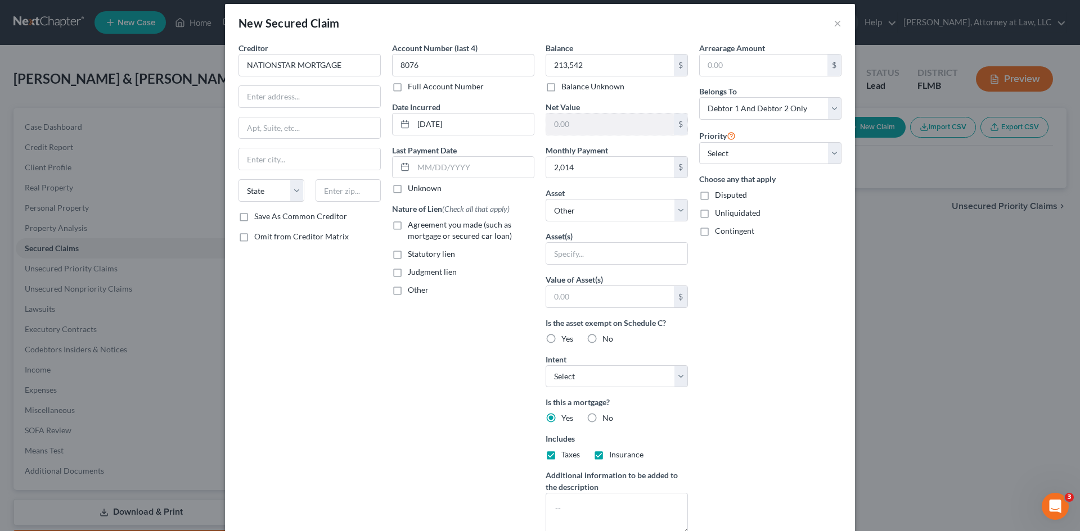
scroll to position [0, 0]
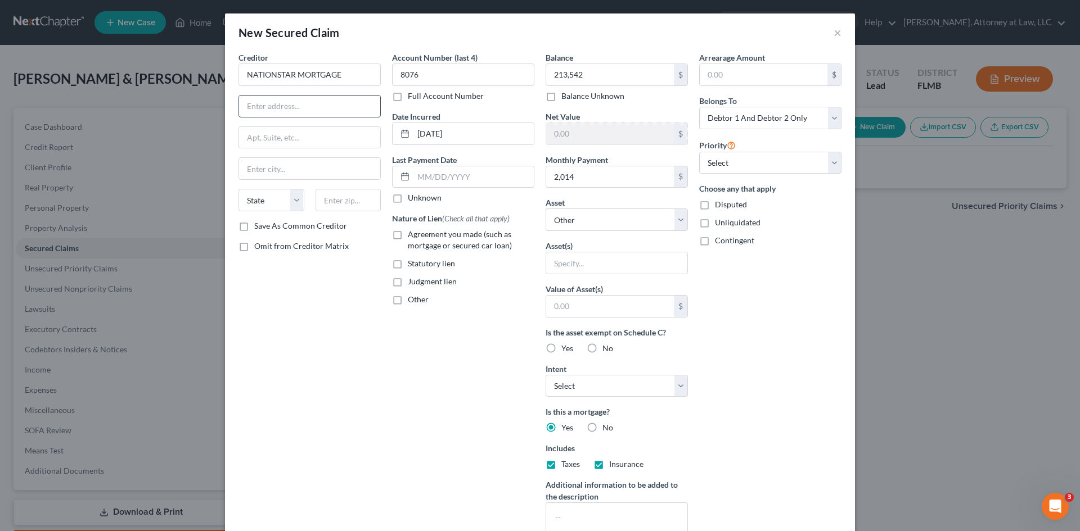
click at [294, 109] on input "text" at bounding box center [309, 106] width 141 height 21
type input "[STREET_ADDRESS]"
click at [286, 164] on input "text" at bounding box center [309, 168] width 141 height 21
type input "COPPELL"
click at [291, 202] on select "State [US_STATE] AK AR AZ CA CO CT DE DC [GEOGRAPHIC_DATA] [GEOGRAPHIC_DATA] GU…" at bounding box center [271, 200] width 66 height 22
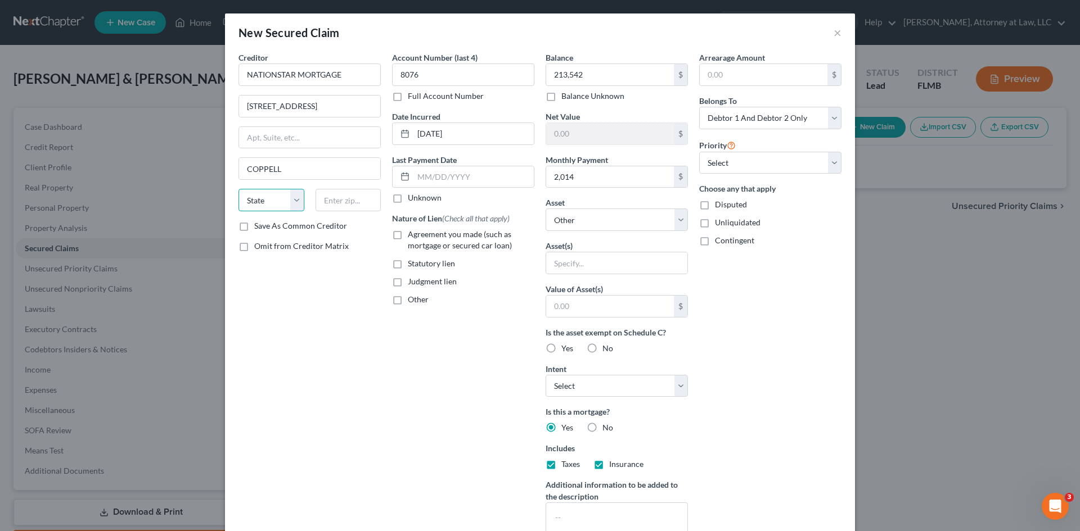
select select "45"
click at [238, 189] on select "State [US_STATE] AK AR AZ CA CO CT DE DC [GEOGRAPHIC_DATA] [GEOGRAPHIC_DATA] GU…" at bounding box center [271, 200] width 66 height 22
click at [335, 201] on input "text" at bounding box center [349, 200] width 66 height 22
type input "75019"
click at [408, 200] on label "Unknown" at bounding box center [425, 197] width 34 height 11
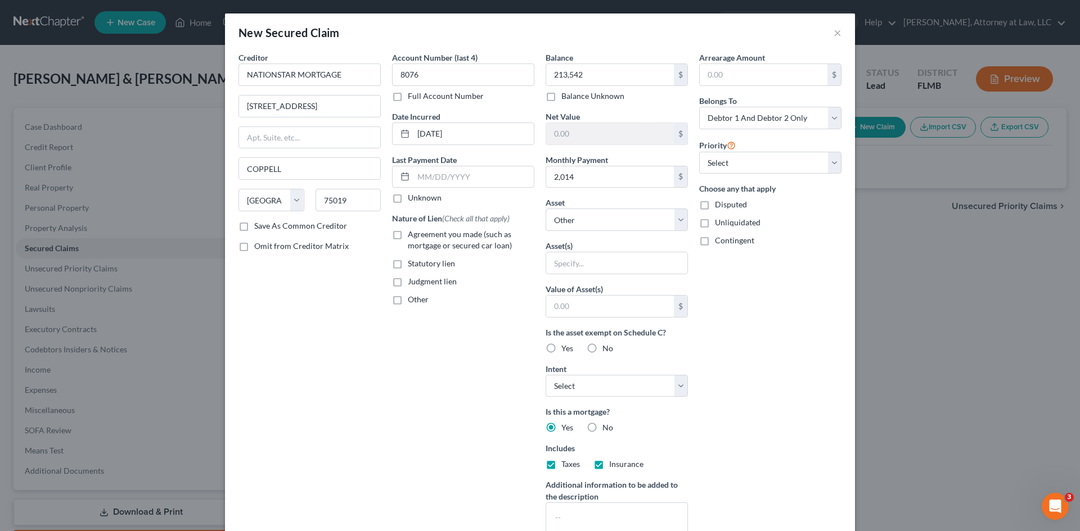
click at [412, 200] on input "Unknown" at bounding box center [415, 195] width 7 height 7
checkbox input "true"
type input "Coppell"
drag, startPoint x: 420, startPoint y: 174, endPoint x: 484, endPoint y: 178, distance: 64.8
click at [420, 174] on input "text" at bounding box center [473, 176] width 120 height 21
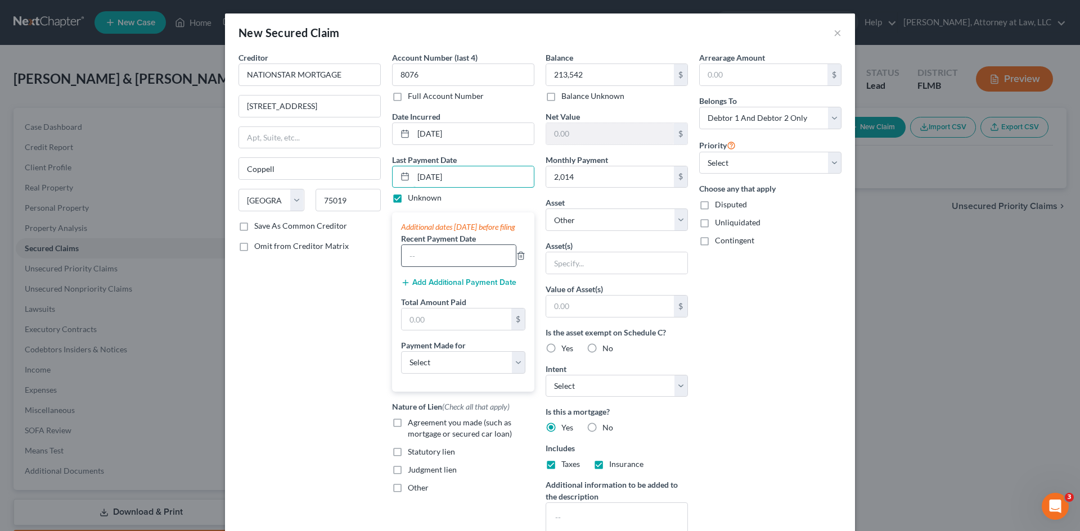
type input "[DATE]"
click at [424, 267] on input "text" at bounding box center [459, 255] width 114 height 21
type input "[DATE]"
click at [453, 327] on input "text" at bounding box center [457, 319] width 110 height 21
type input "2,077"
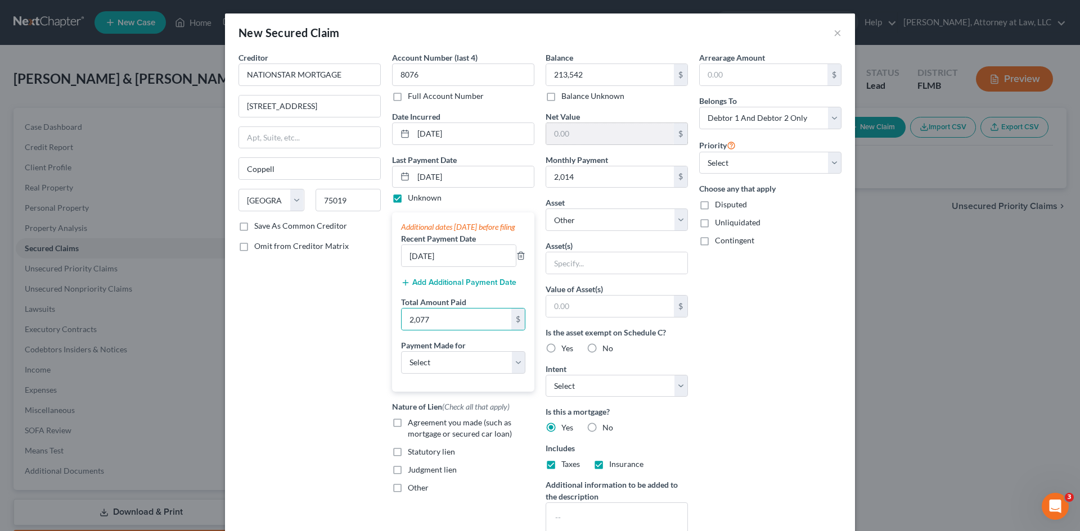
click at [629, 134] on input "text" at bounding box center [610, 133] width 128 height 21
click at [630, 134] on input "text" at bounding box center [610, 133] width 128 height 21
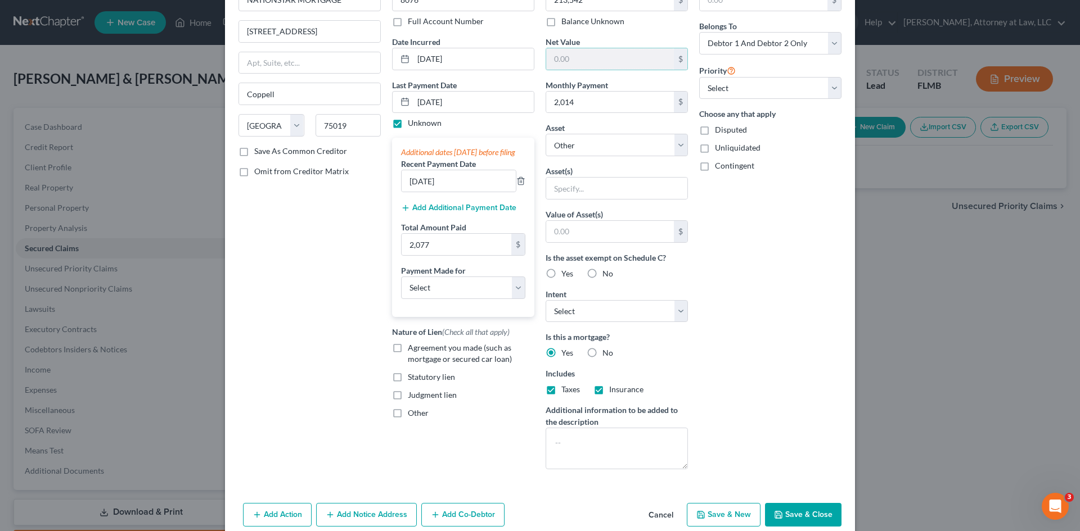
scroll to position [93, 0]
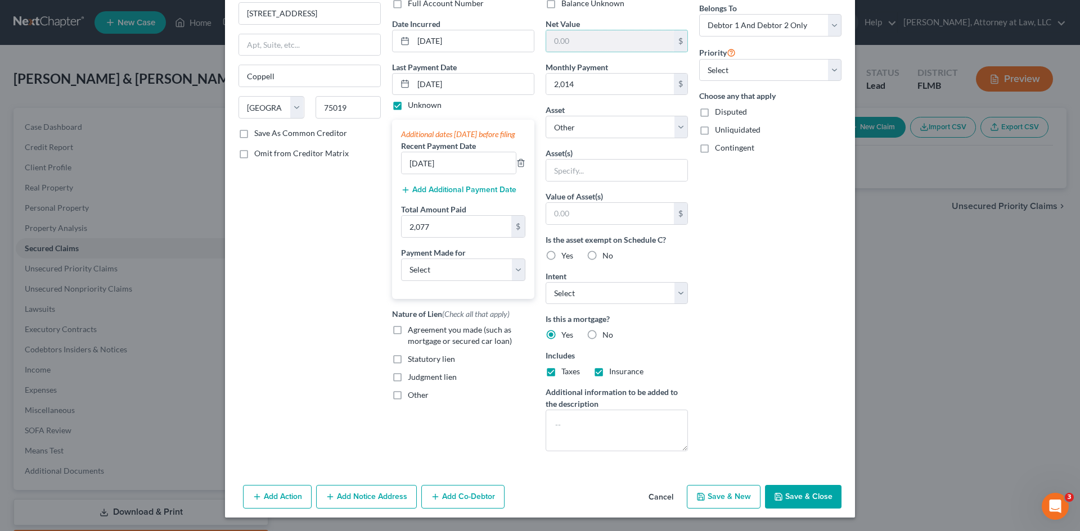
click at [463, 493] on button "Add Co-Debtor" at bounding box center [462, 497] width 83 height 24
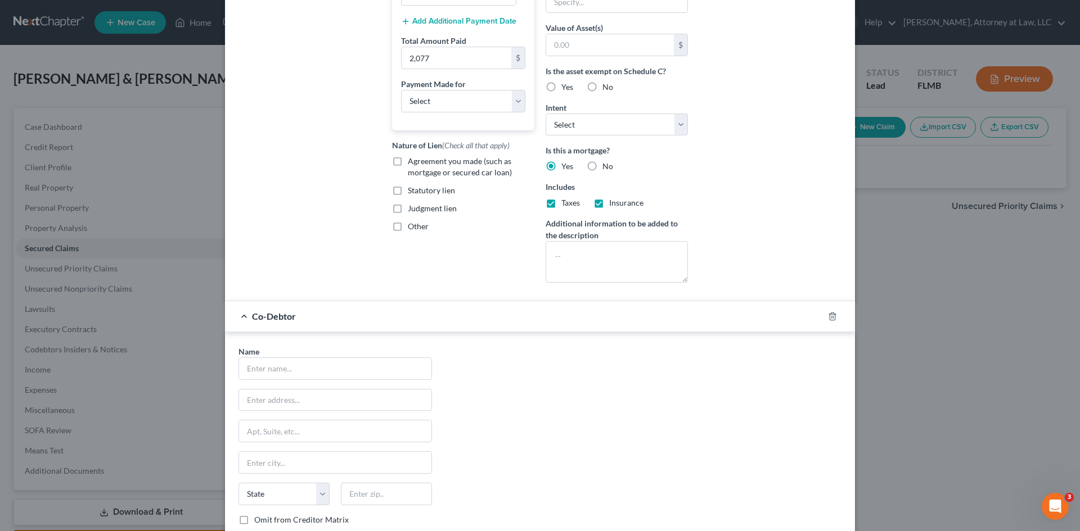
scroll to position [355, 0]
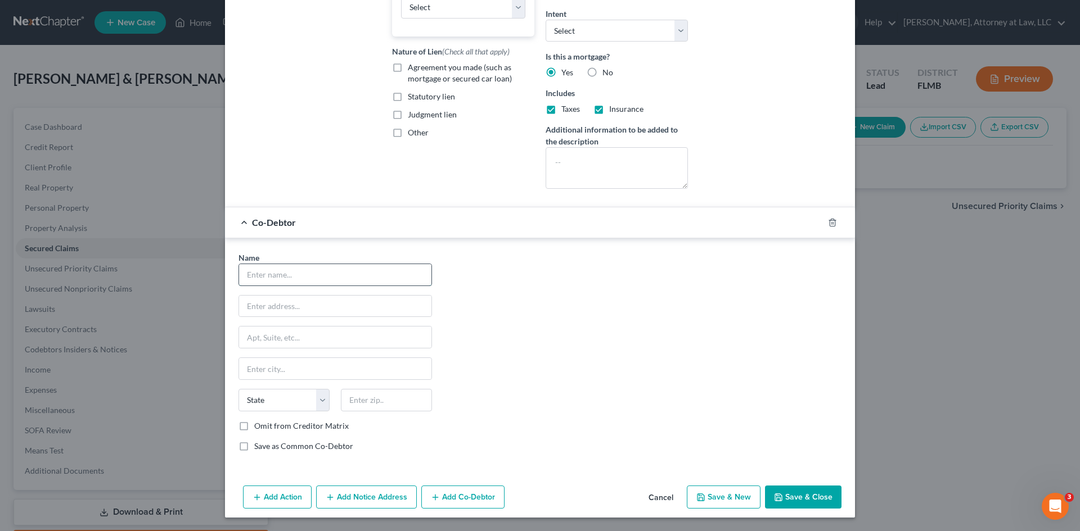
click at [284, 279] on input "text" at bounding box center [335, 274] width 192 height 21
type input "[PERSON_NAME]"
click at [302, 304] on input "text" at bounding box center [335, 306] width 192 height 21
type input "[STREET_ADDRESS]"
click at [294, 365] on input "text" at bounding box center [335, 368] width 192 height 21
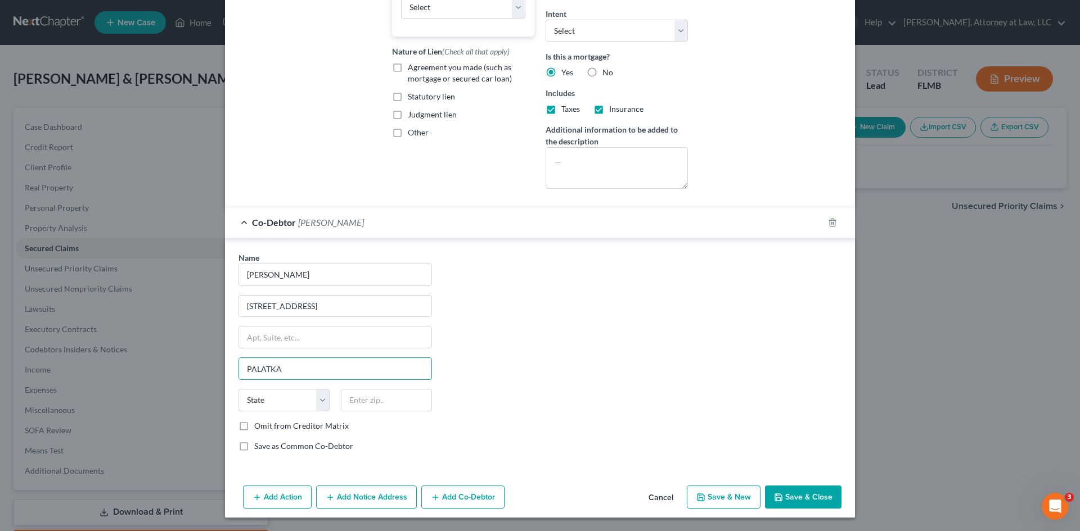
type input "PALATKA"
drag, startPoint x: 517, startPoint y: 391, endPoint x: 266, endPoint y: 402, distance: 251.1
click at [517, 391] on div "Name * [PERSON_NAME] [STREET_ADDRESS] [GEOGRAPHIC_DATA] [US_STATE] AK AR AZ CA …" at bounding box center [540, 356] width 614 height 209
drag, startPoint x: 314, startPoint y: 401, endPoint x: 276, endPoint y: 389, distance: 40.0
click at [314, 401] on select "State [US_STATE] AK AR AZ CA CO CT DE DC [GEOGRAPHIC_DATA] [GEOGRAPHIC_DATA] GU…" at bounding box center [283, 400] width 91 height 22
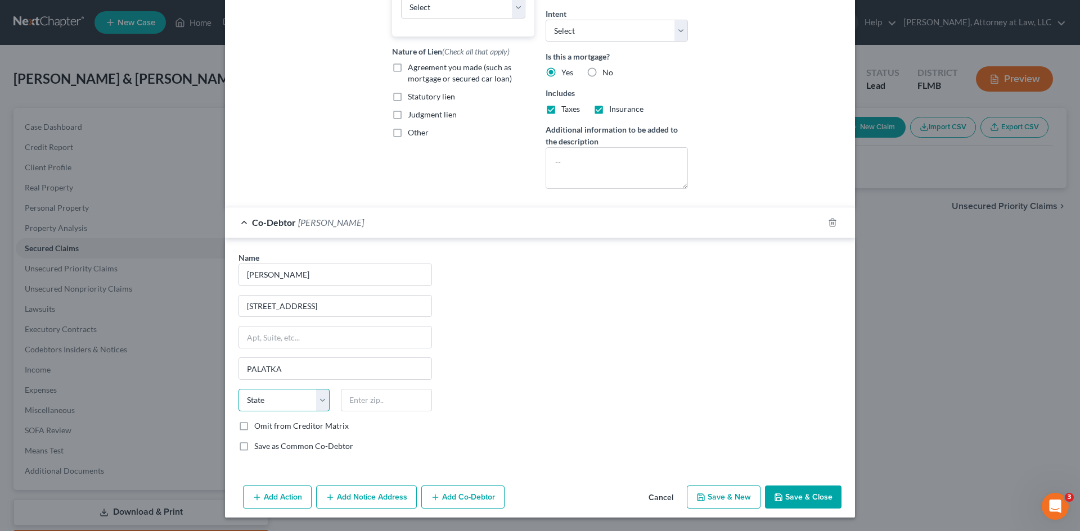
select select "9"
click at [238, 389] on select "State [US_STATE] AK AR AZ CA CO CT DE DC [GEOGRAPHIC_DATA] [GEOGRAPHIC_DATA] GU…" at bounding box center [283, 400] width 91 height 22
click at [363, 401] on input "text" at bounding box center [386, 400] width 91 height 22
type input "32177"
click at [575, 380] on div "Name * [PERSON_NAME] [STREET_ADDRESS] [GEOGRAPHIC_DATA] [US_STATE] AK AR AZ CA …" at bounding box center [540, 356] width 614 height 209
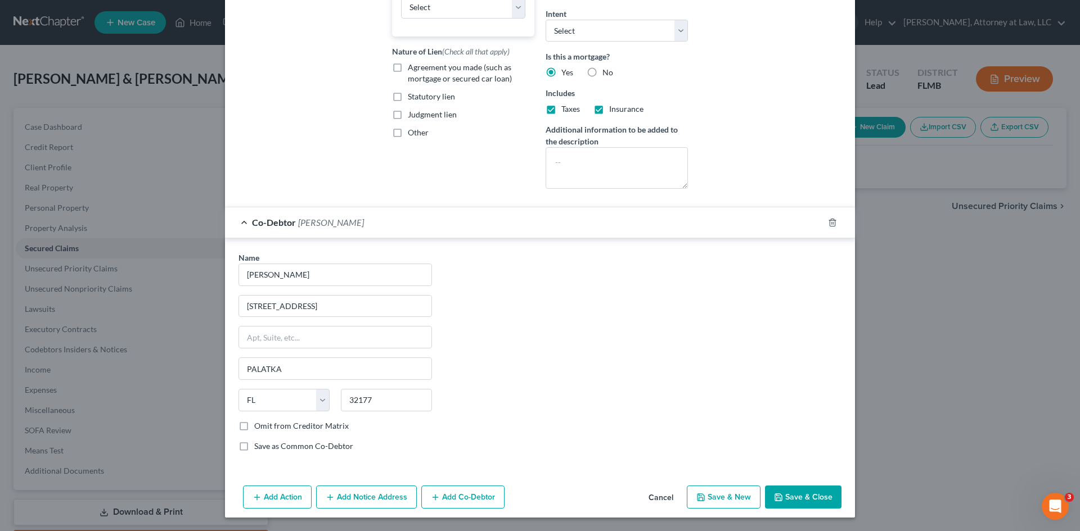
type input "Palatka"
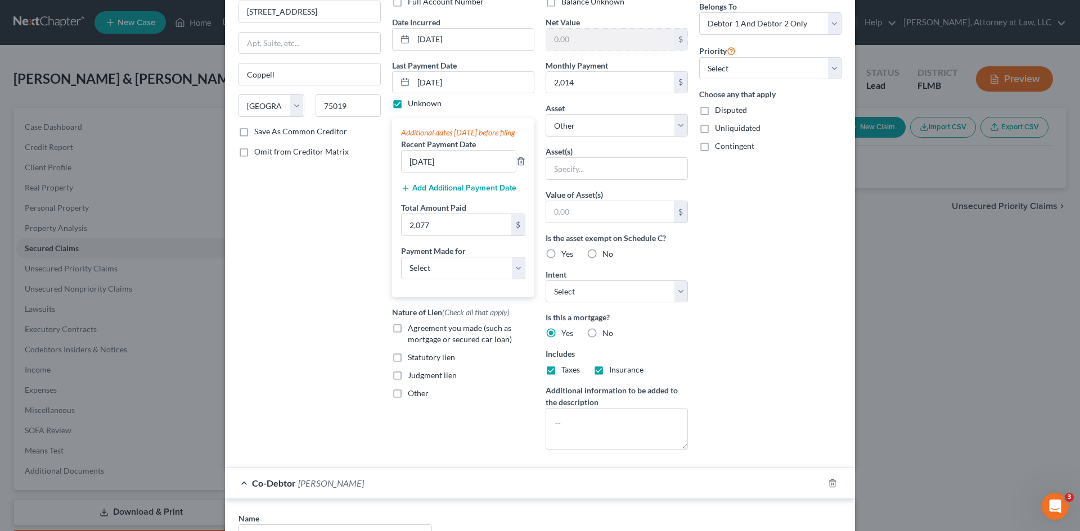
scroll to position [74, 0]
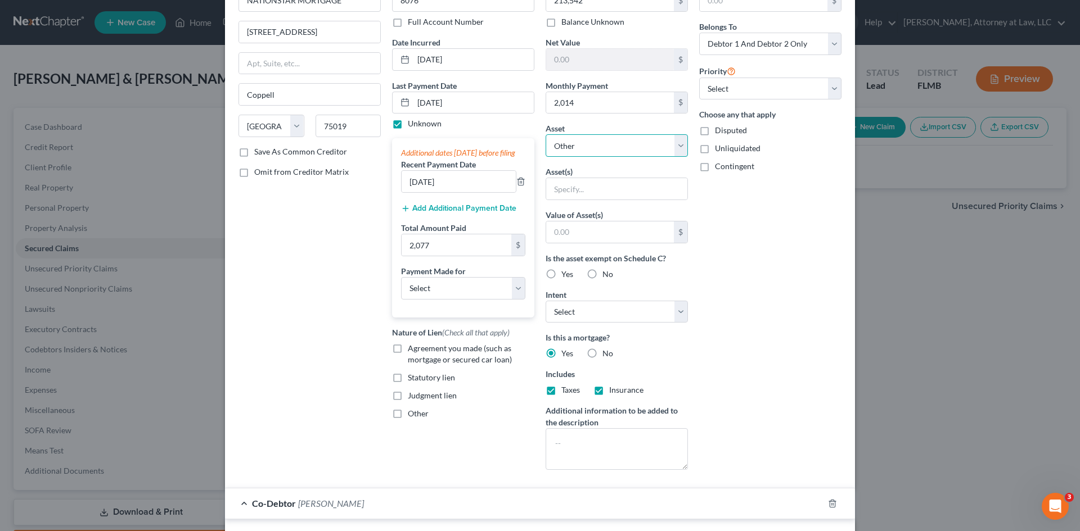
click at [675, 141] on select "Select Other Multiple Assets N/A (owed to debtor) - $0.0 Pet(s) - ONE RABBIT - …" at bounding box center [617, 145] width 142 height 22
select select "1"
click at [546, 134] on select "Select Other Multiple Assets N/A (owed to debtor) - $0.0 Pet(s) - ONE RABBIT - …" at bounding box center [617, 145] width 142 height 22
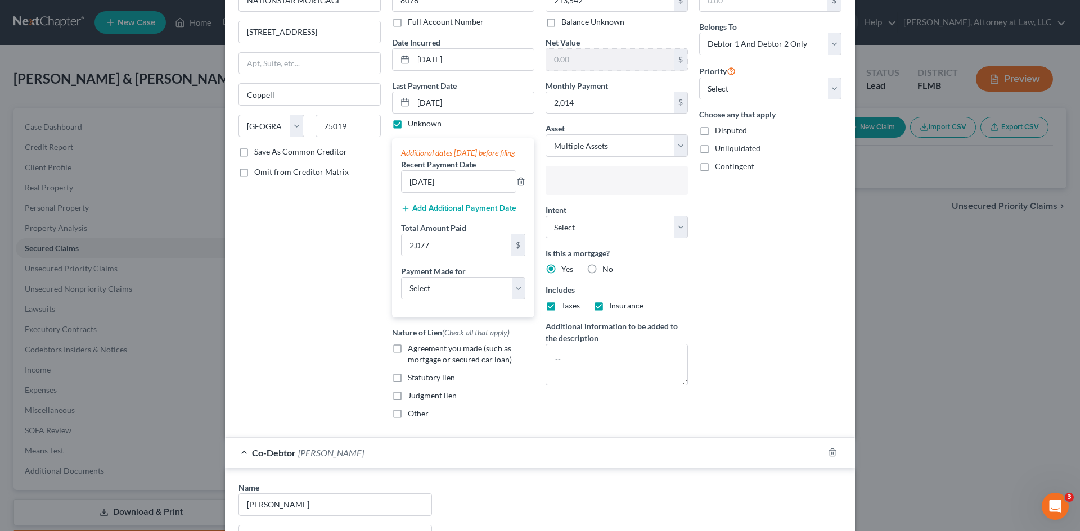
click at [621, 184] on input "text" at bounding box center [615, 181] width 127 height 17
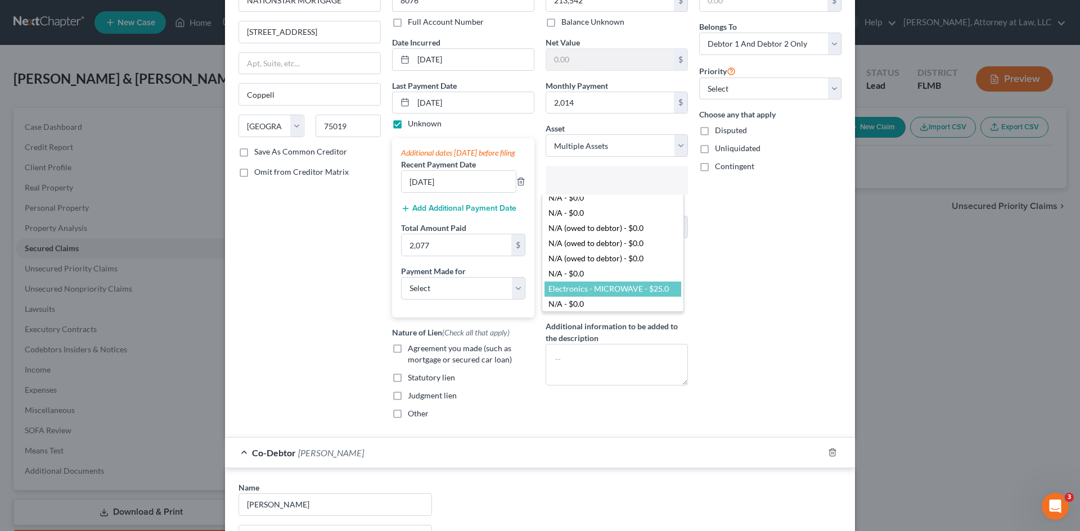
select select "2751918"
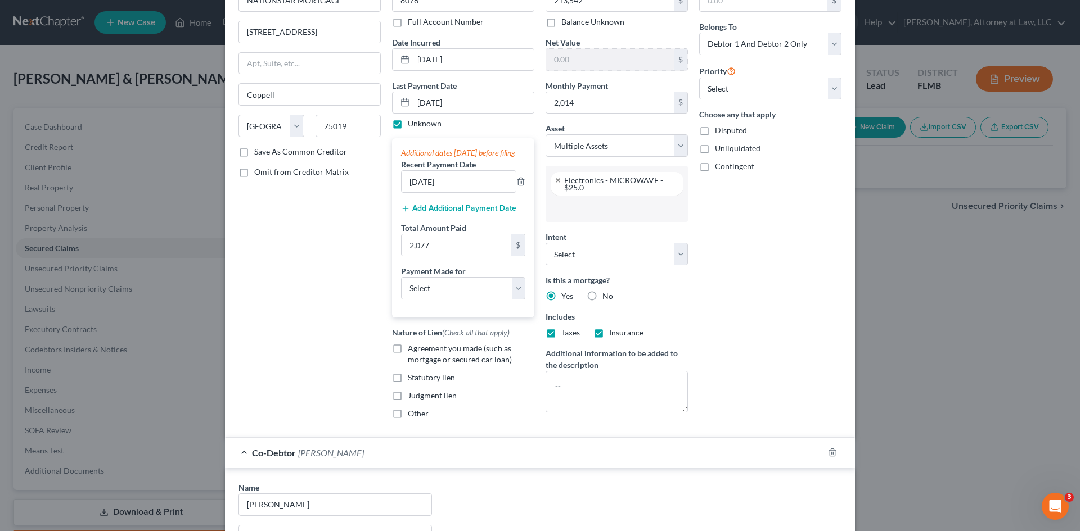
scroll to position [132, 0]
click at [585, 217] on input "text" at bounding box center [615, 208] width 127 height 17
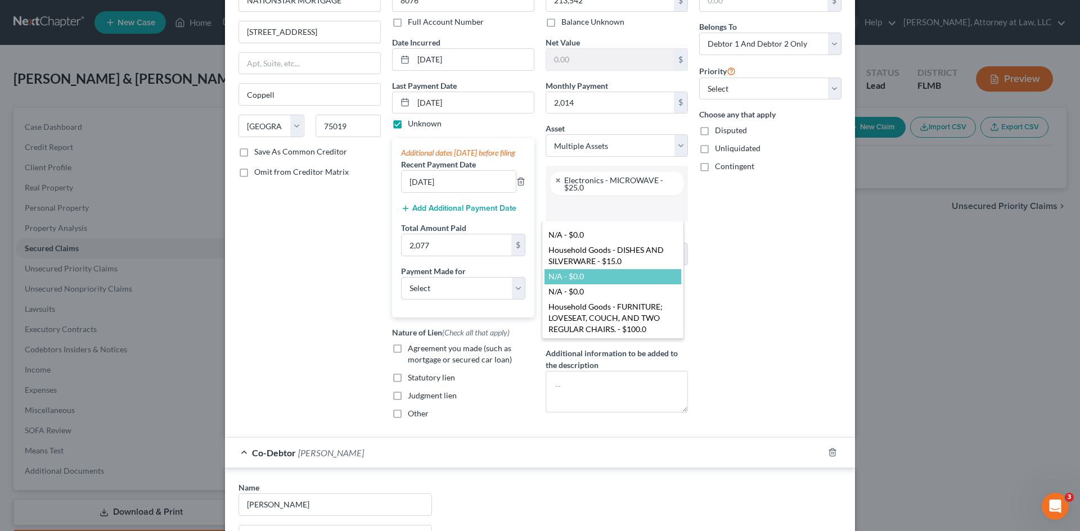
scroll to position [720, 0]
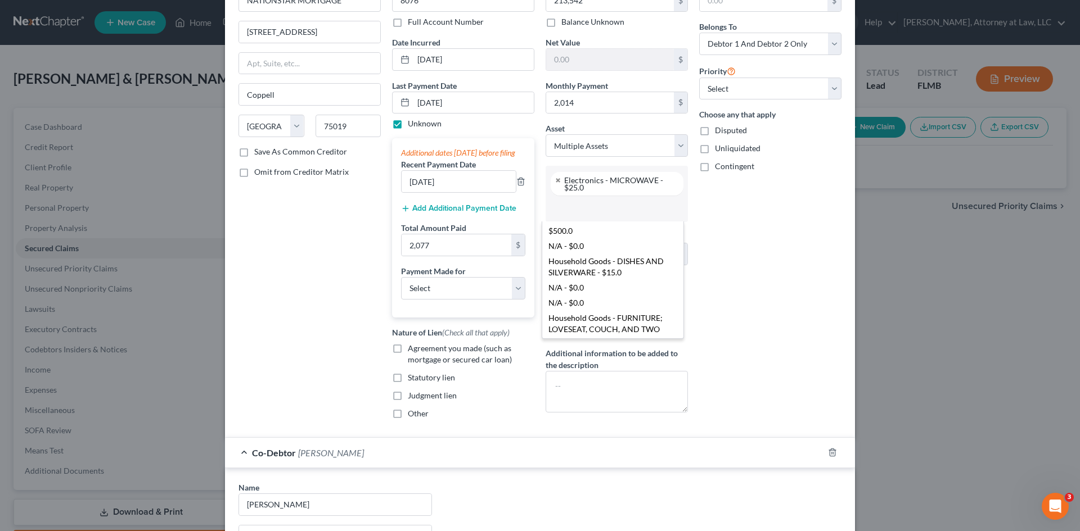
drag, startPoint x: 555, startPoint y: 177, endPoint x: 594, endPoint y: 191, distance: 41.6
click at [555, 177] on body "Home New Case Client Portal Directory Cases [PERSON_NAME], Attorney at Law, LLC…" at bounding box center [540, 299] width 1080 height 598
click at [555, 181] on link at bounding box center [558, 180] width 7 height 7
select select
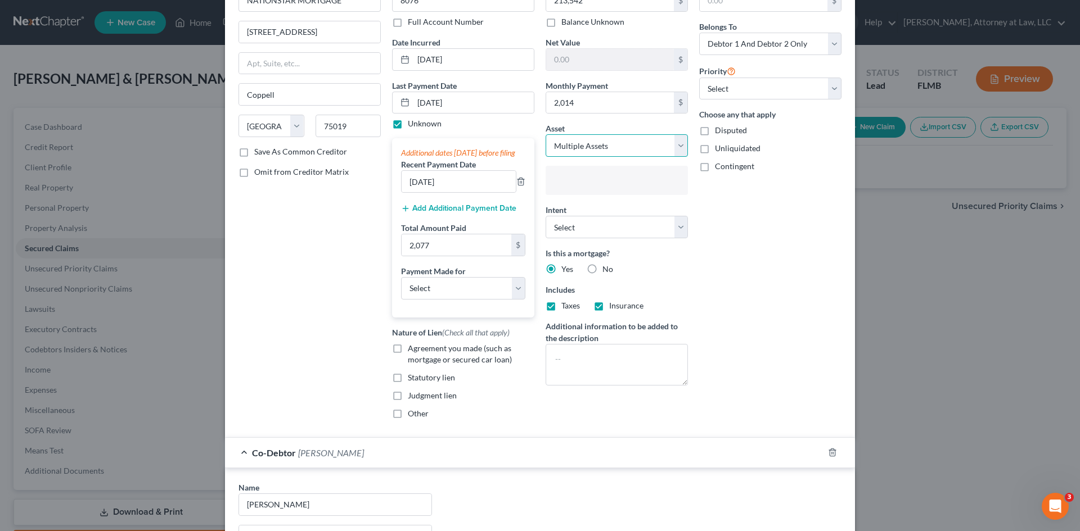
type input "Select assets..."
click at [668, 148] on select "Select Other Multiple Assets N/A (owed to debtor) - $0.0 Pet(s) - ONE RABBIT - …" at bounding box center [617, 145] width 142 height 22
select select
click at [546, 134] on select "Select Other Multiple Assets N/A (owed to debtor) - $0.0 Pet(s) - ONE RABBIT - …" at bounding box center [617, 145] width 142 height 22
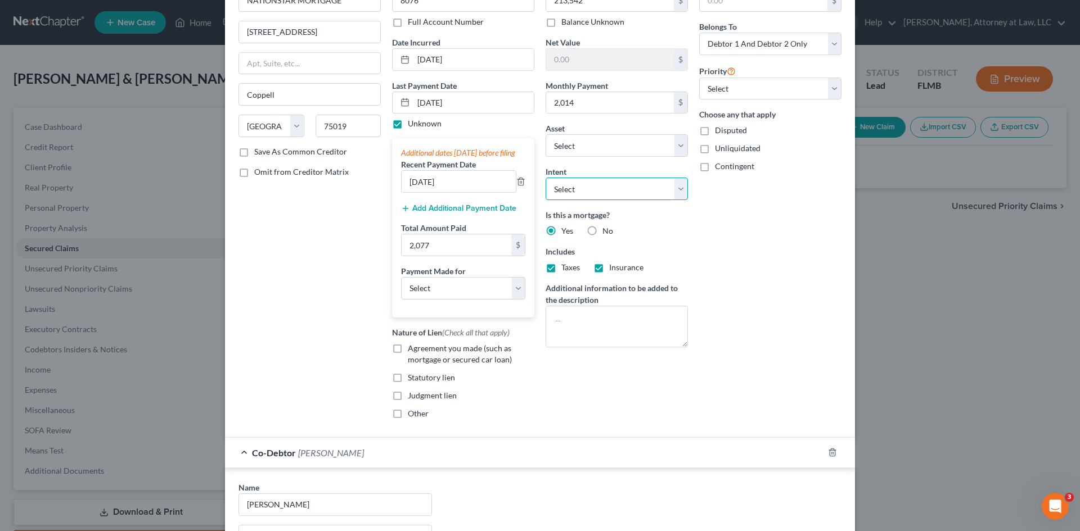
click at [673, 187] on select "Select Surrender Redeem Reaffirm Avoid Other" at bounding box center [617, 189] width 142 height 22
click at [735, 260] on div "Arrearage Amount $ Belongs To * Select Debtor 1 Only Debtor 2 Only Debtor 1 And…" at bounding box center [770, 203] width 154 height 451
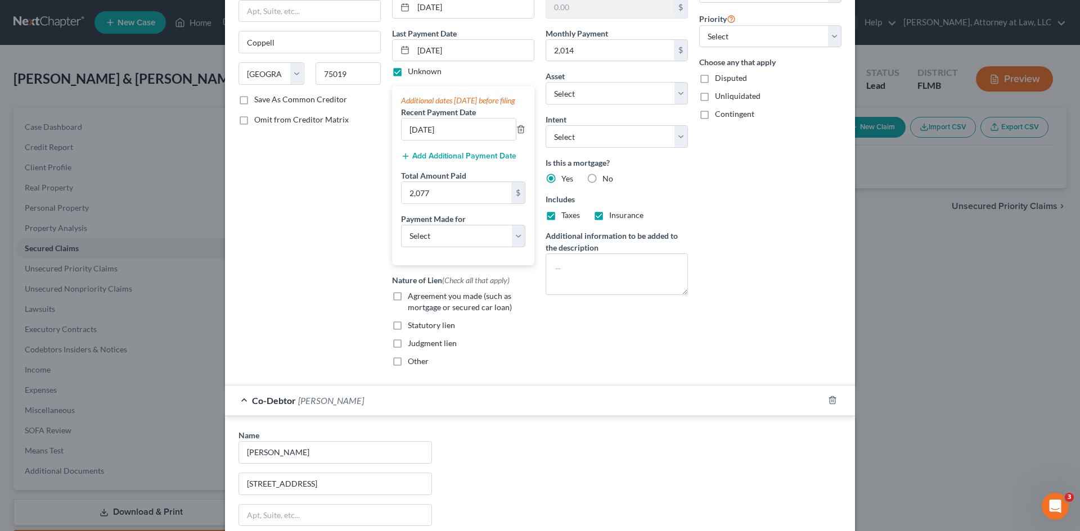
scroll to position [316, 0]
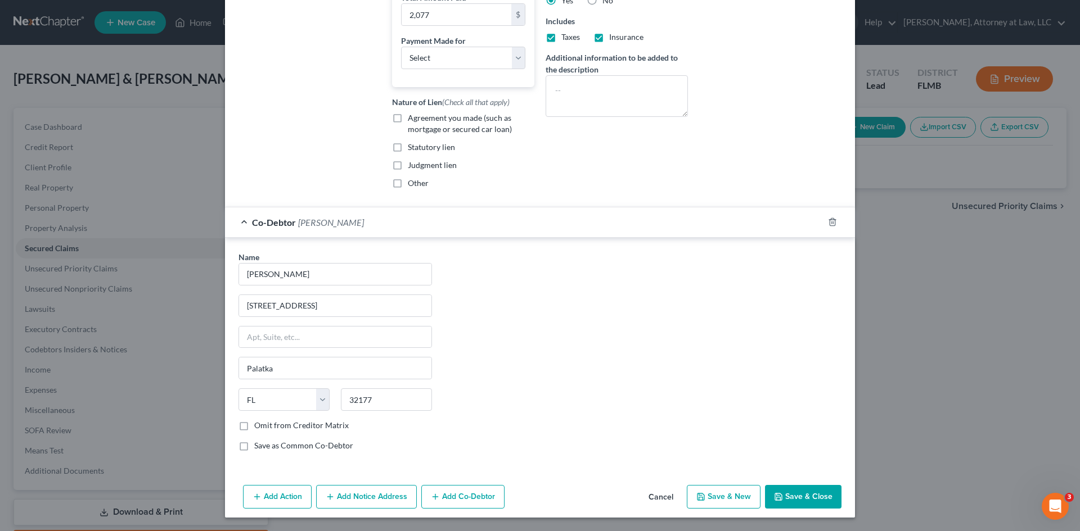
click at [803, 497] on button "Save & Close" at bounding box center [803, 497] width 76 height 24
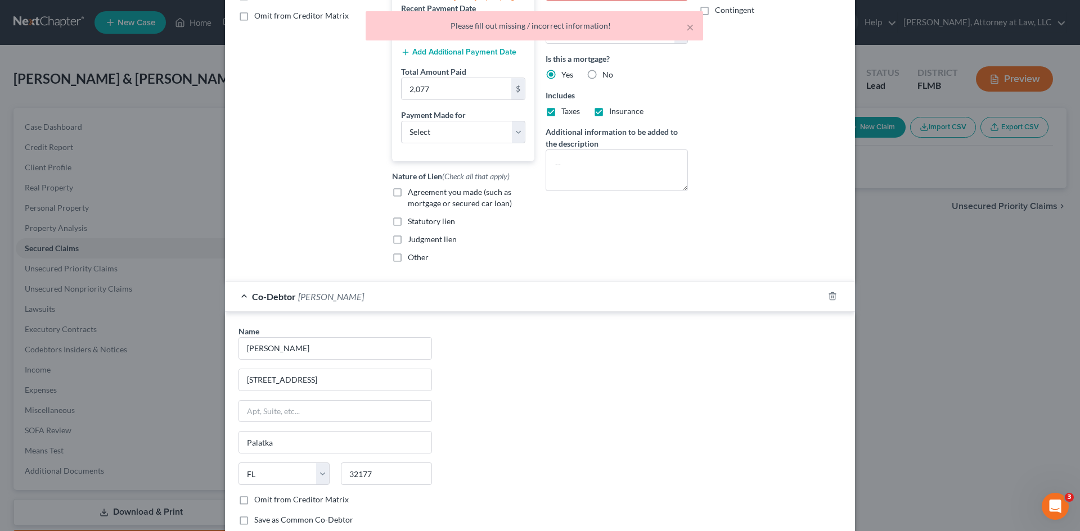
scroll to position [91, 0]
